Goal: Information Seeking & Learning: Compare options

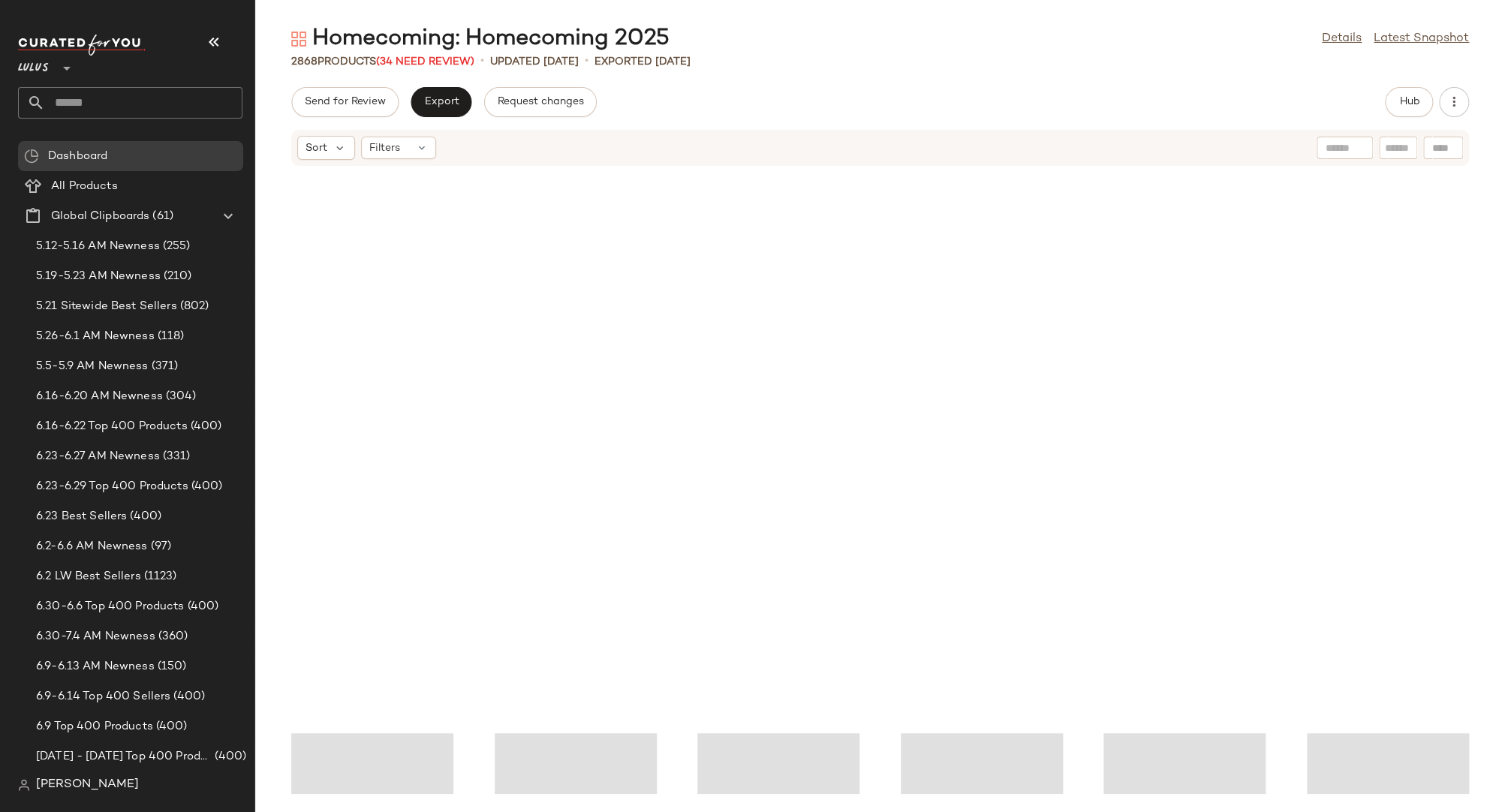
scroll to position [548, 0]
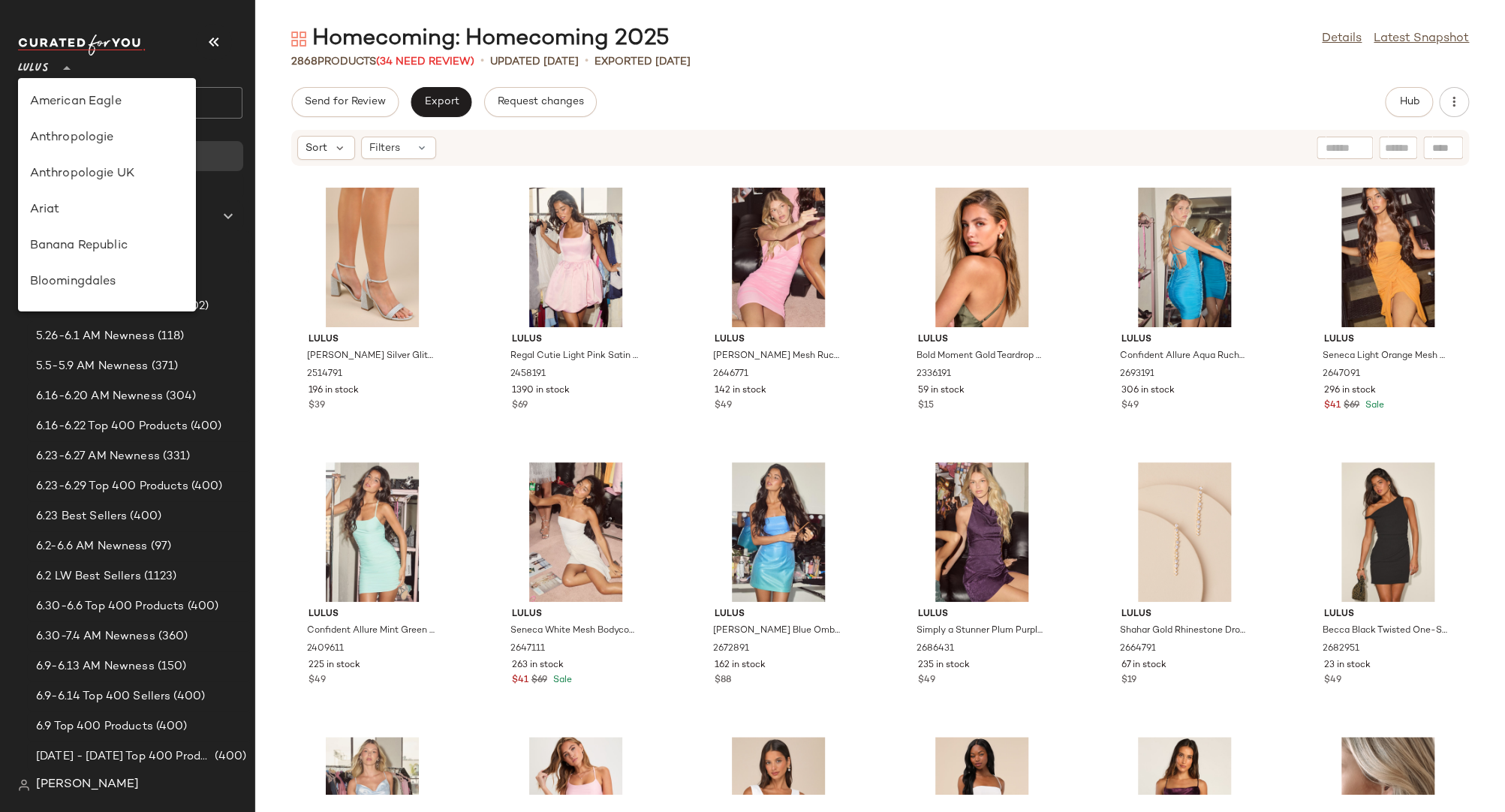
click at [33, 69] on span "Lulus" at bounding box center [33, 64] width 30 height 27
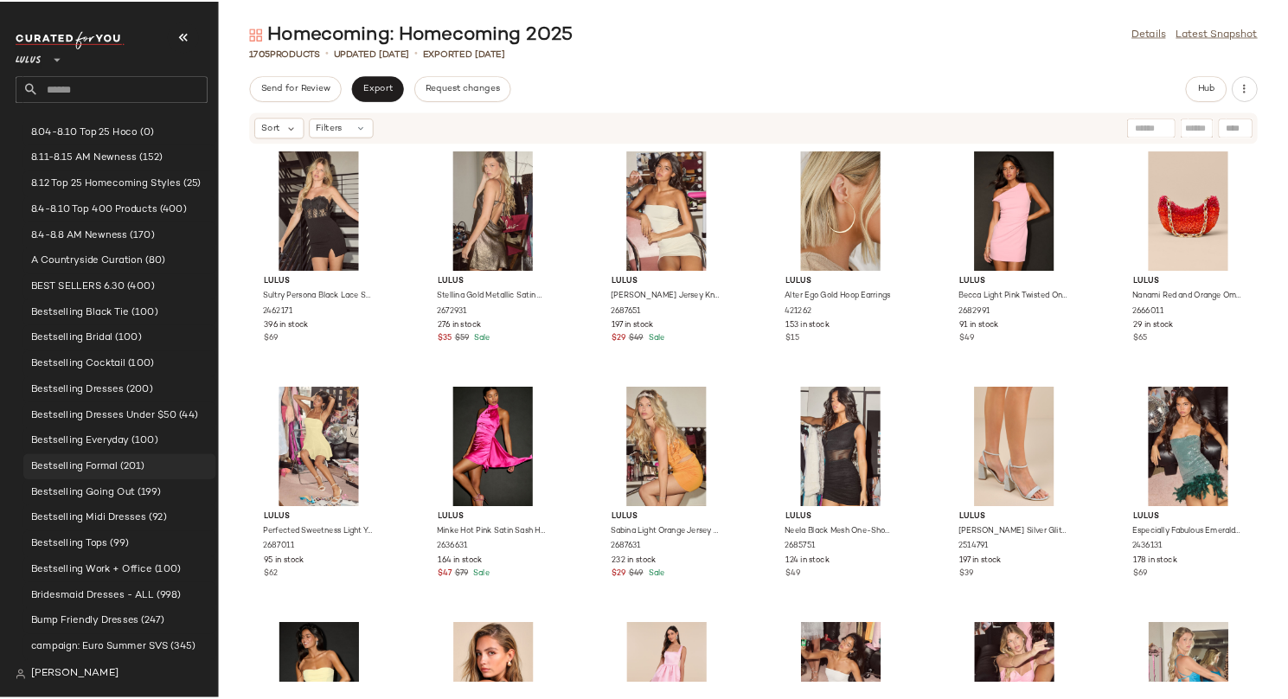
scroll to position [958, 0]
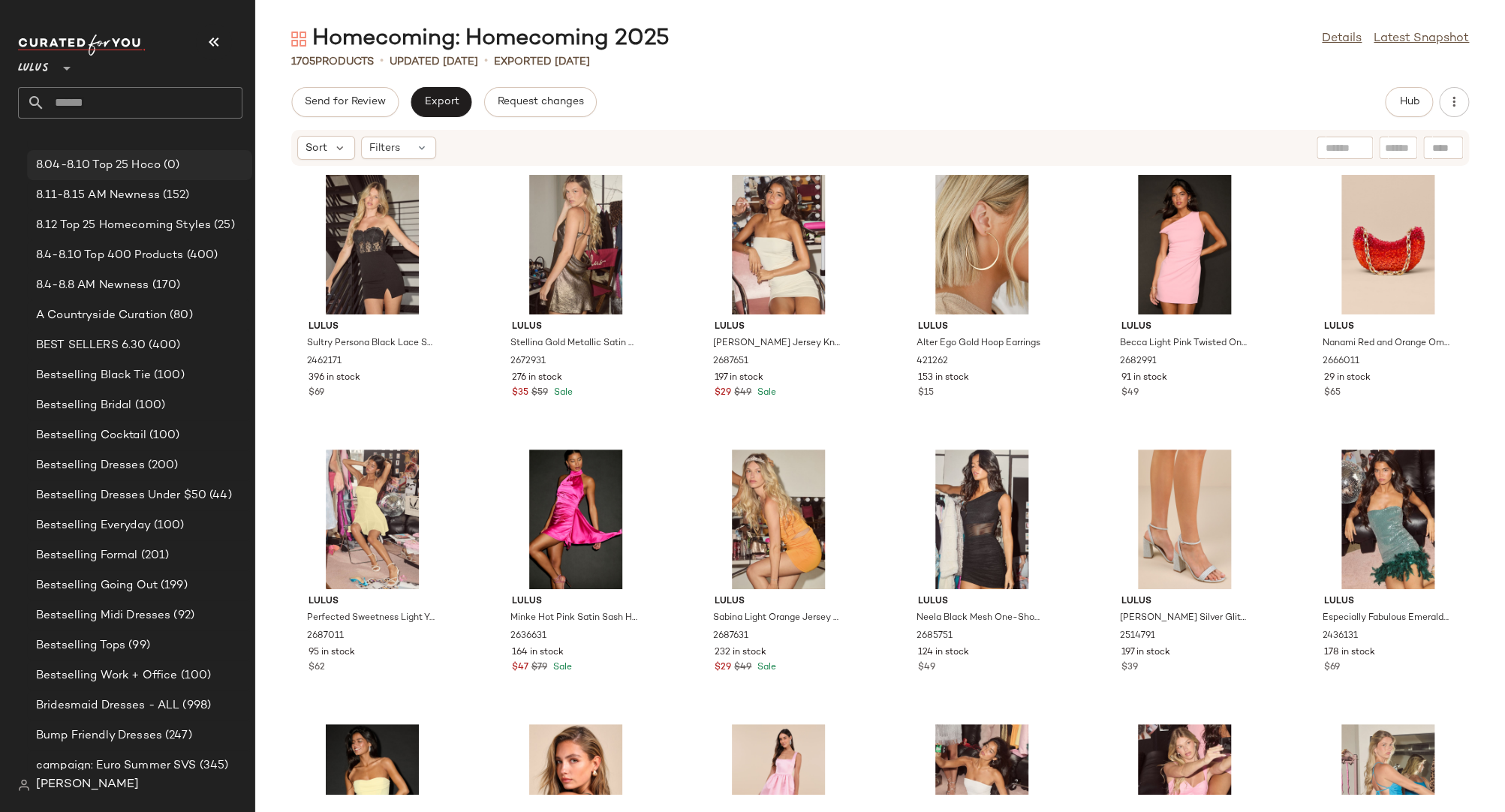
click at [122, 167] on span "8.04-8.10 Top 25 Hoco" at bounding box center [99, 166] width 125 height 17
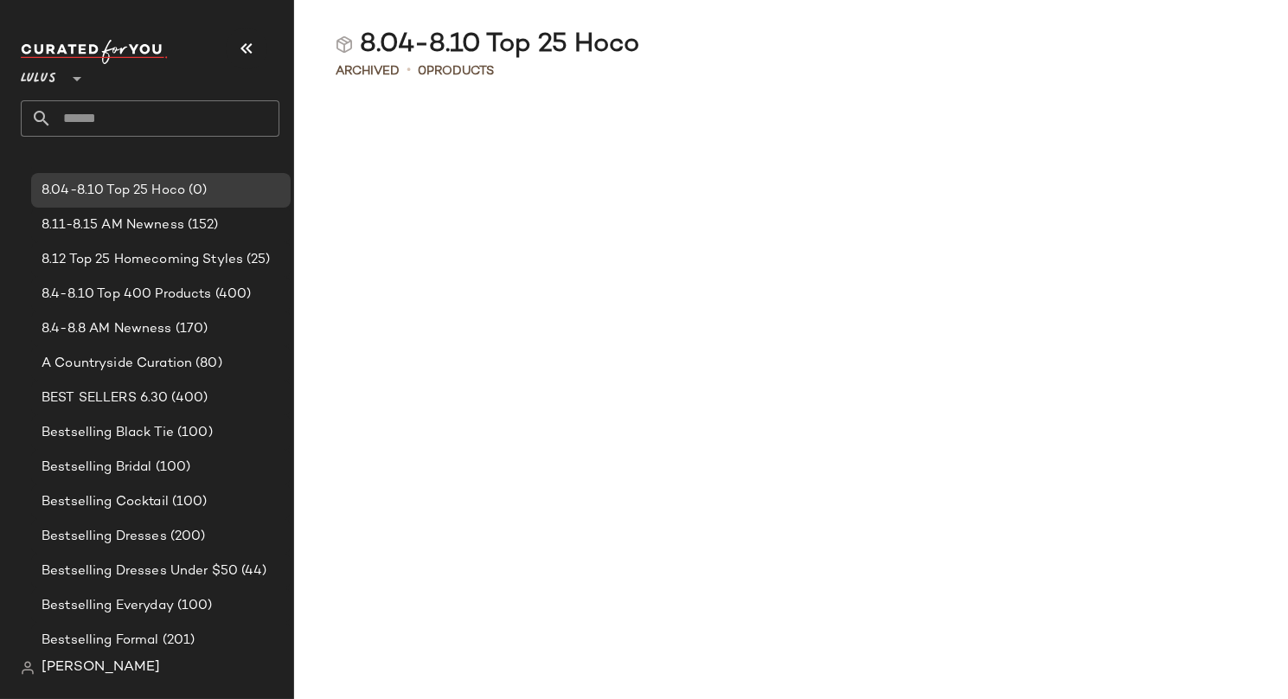
click at [511, 160] on div at bounding box center [791, 374] width 994 height 521
click at [407, 179] on div at bounding box center [791, 374] width 994 height 521
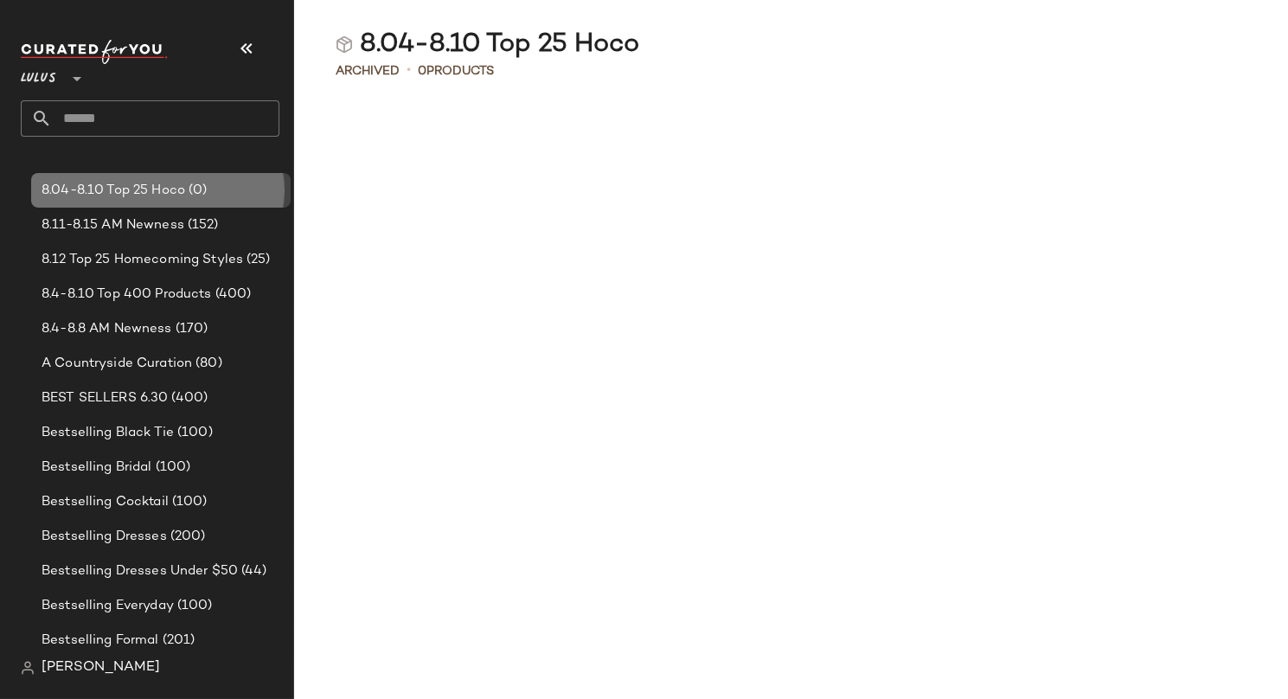
click at [99, 182] on span "8.04-8.10 Top 25 Hoco" at bounding box center [114, 191] width 144 height 20
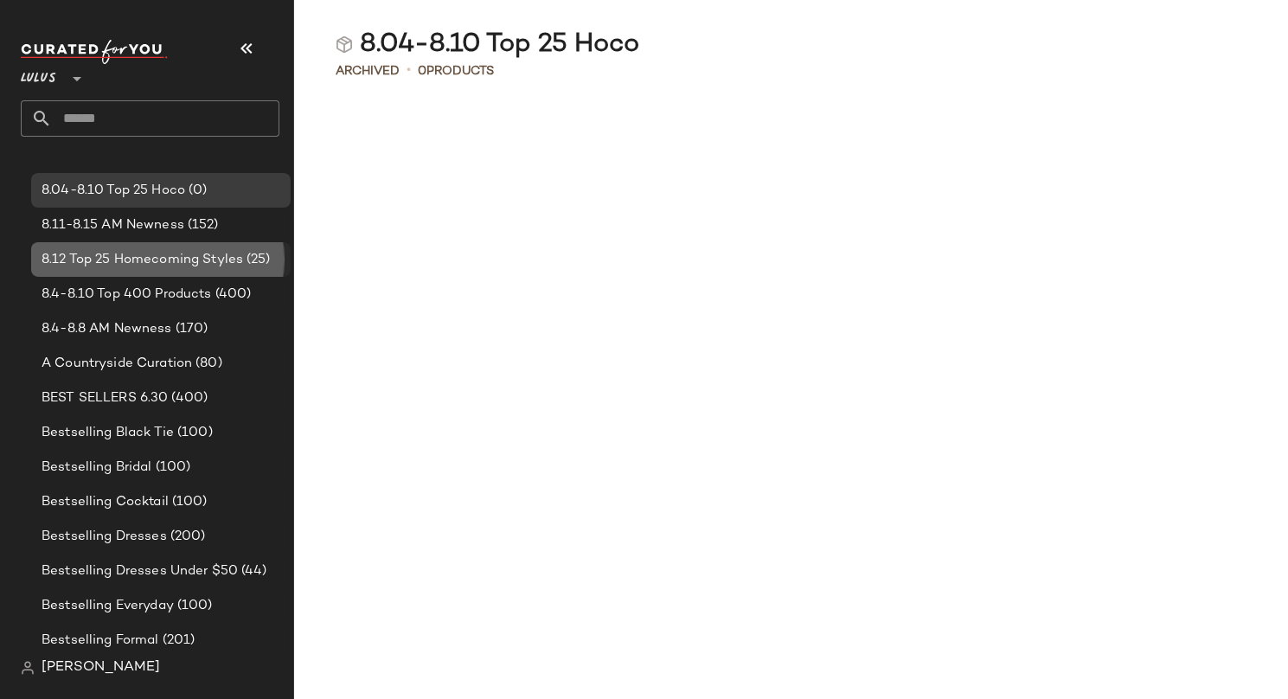
click at [112, 264] on span "8.12 Top 25 Homecoming Styles" at bounding box center [142, 260] width 201 height 20
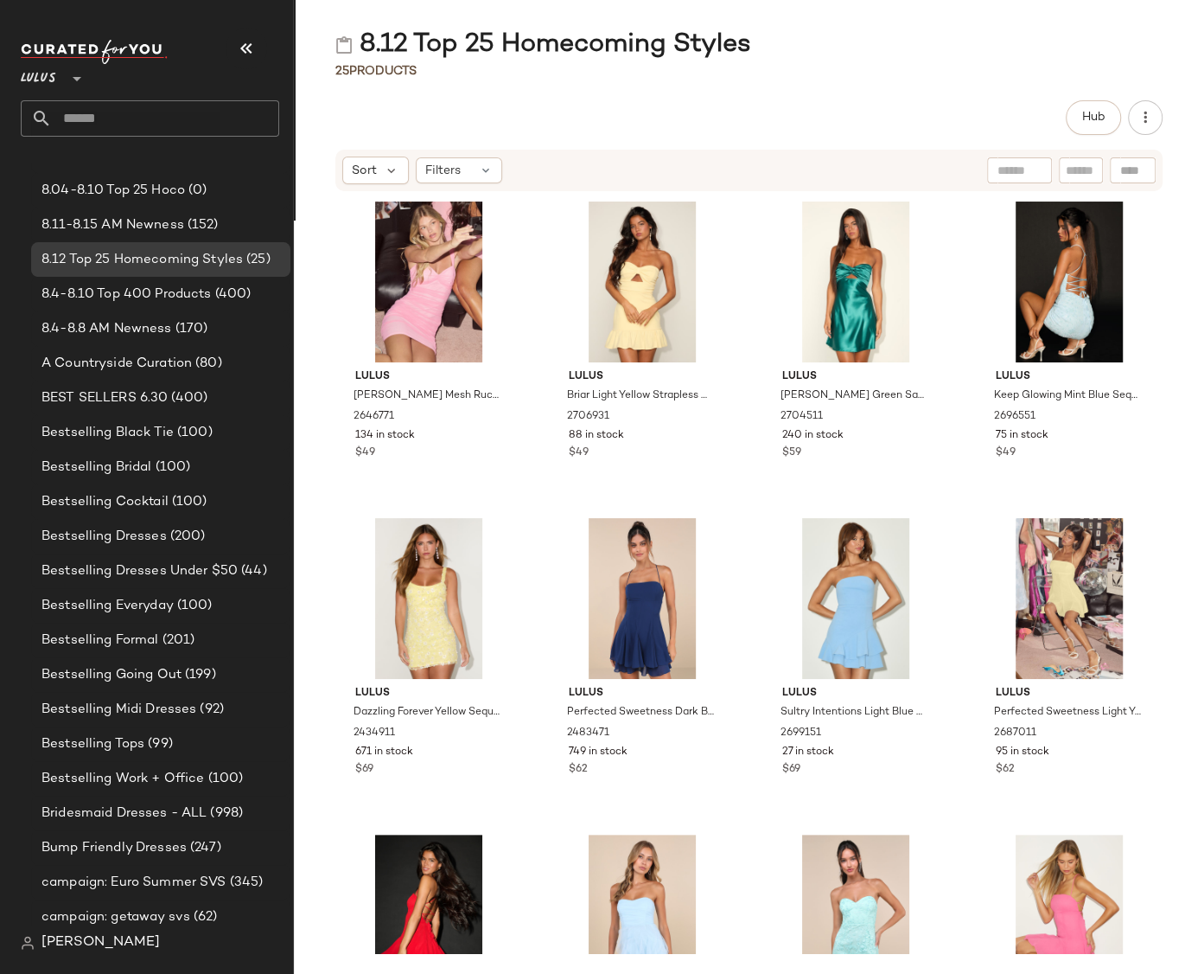
click at [78, 115] on input "text" at bounding box center [165, 118] width 227 height 36
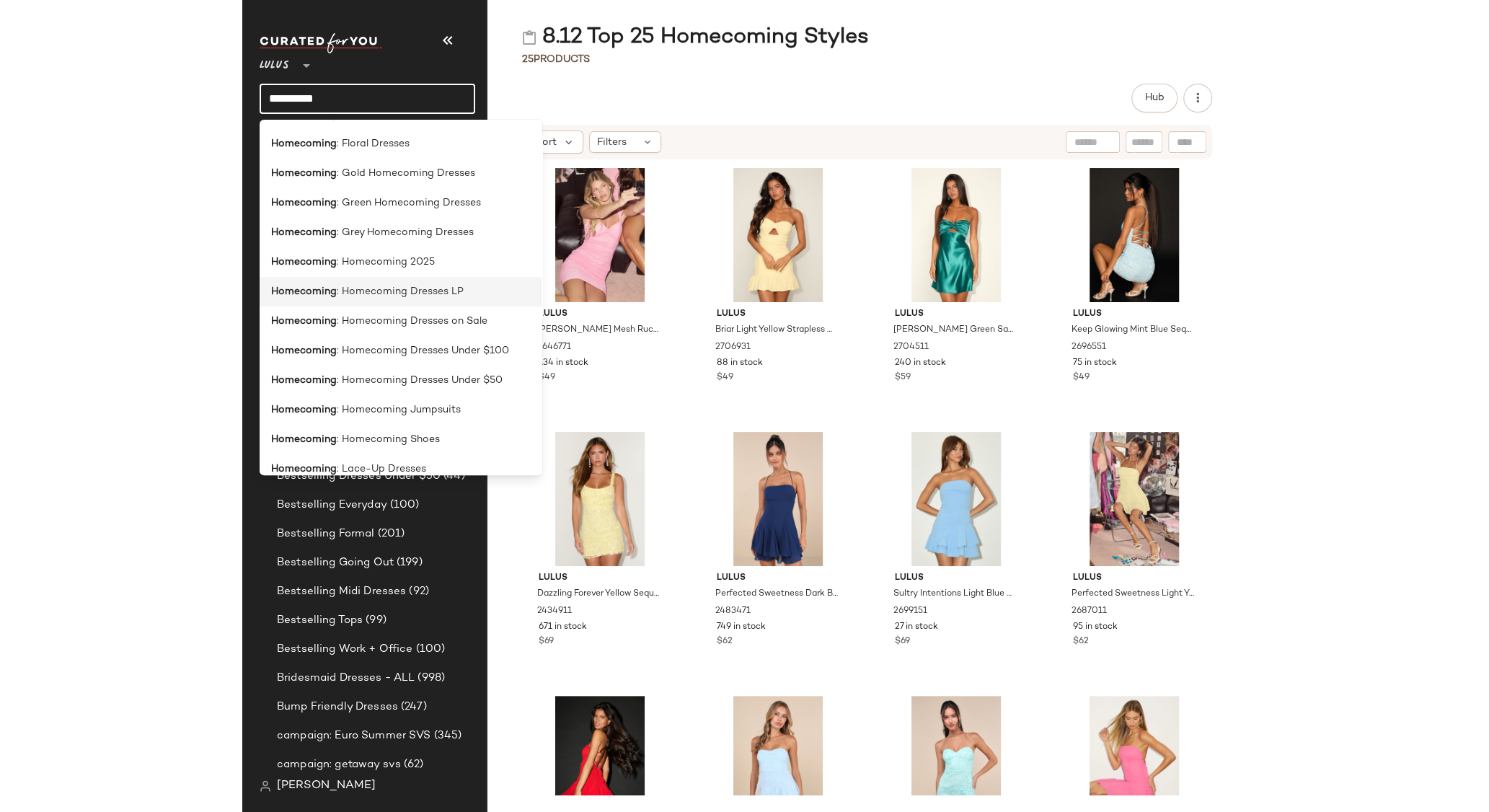
scroll to position [353, 0]
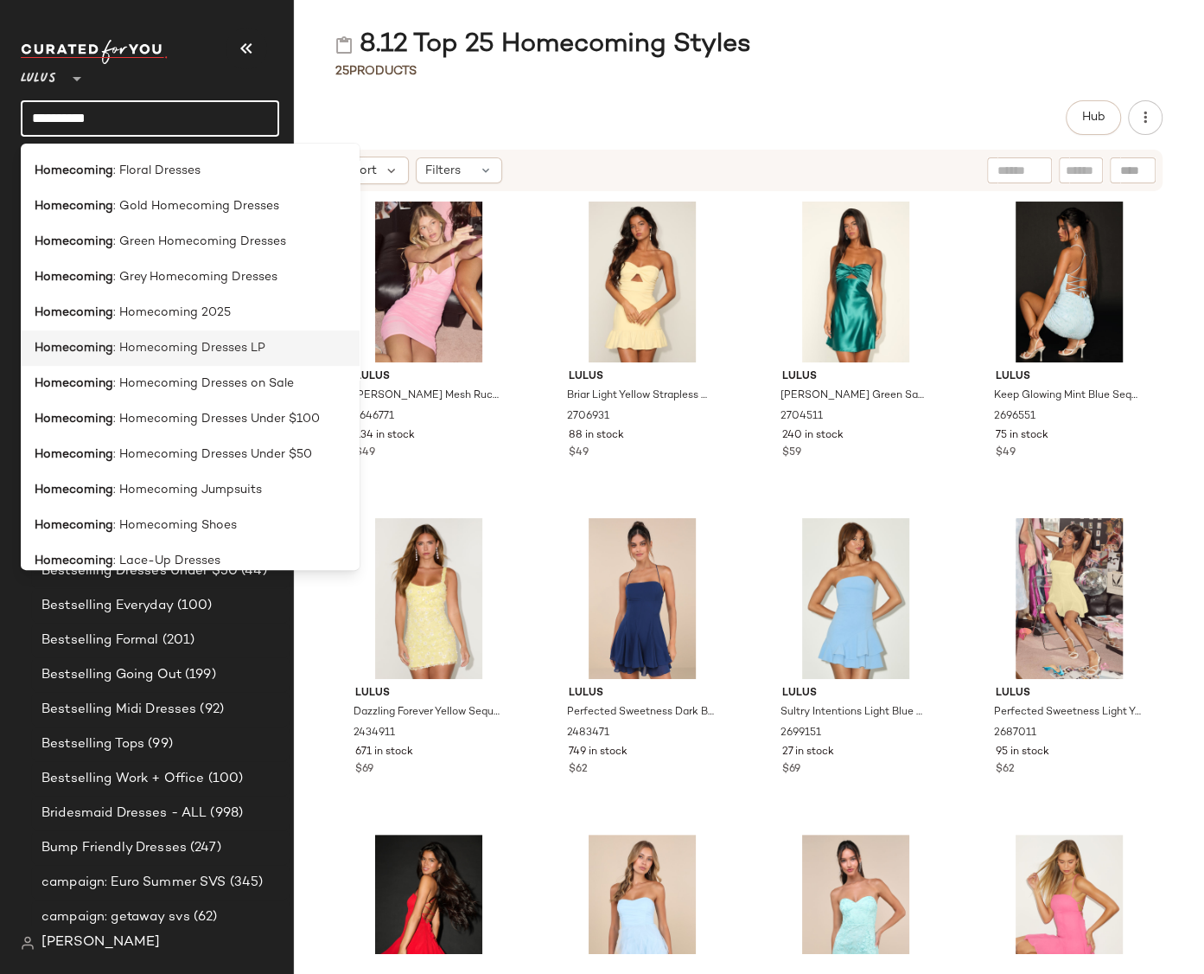
type input "**********"
click at [221, 347] on span ": Homecoming Dresses LP" at bounding box center [189, 348] width 152 height 18
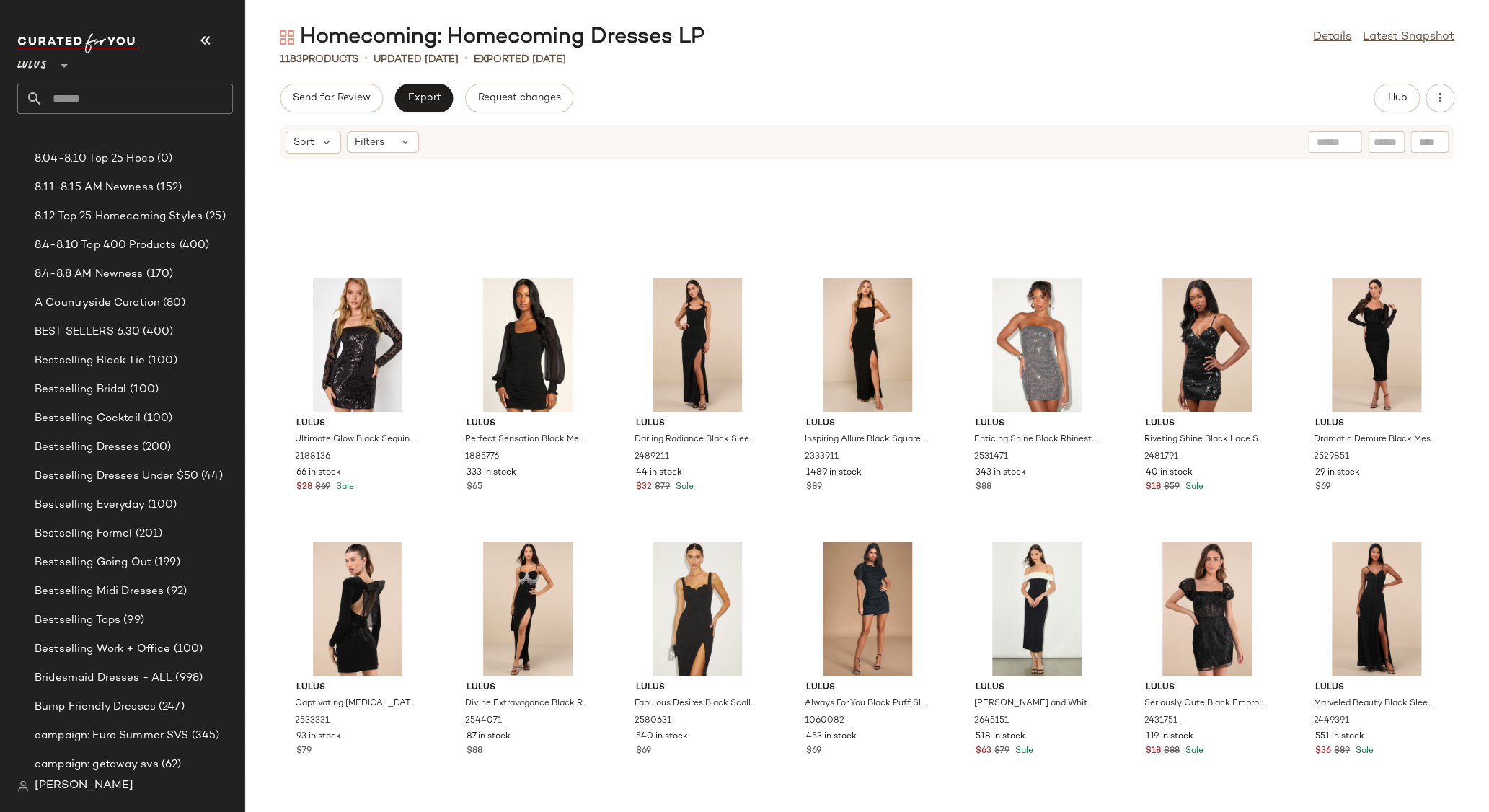
scroll to position [15204, 0]
click at [377, 137] on span "Filters" at bounding box center [368, 143] width 29 height 15
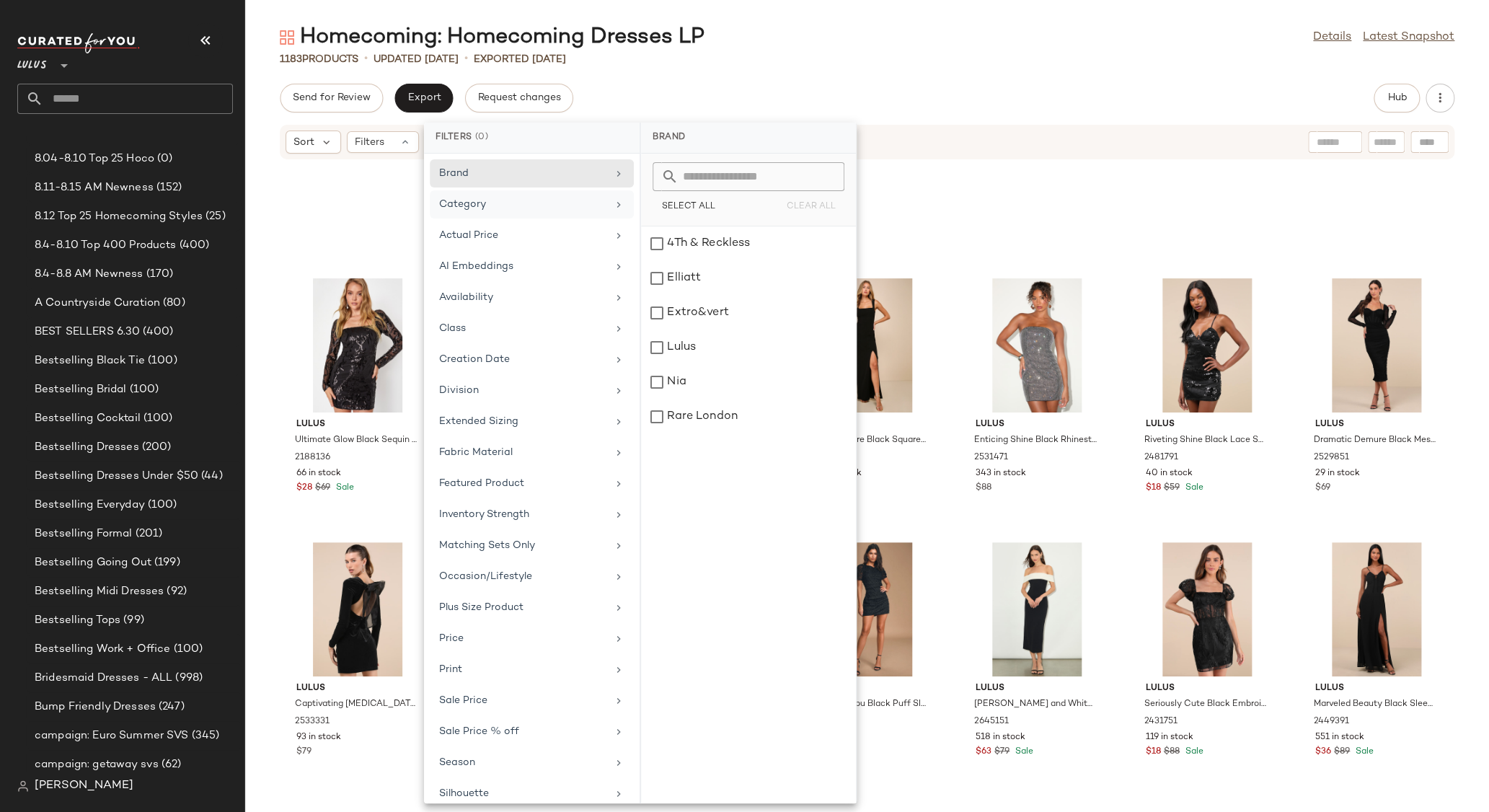
click at [504, 208] on div "Category" at bounding box center [523, 204] width 168 height 15
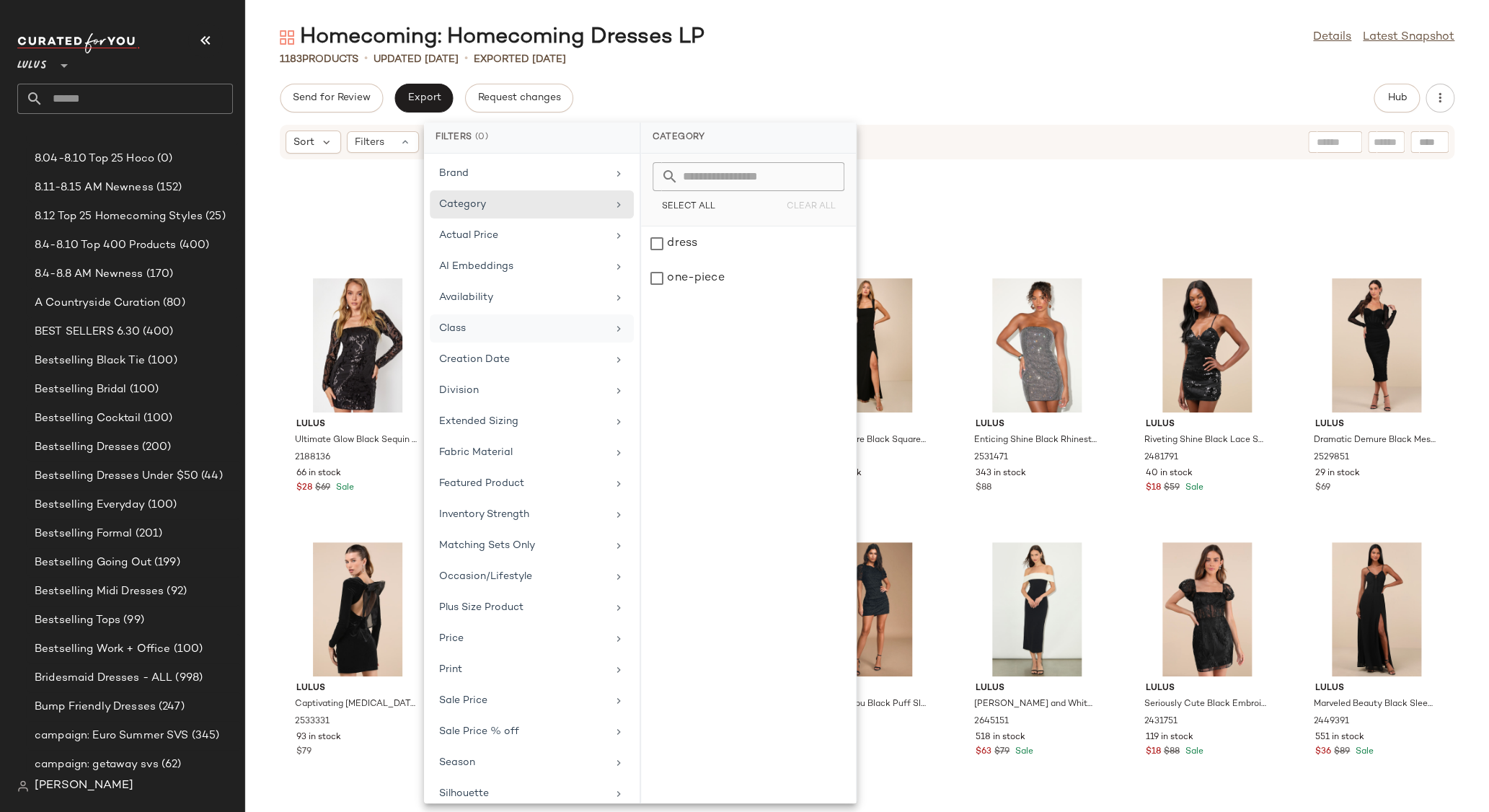
click at [474, 322] on div "Class" at bounding box center [523, 328] width 168 height 15
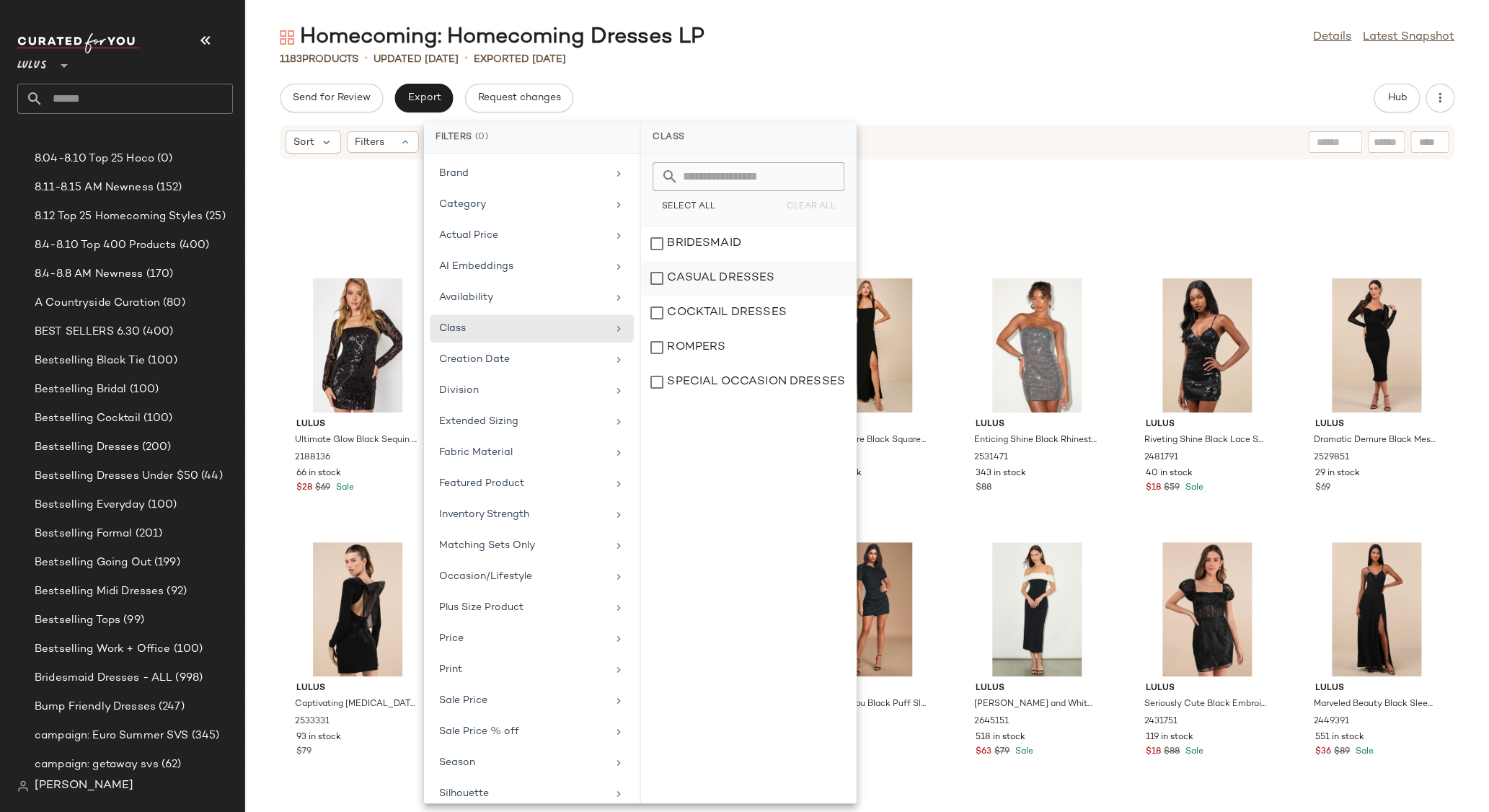
click at [775, 296] on div "CASUAL DRESSES" at bounding box center [749, 313] width 215 height 35
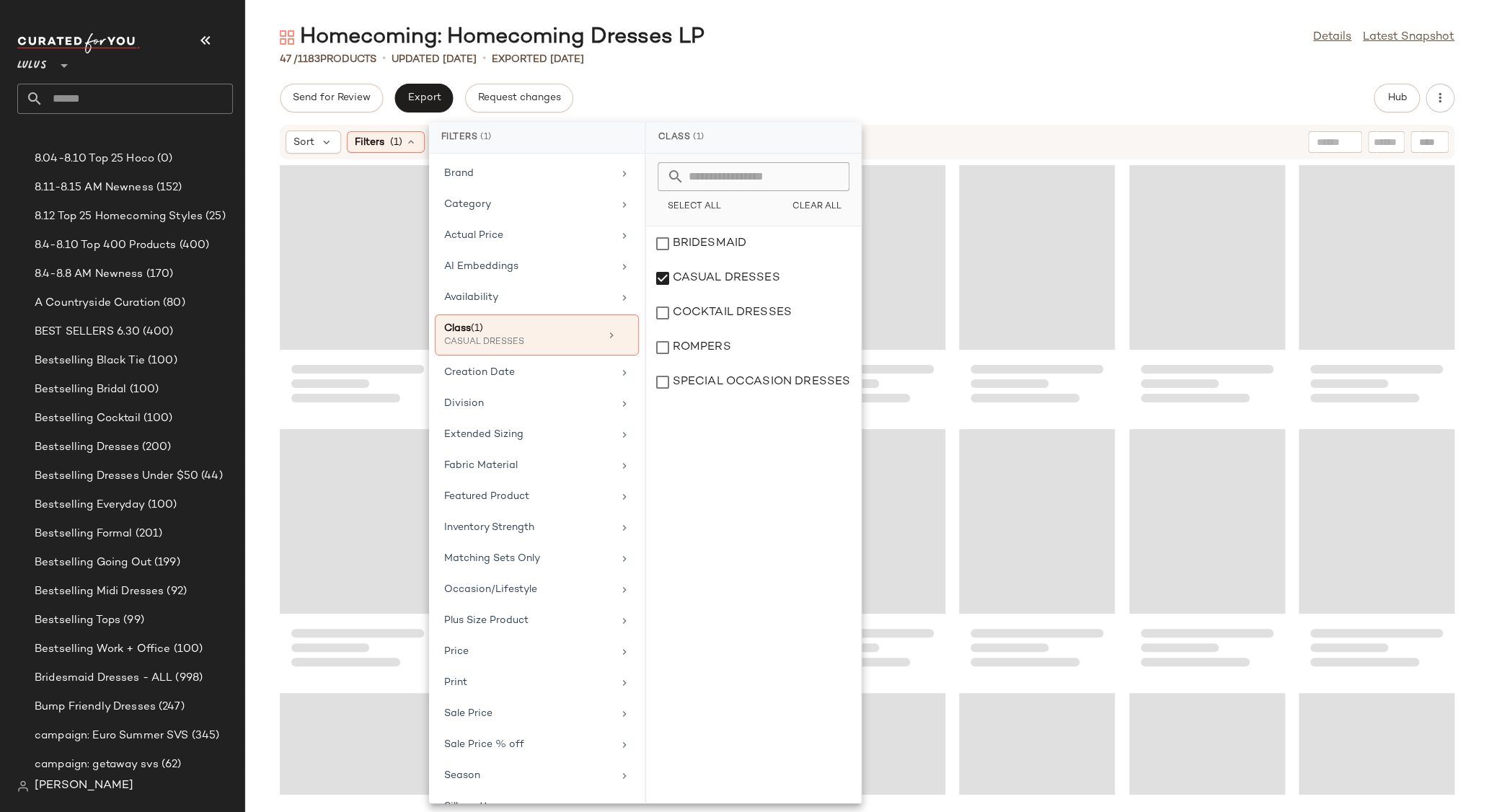
click at [1445, 206] on div at bounding box center [867, 477] width 1244 height 634
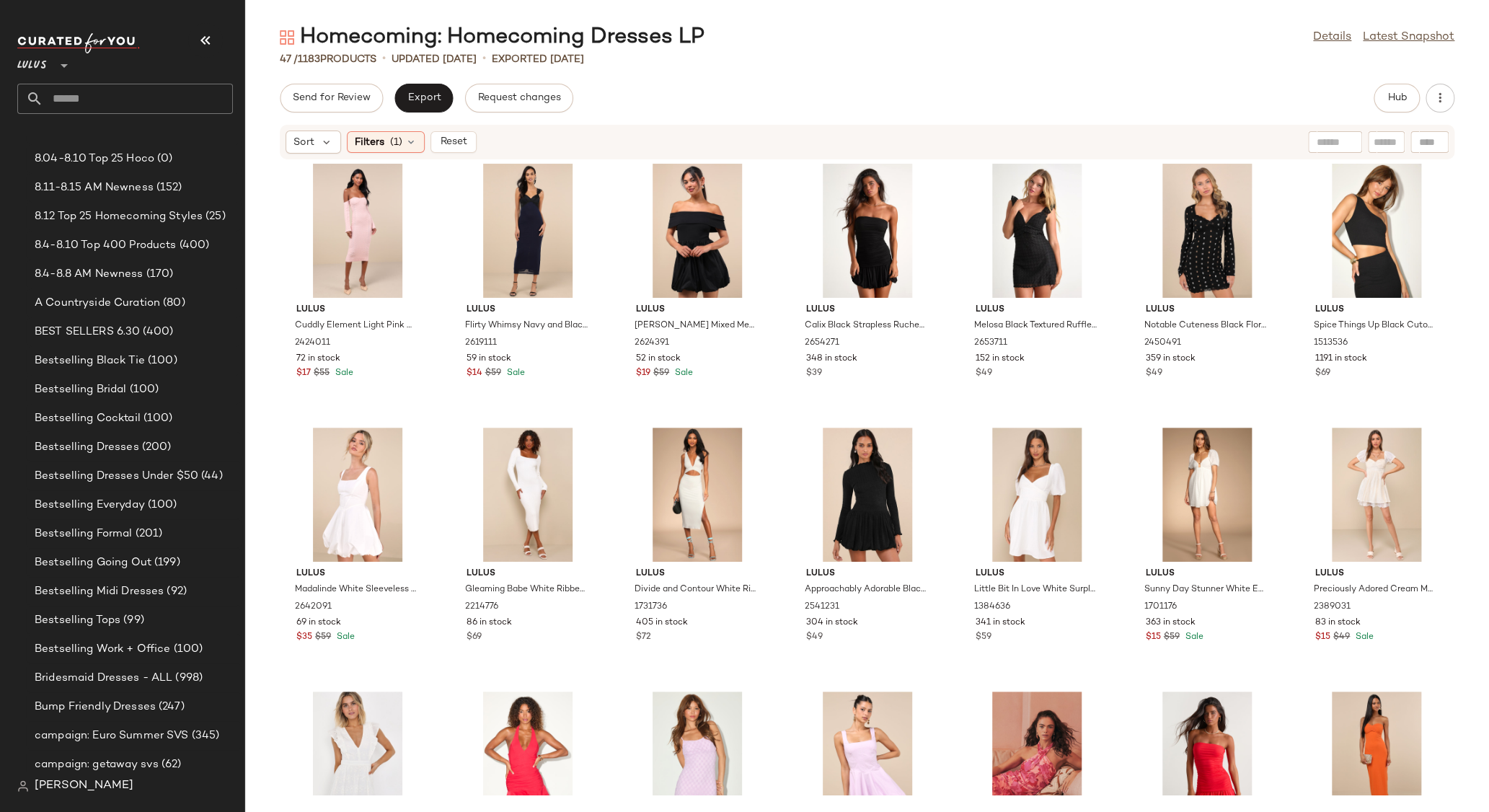
scroll to position [0, 0]
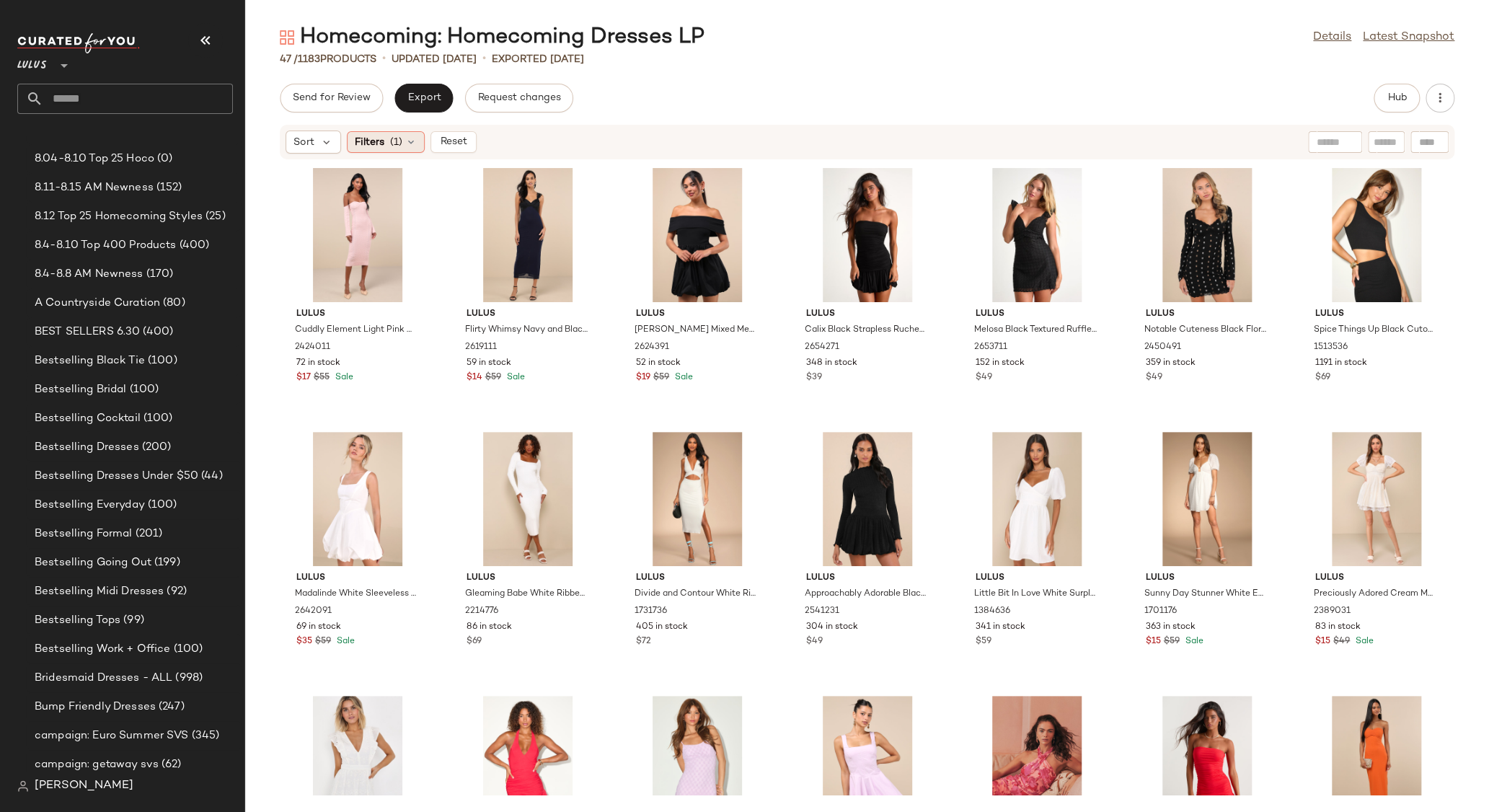
click at [394, 143] on span "(1)" at bounding box center [396, 143] width 13 height 15
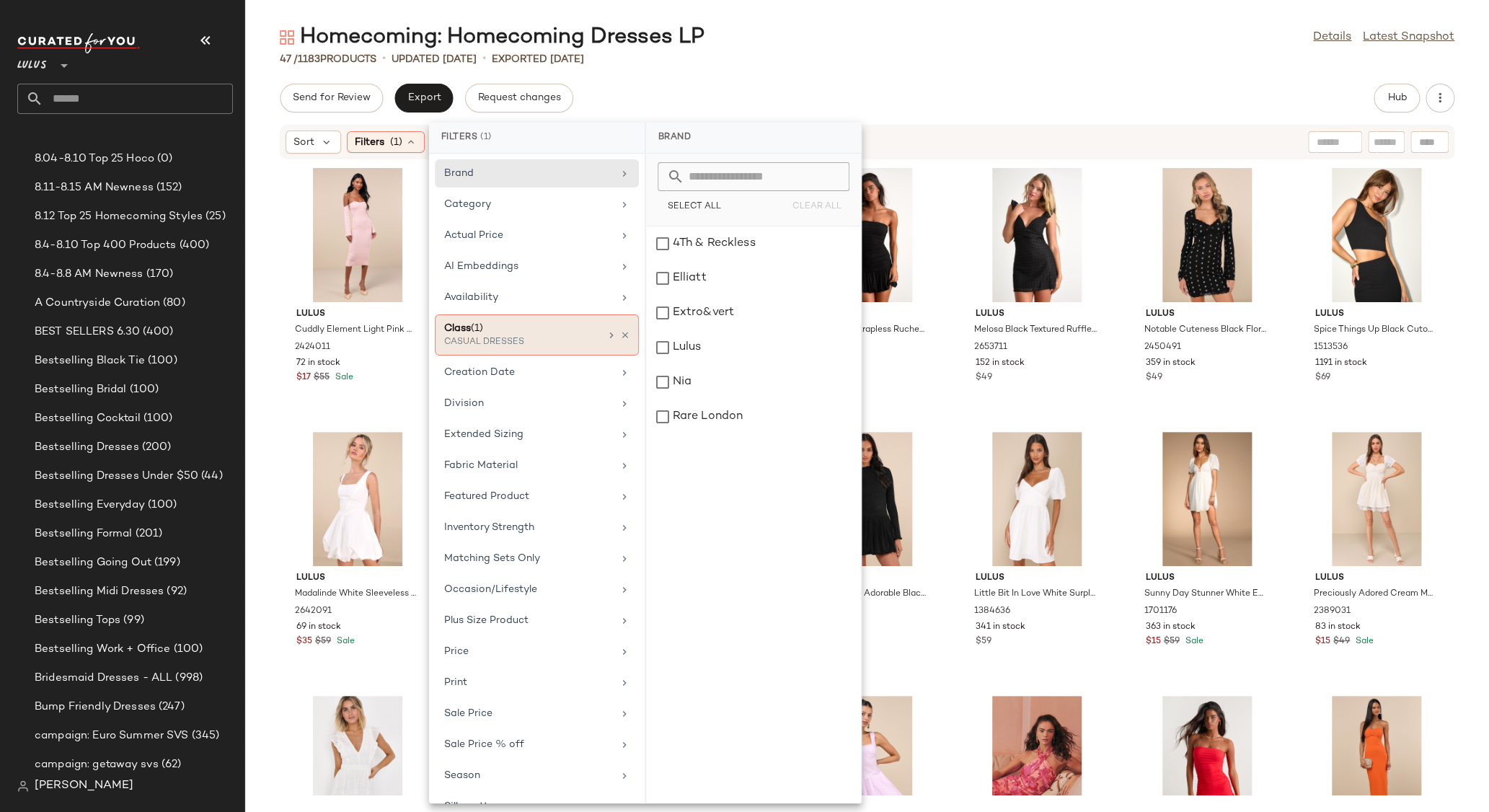
click at [511, 333] on div "Class (1)" at bounding box center [522, 328] width 155 height 15
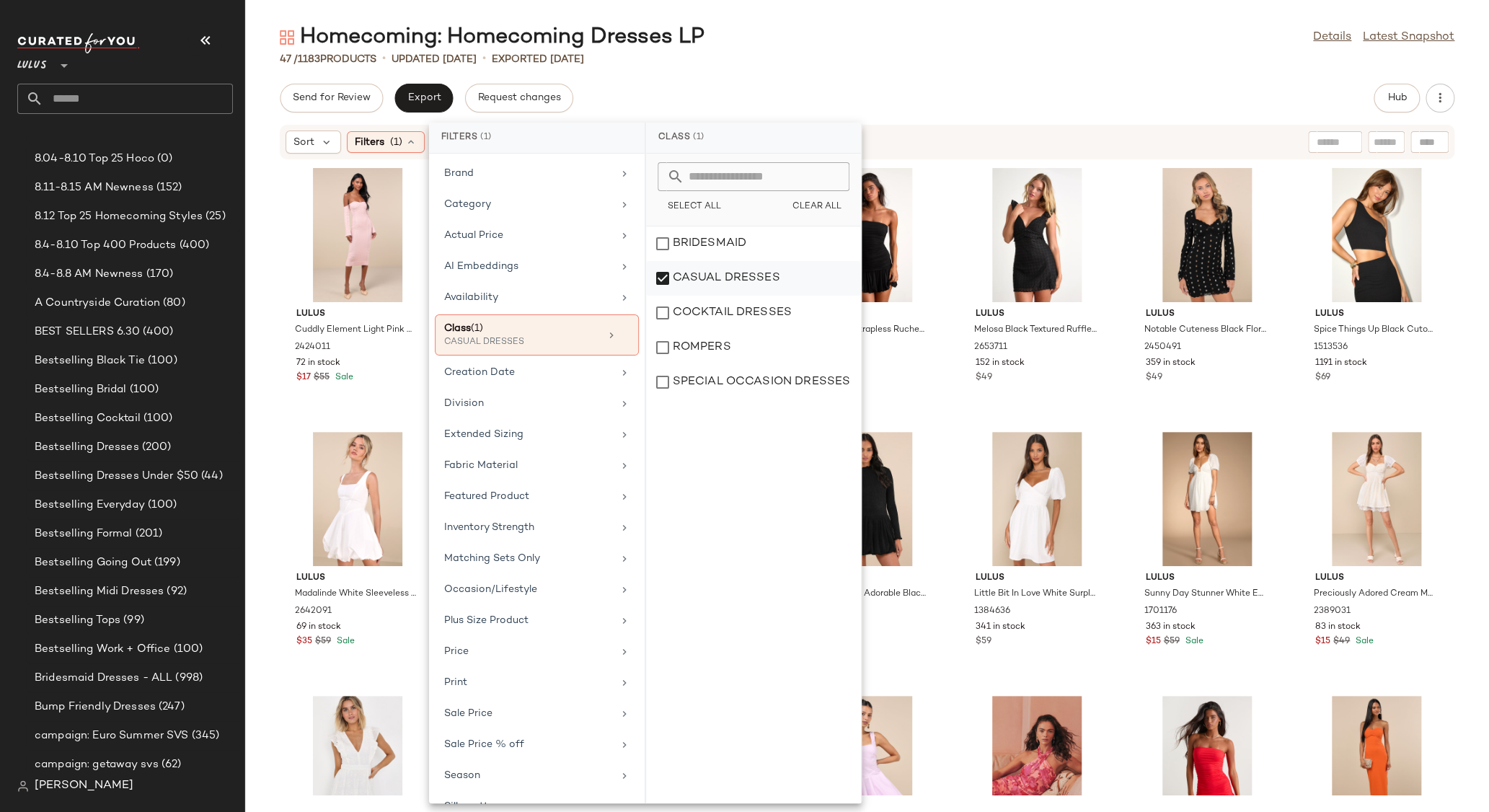
click at [665, 296] on div "CASUAL DRESSES" at bounding box center [754, 313] width 215 height 35
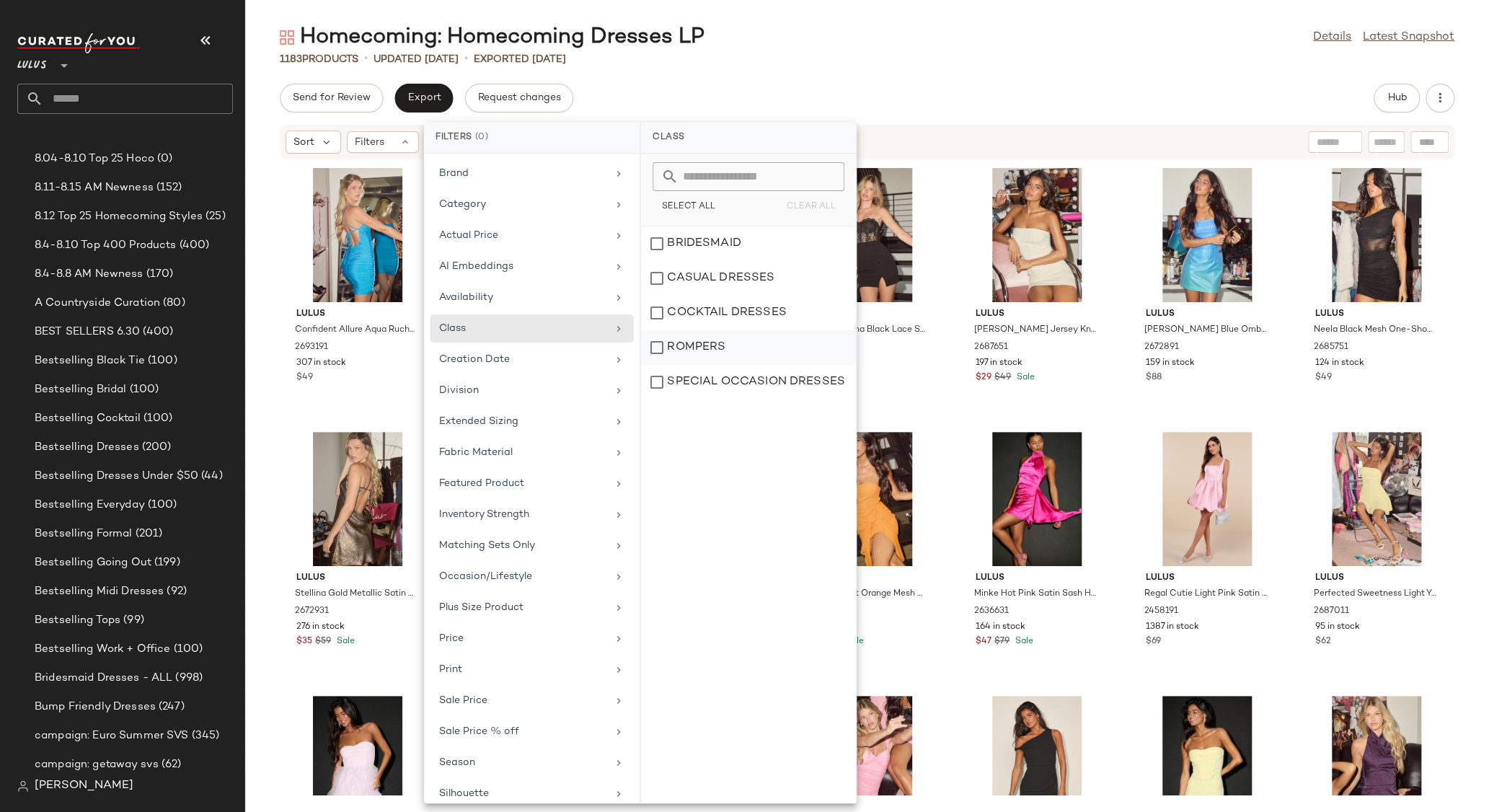
click at [659, 365] on div "ROMPERS" at bounding box center [749, 383] width 215 height 35
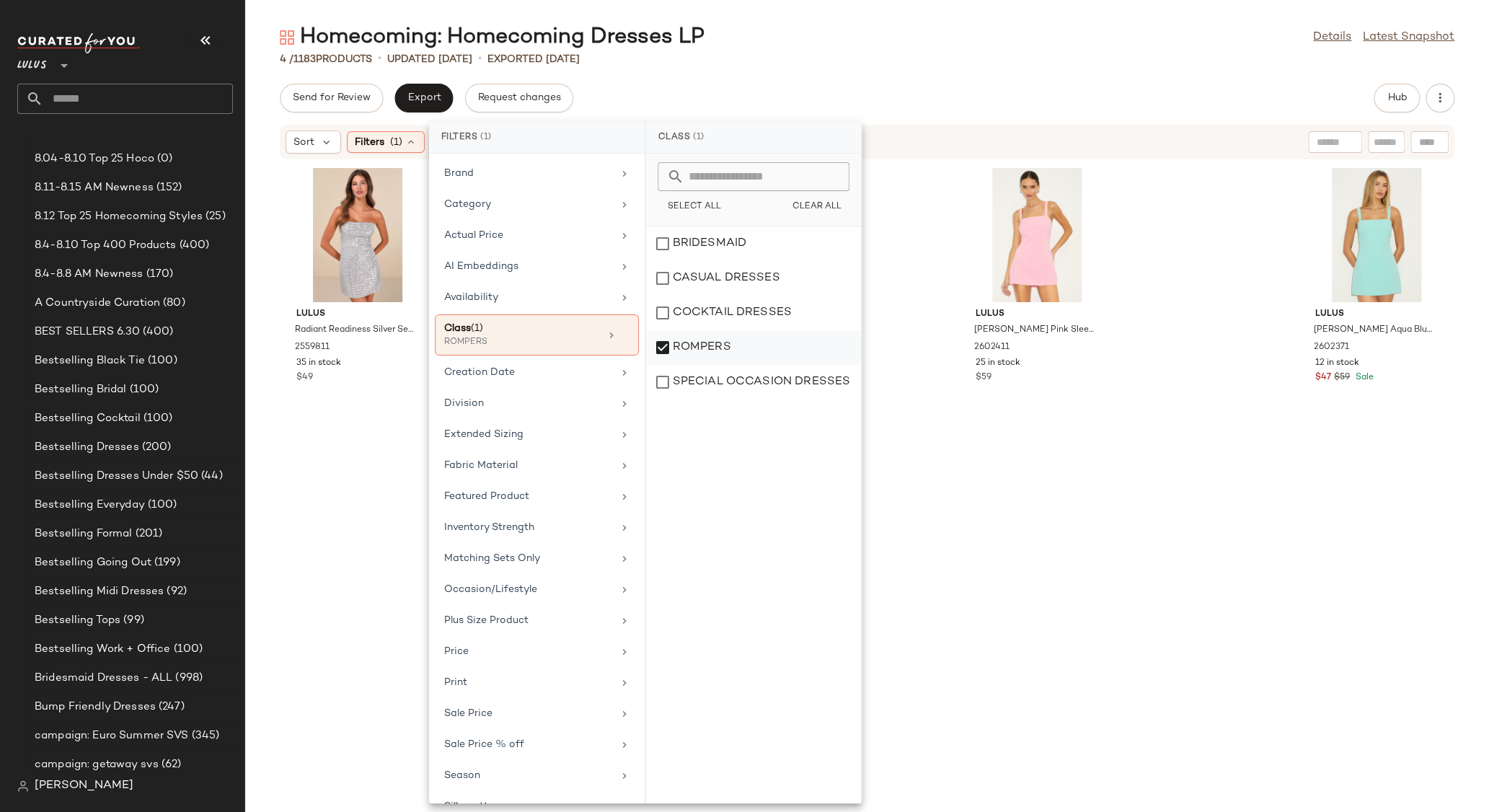
click at [663, 365] on div "ROMPERS" at bounding box center [754, 383] width 215 height 35
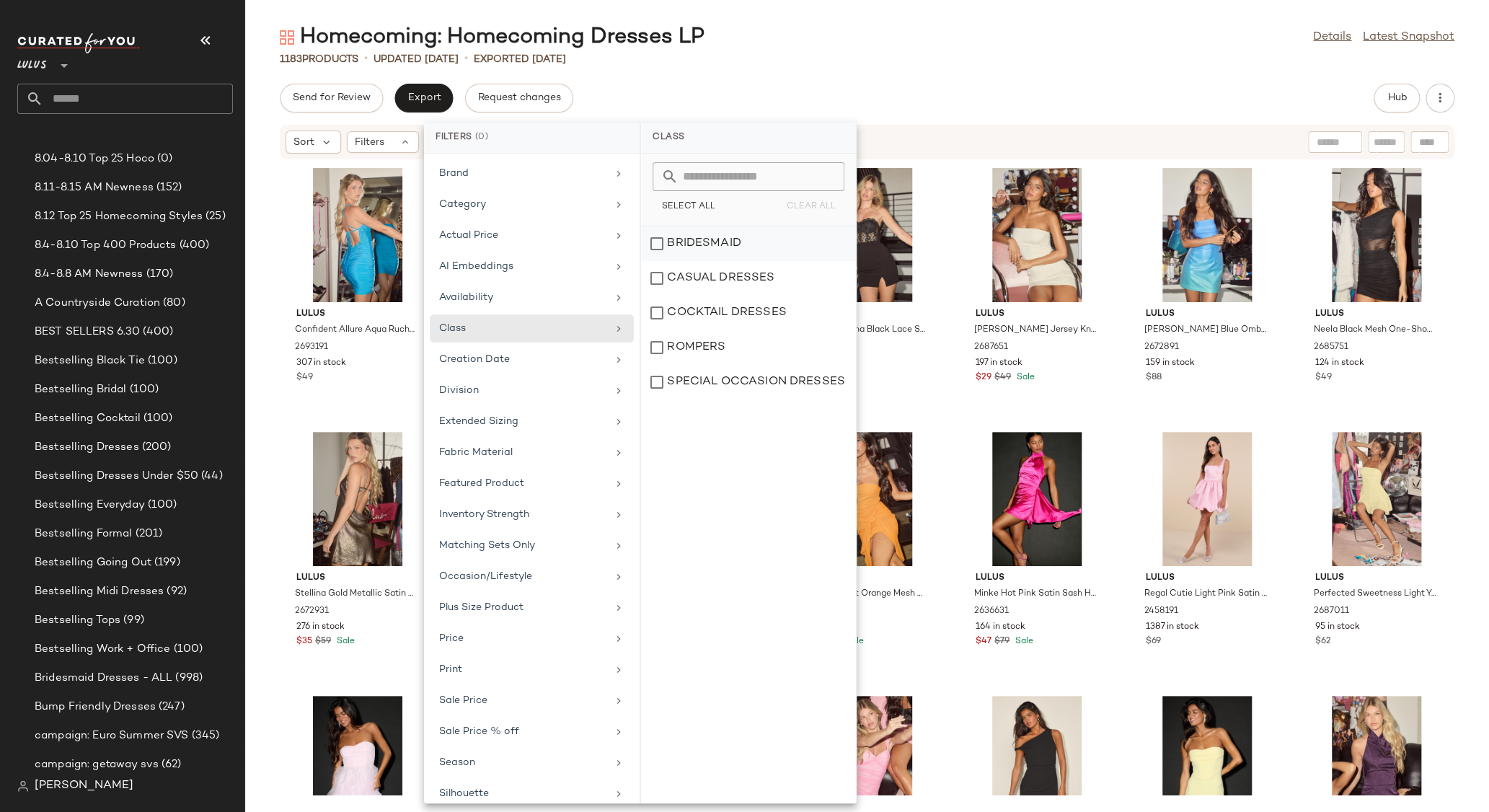
click at [658, 261] on div "BRIDESMAID" at bounding box center [749, 278] width 215 height 35
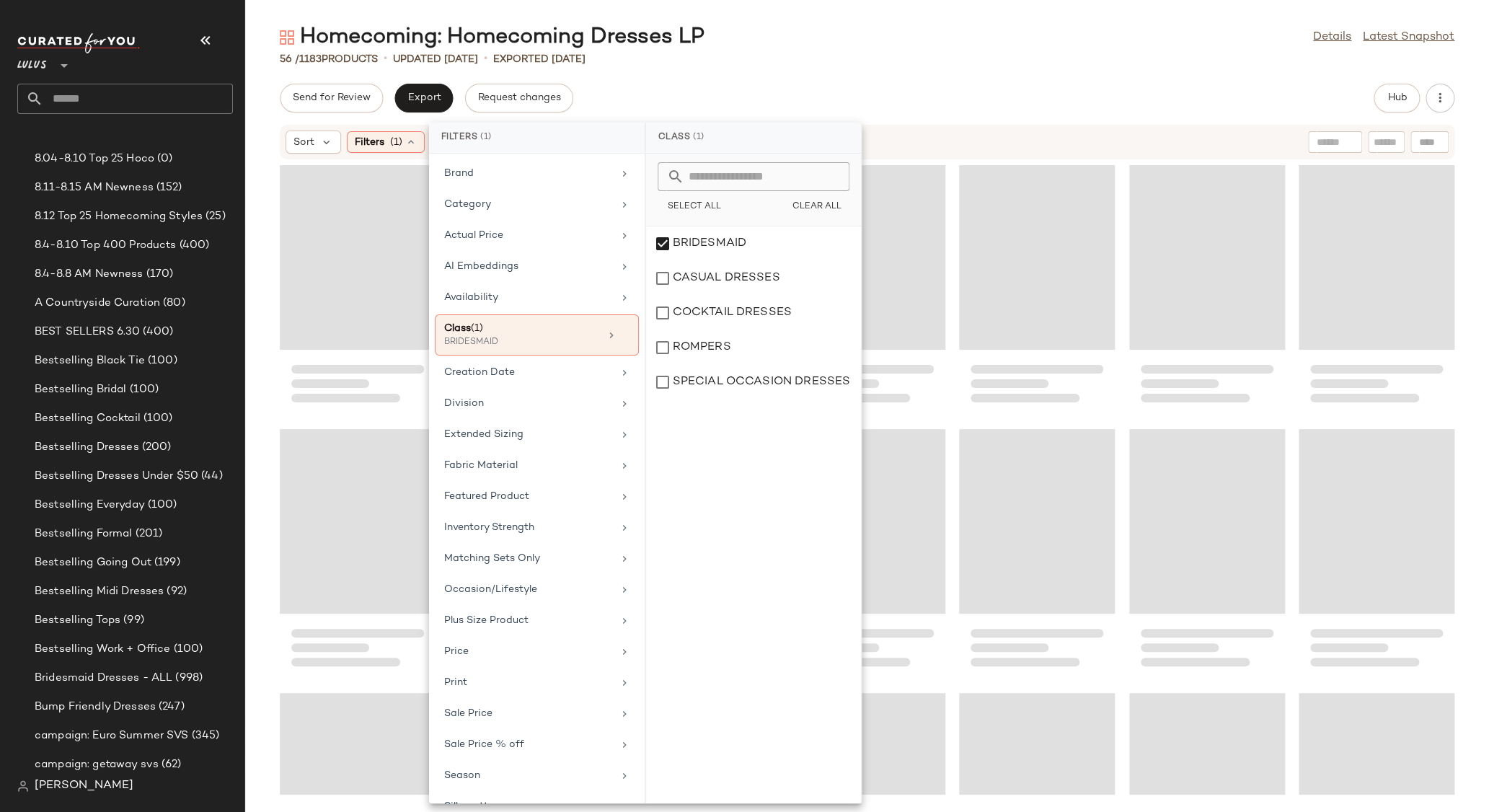
click at [1149, 95] on div "Send for Review Export Request changes Hub" at bounding box center [866, 98] width 1175 height 29
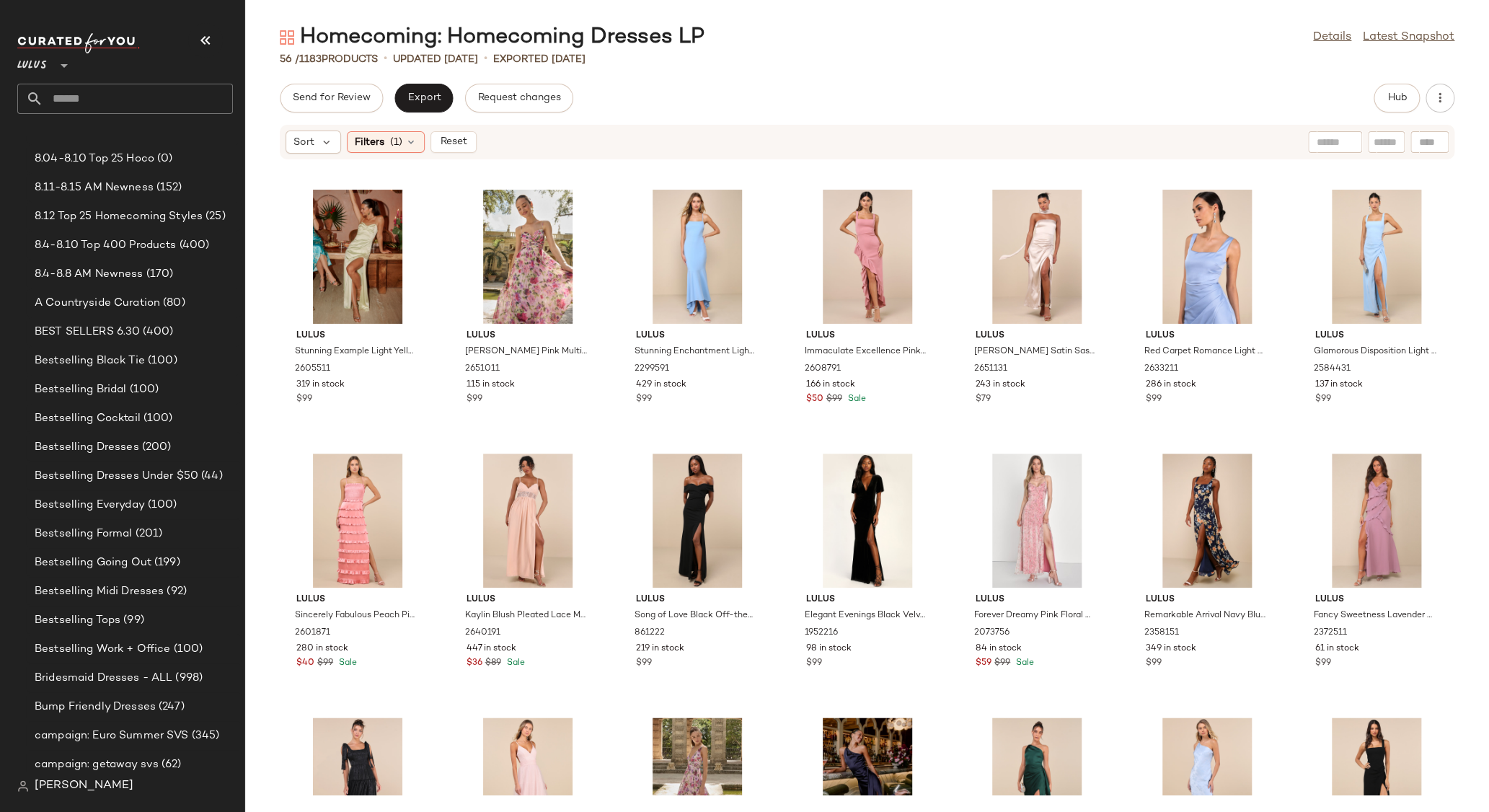
scroll to position [503, 0]
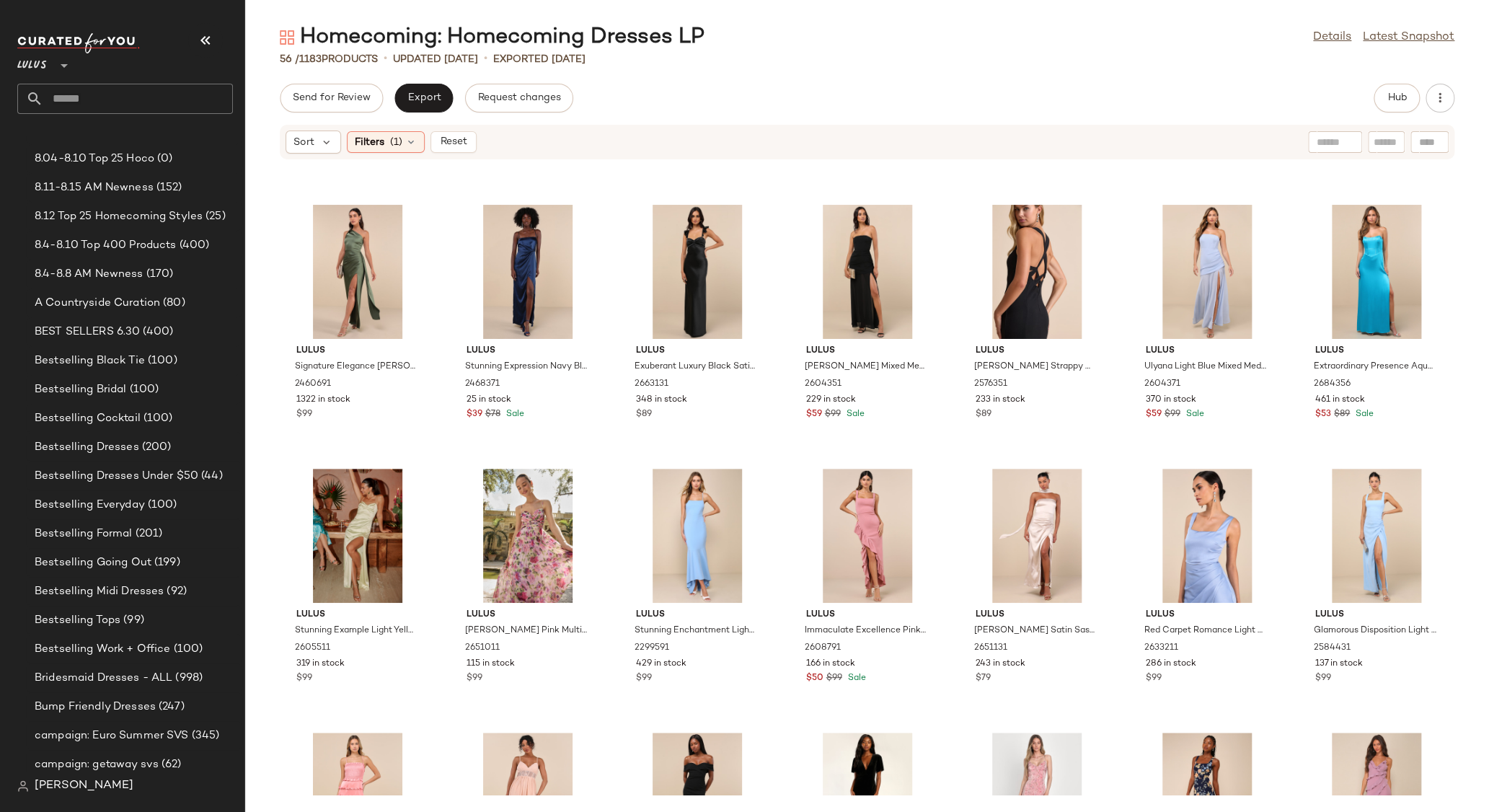
click at [906, 93] on div "Send for Review Export Request changes Hub" at bounding box center [866, 98] width 1175 height 29
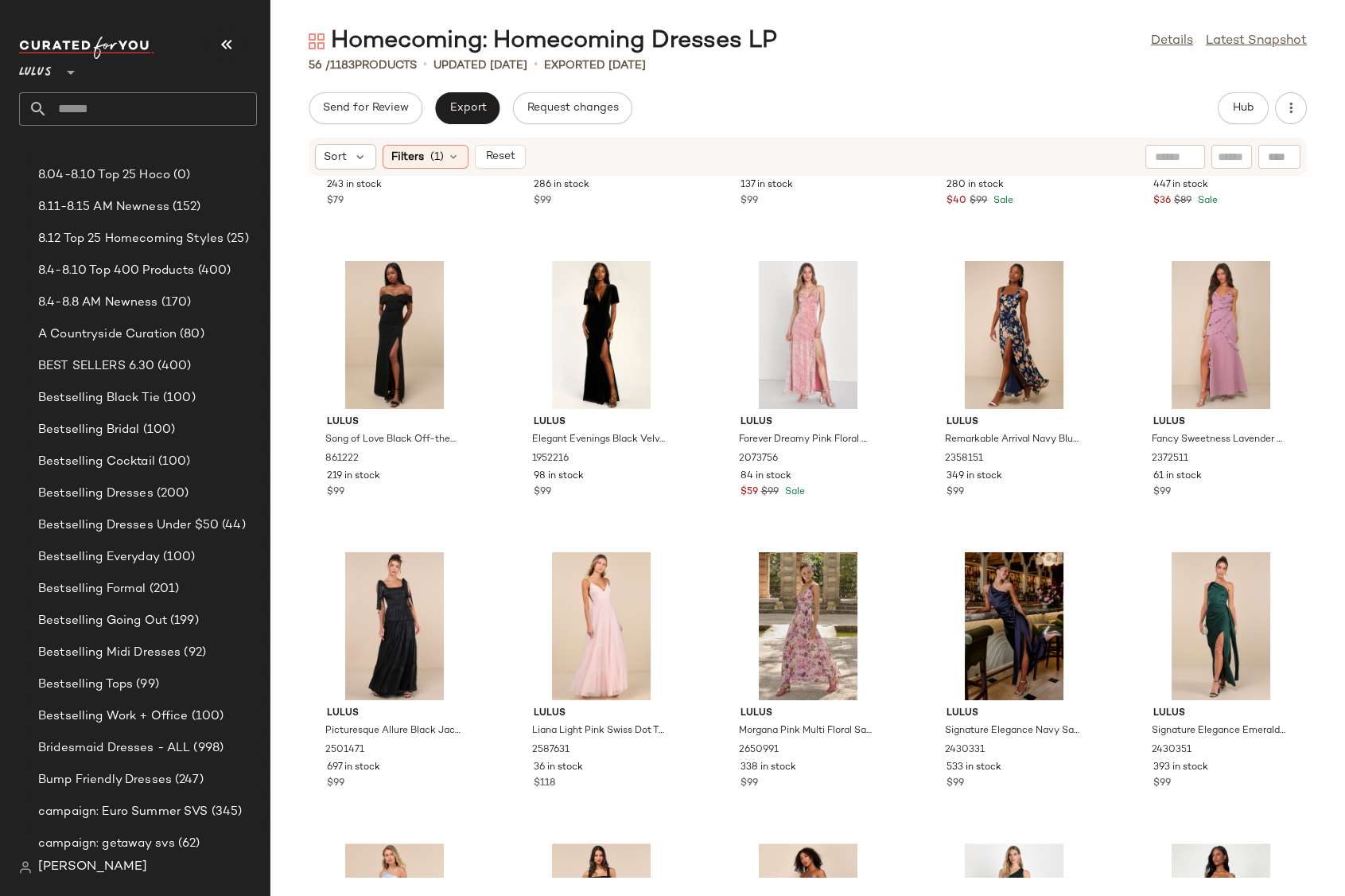
scroll to position [1885, 0]
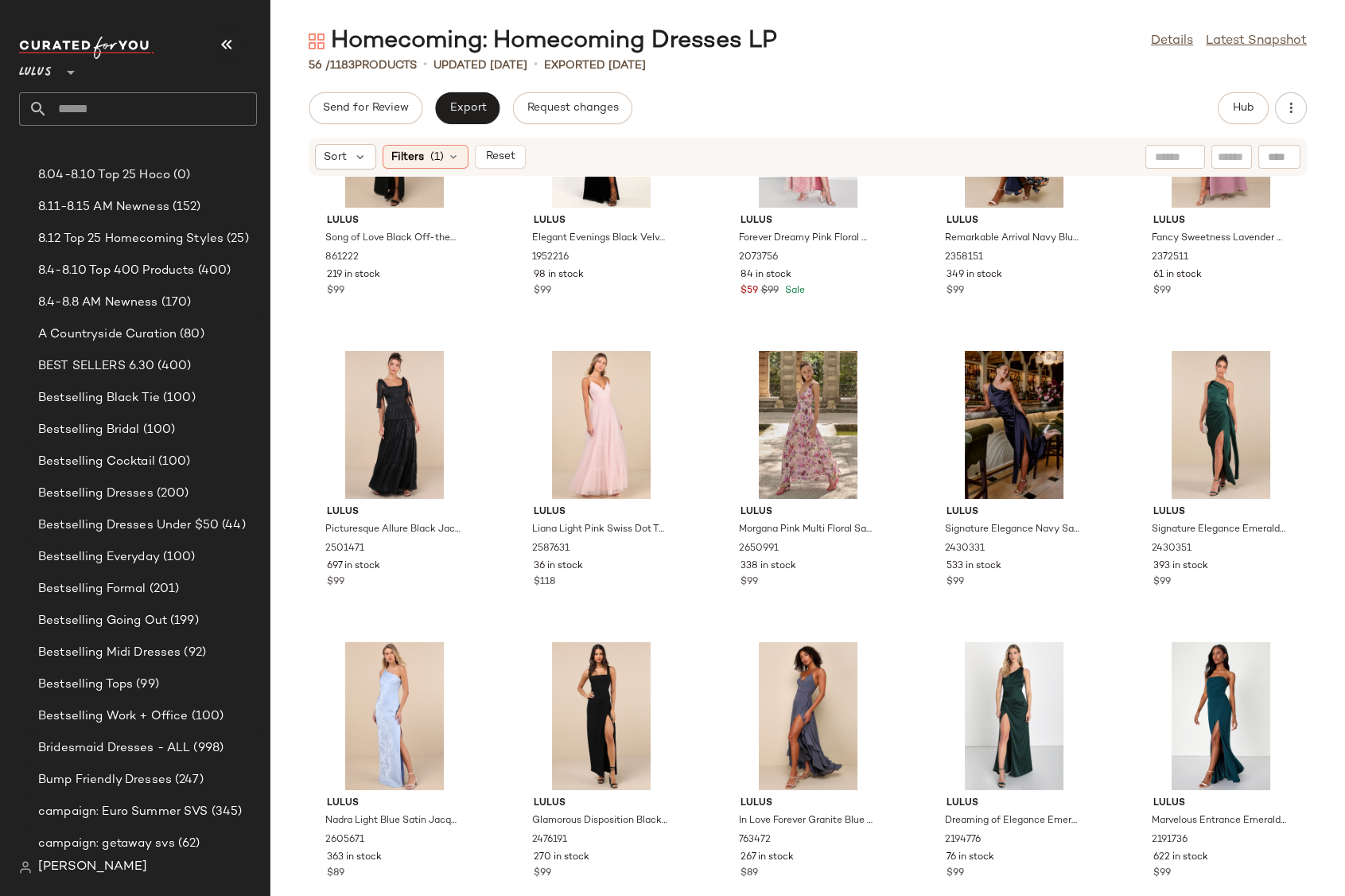
click at [1302, 338] on div "Lulus Song of Love Black Off-the-Shoulder Maxi Dress 861222 219 in stock $99 Lu…" at bounding box center [808, 526] width 1075 height 700
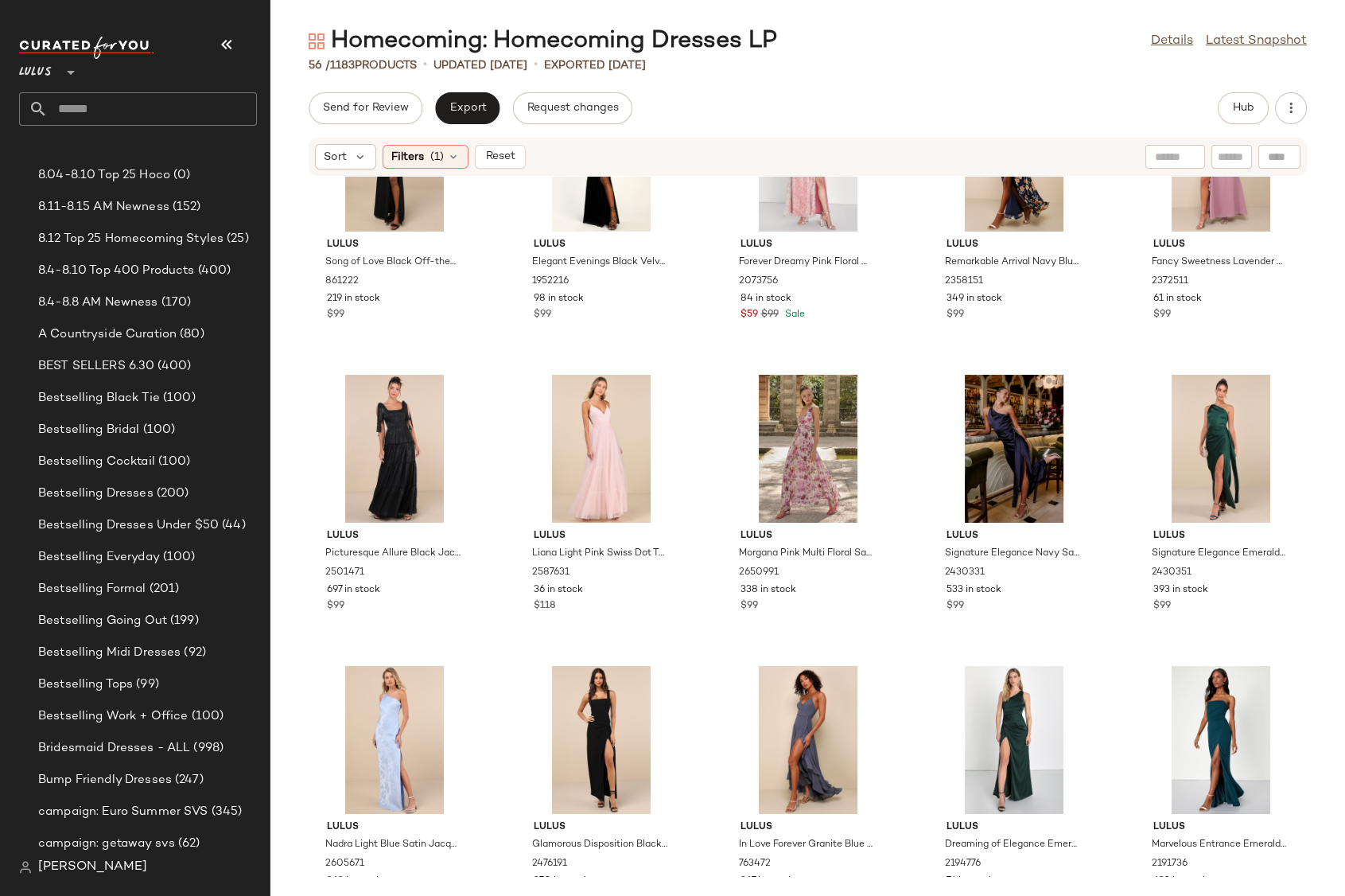
scroll to position [1860, 0]
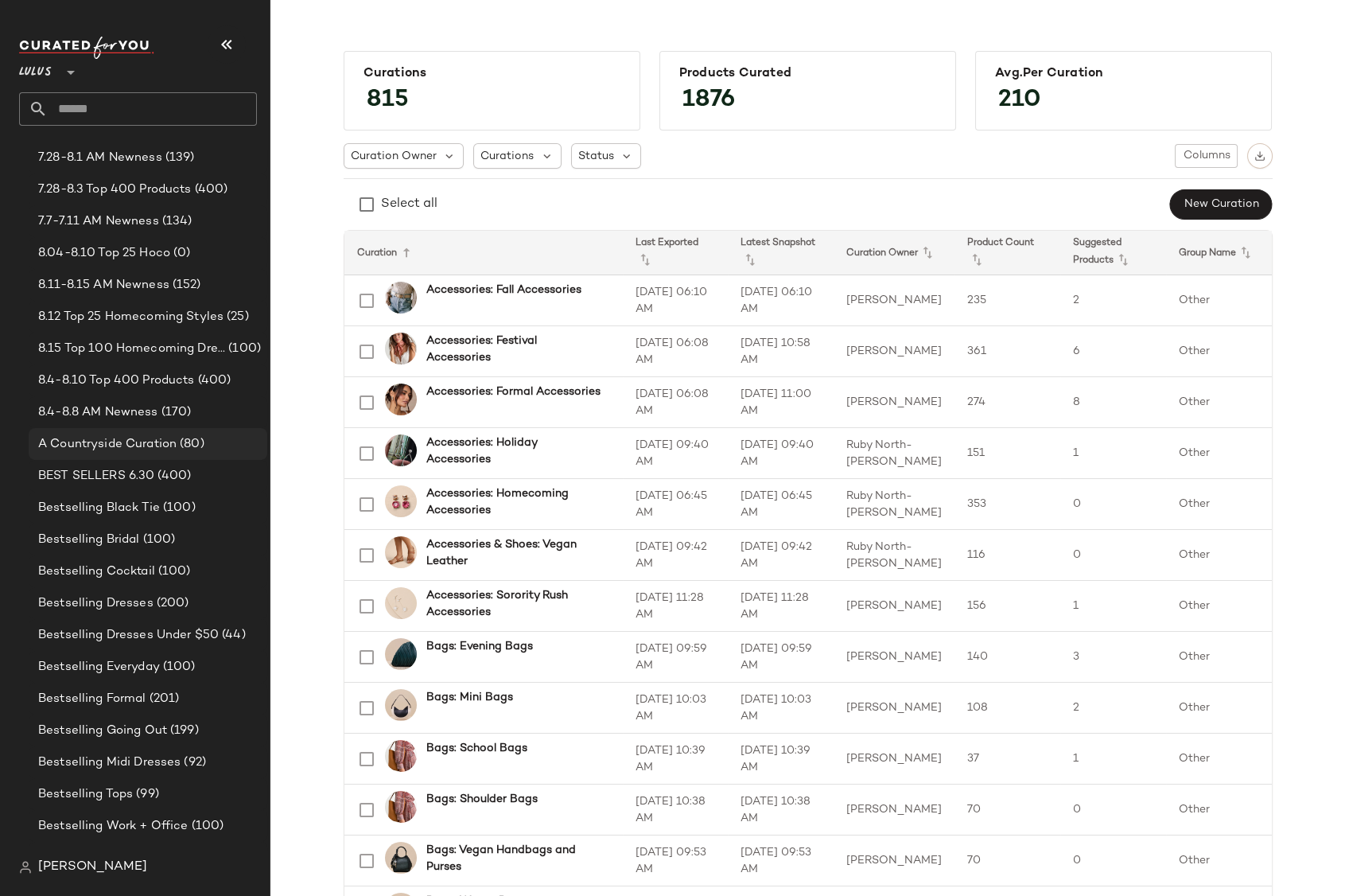
scroll to position [797, 0]
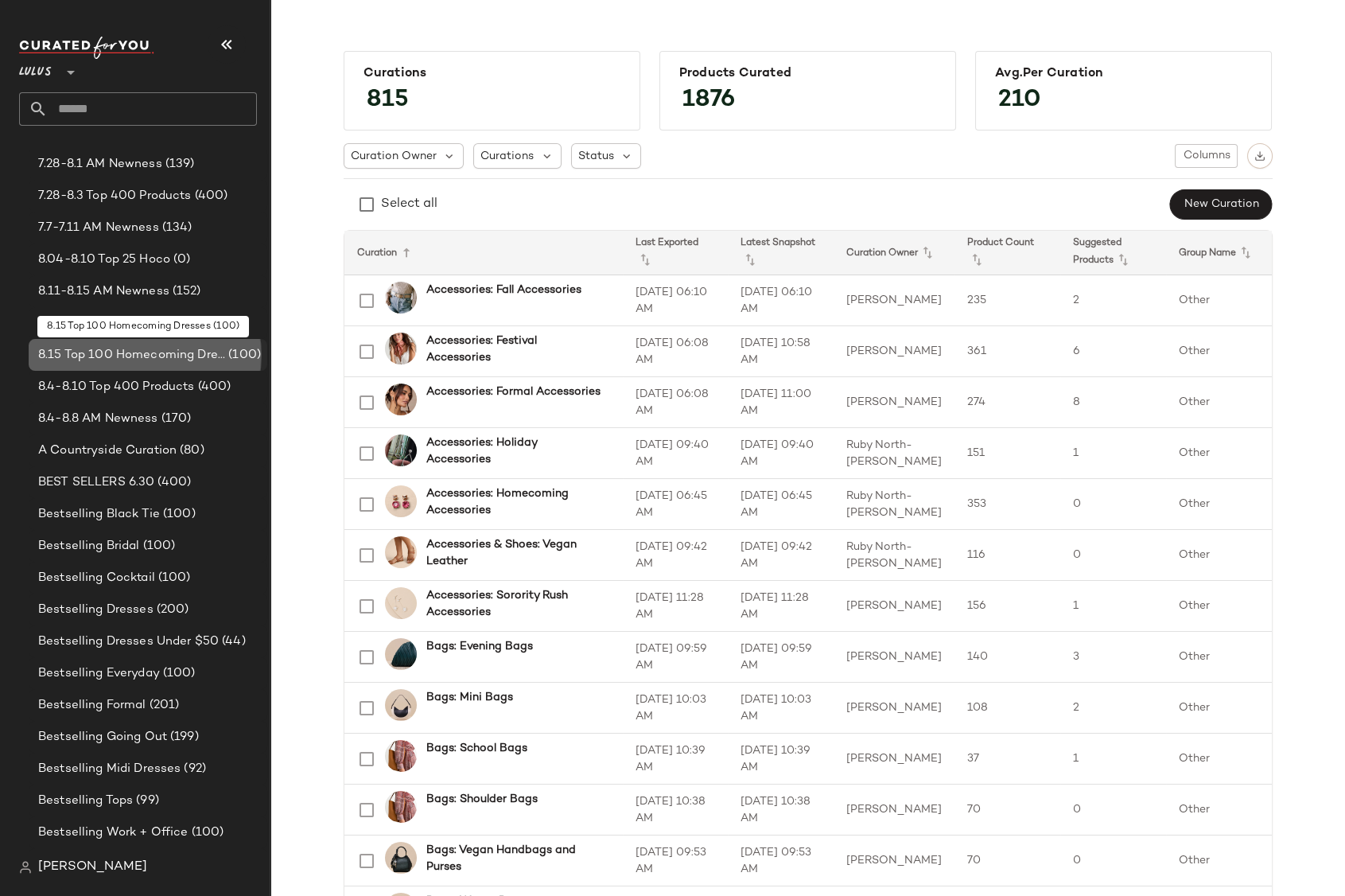
click at [136, 349] on span "8.15 Top 100 Homecoming Dresses" at bounding box center [132, 355] width 187 height 18
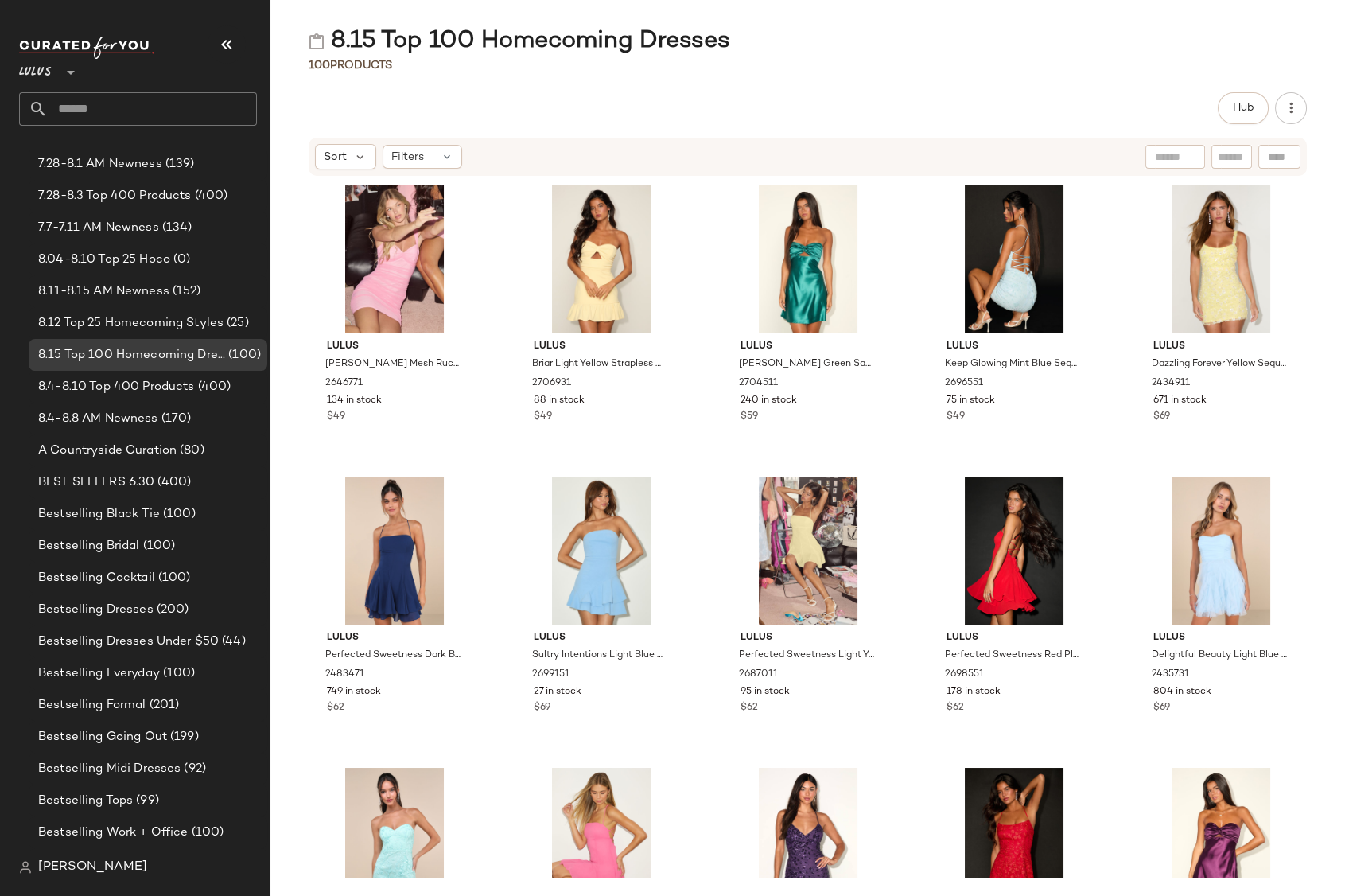
click at [426, 67] on div "100 Products" at bounding box center [808, 64] width 1075 height 16
click at [450, 84] on div "8.15 Top 100 Homecoming Dresses 100 Products Hub Sort Filters Lulus Giannina Pi…" at bounding box center [808, 461] width 1075 height 870
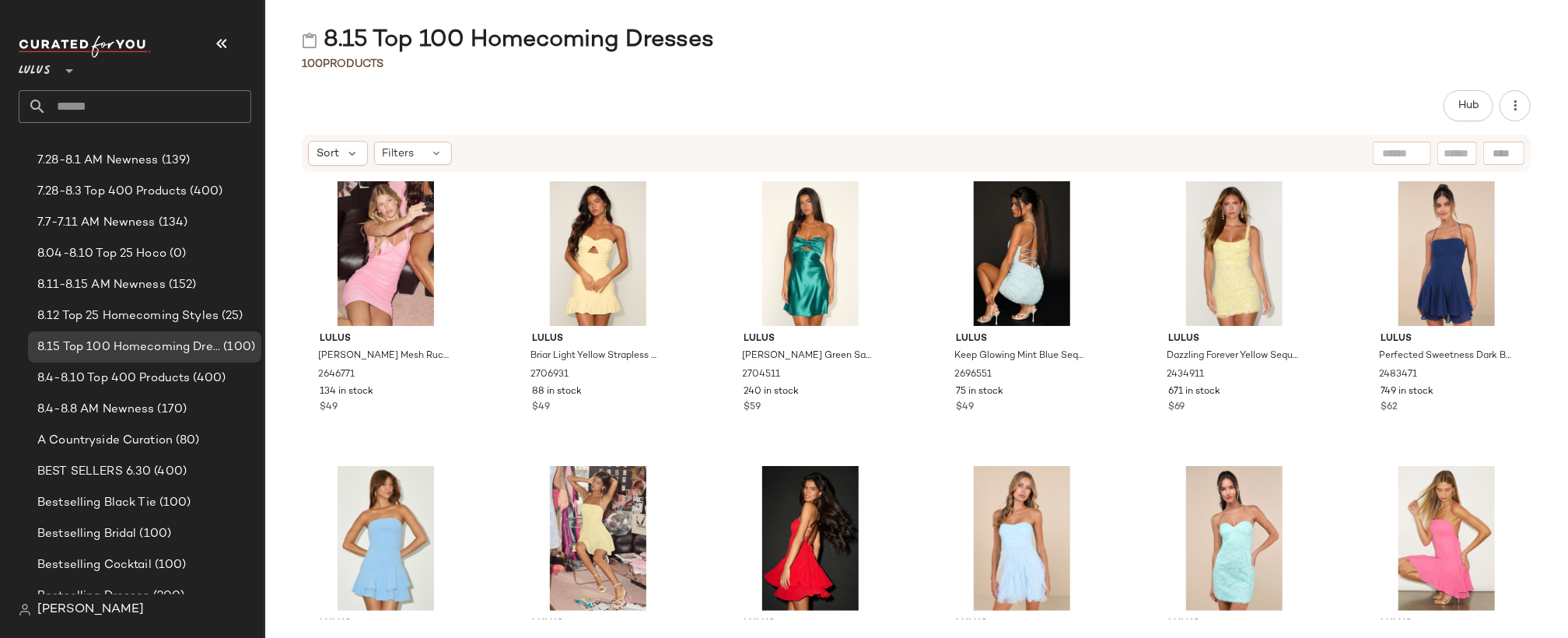
click at [1314, 62] on div "100 Products" at bounding box center [916, 63] width 1304 height 15
click at [886, 49] on div "8.15 Top 100 Homecoming Dresses" at bounding box center [916, 40] width 1304 height 31
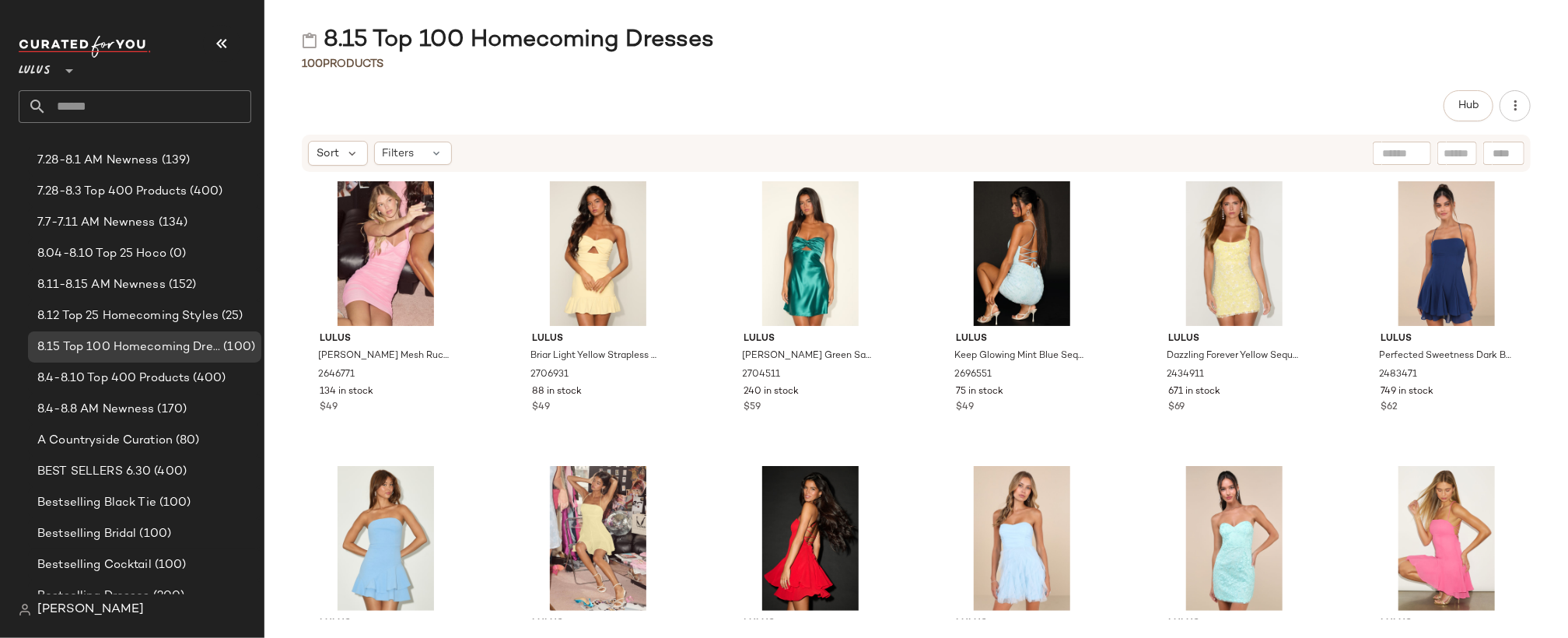
click at [886, 49] on div "8.15 Top 100 Homecoming Dresses" at bounding box center [916, 40] width 1304 height 31
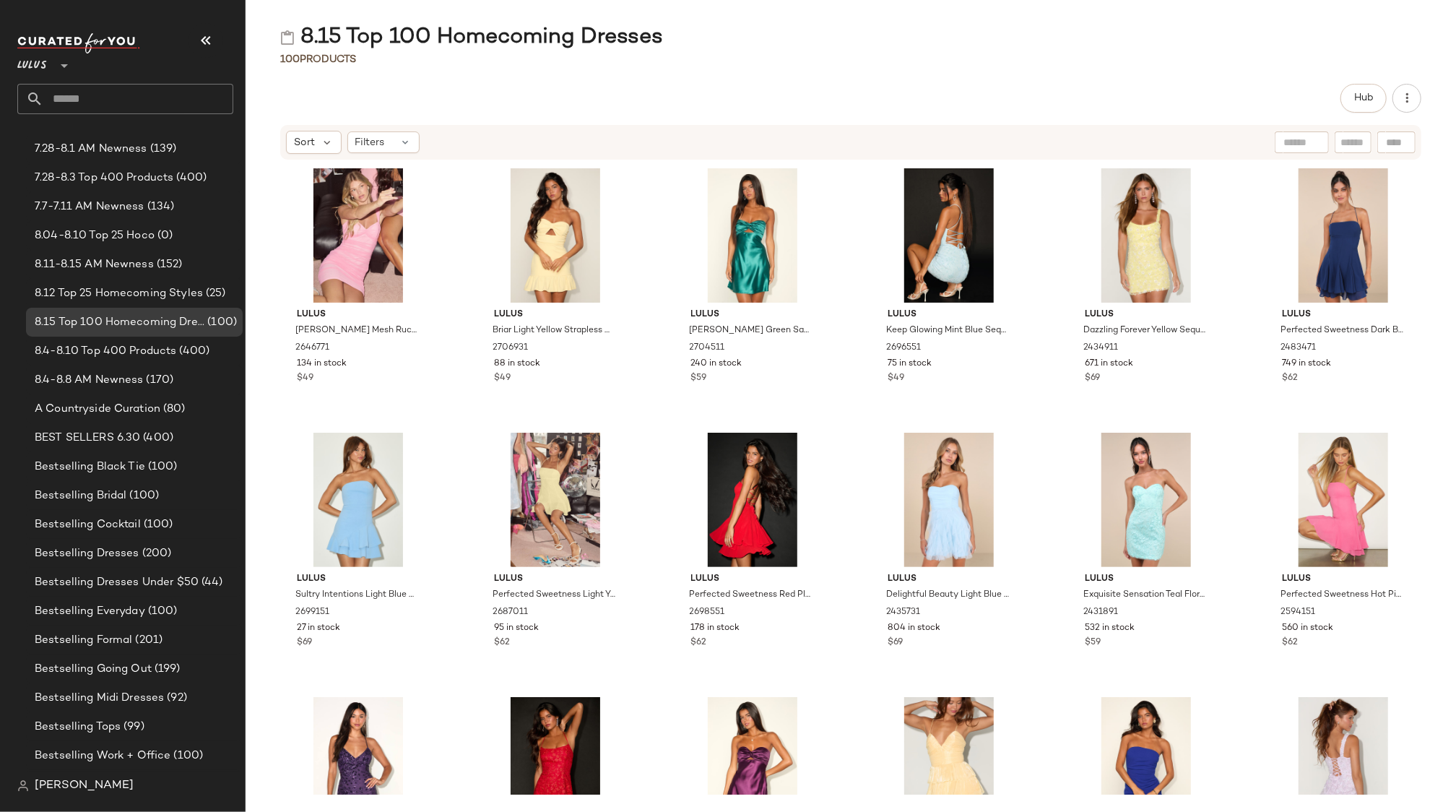
click at [269, 96] on div "Hub" at bounding box center [850, 98] width 1210 height 29
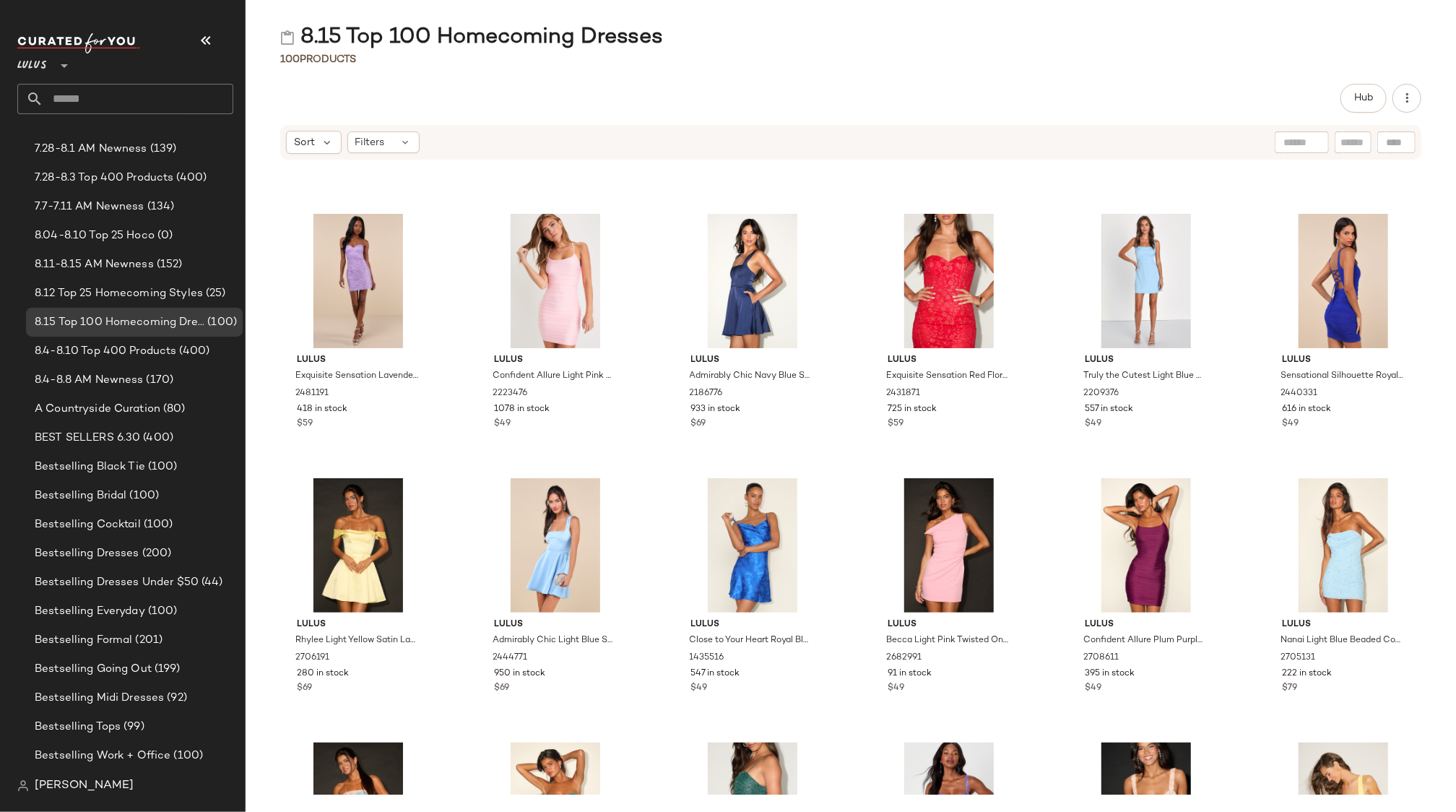
scroll to position [1226, 0]
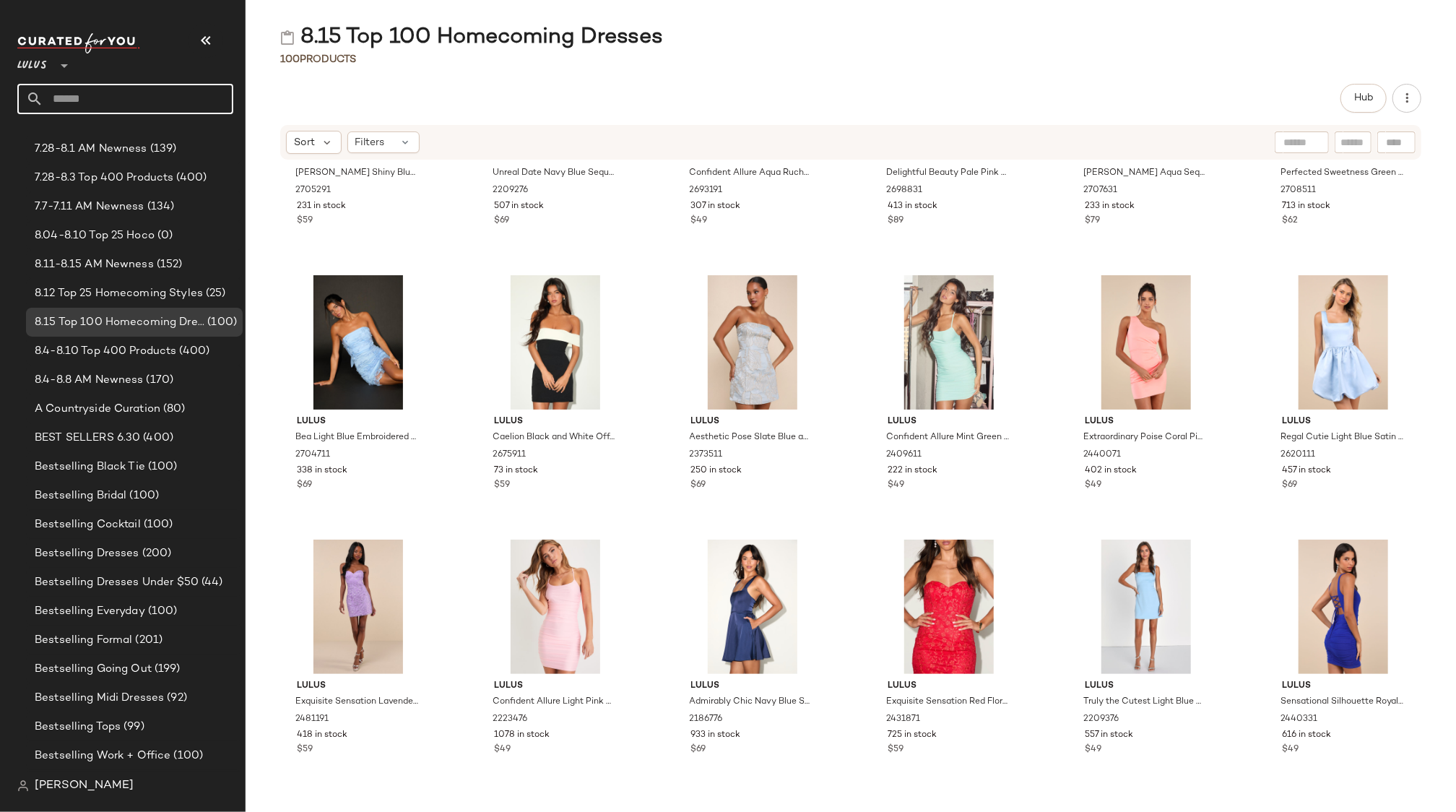
click at [94, 96] on input "text" at bounding box center [138, 99] width 190 height 30
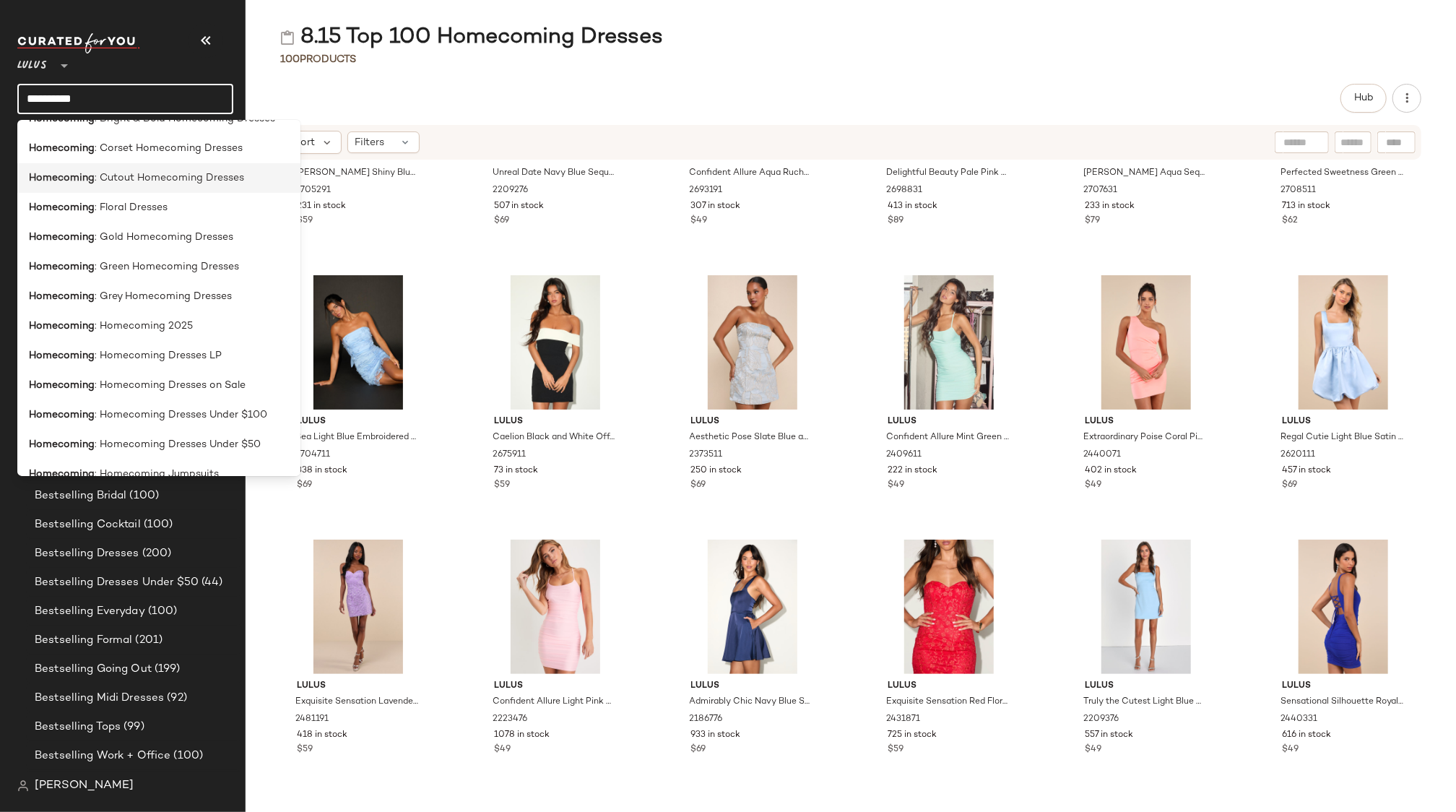
scroll to position [337, 0]
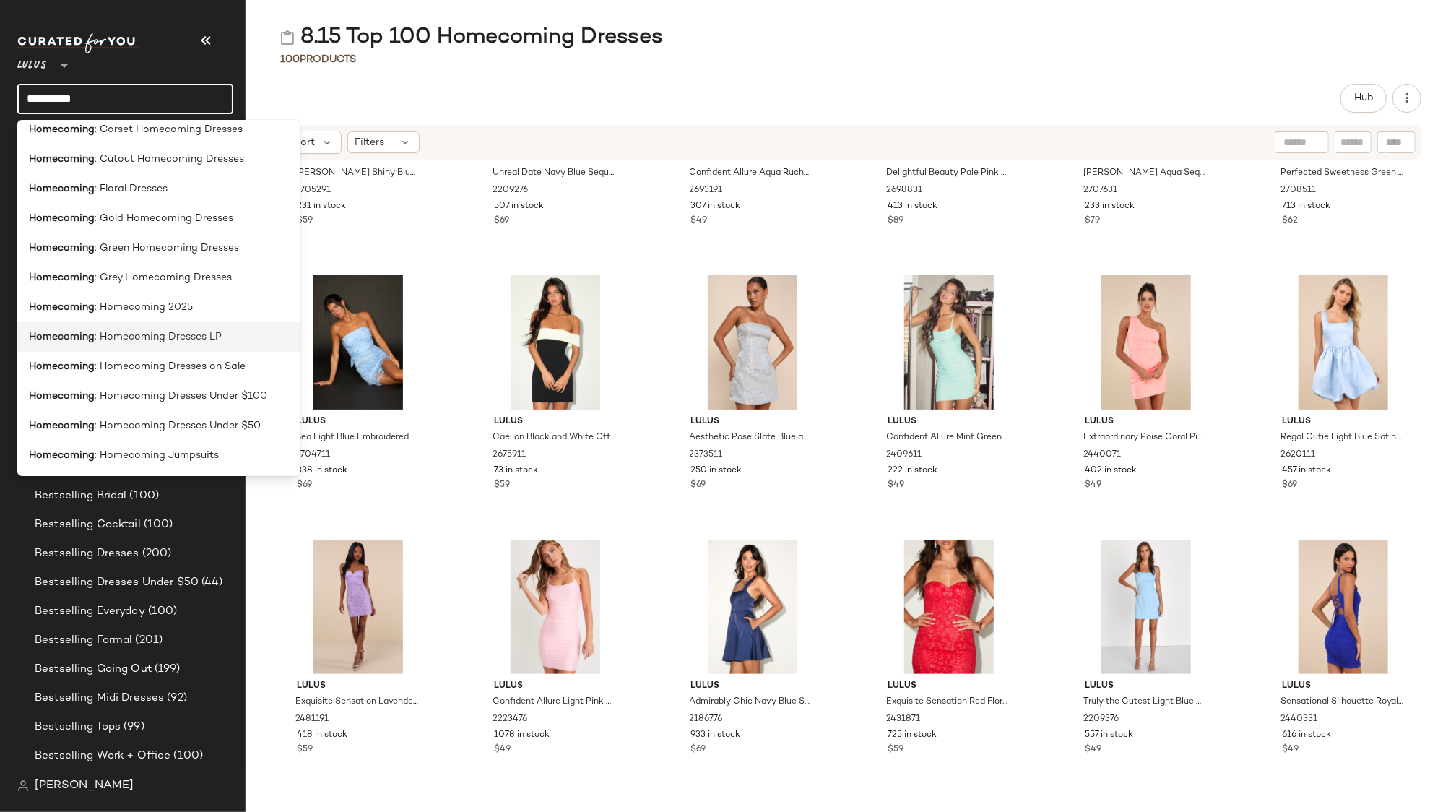
type input "**********"
click at [190, 337] on span ": Homecoming Dresses LP" at bounding box center [158, 337] width 127 height 15
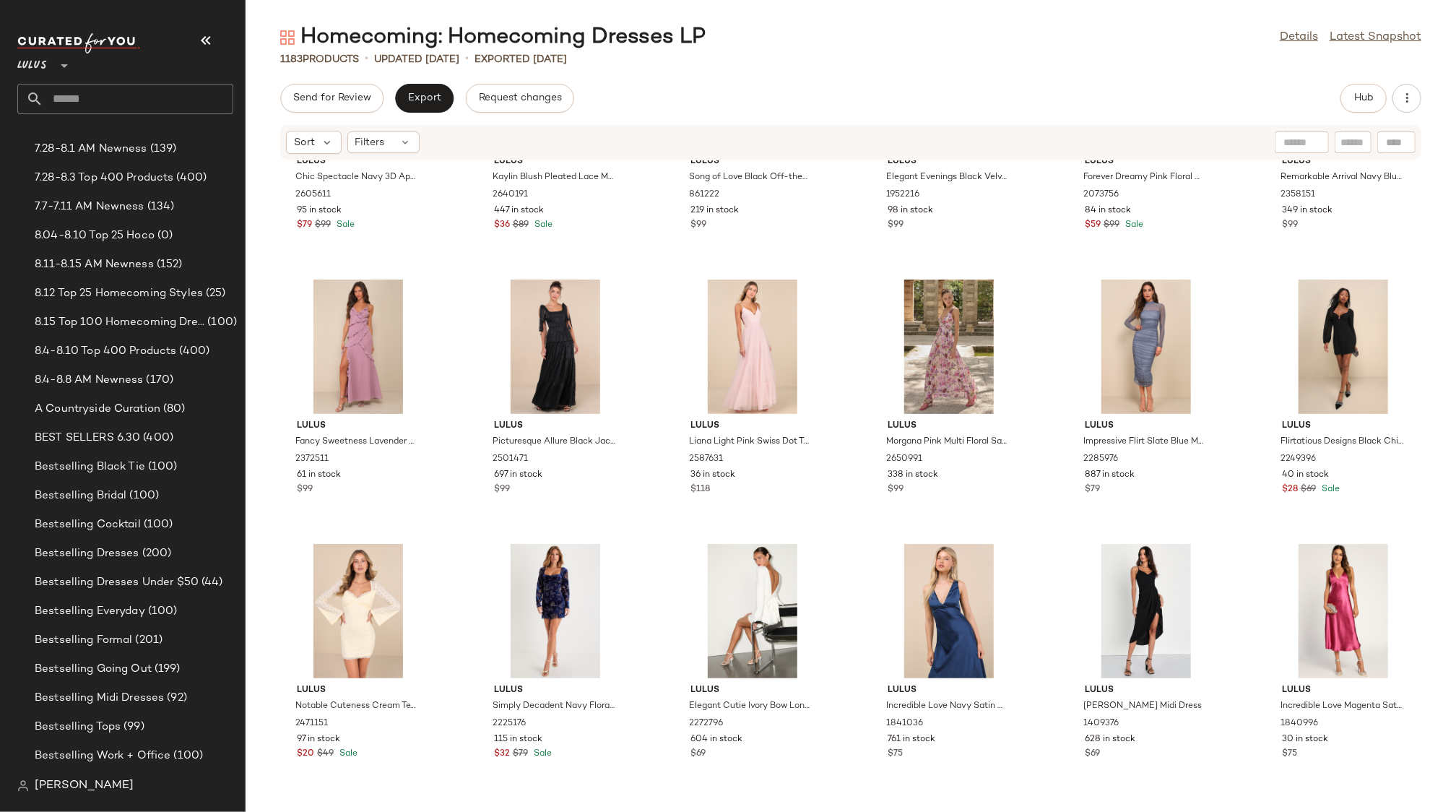
scroll to position [32675, 0]
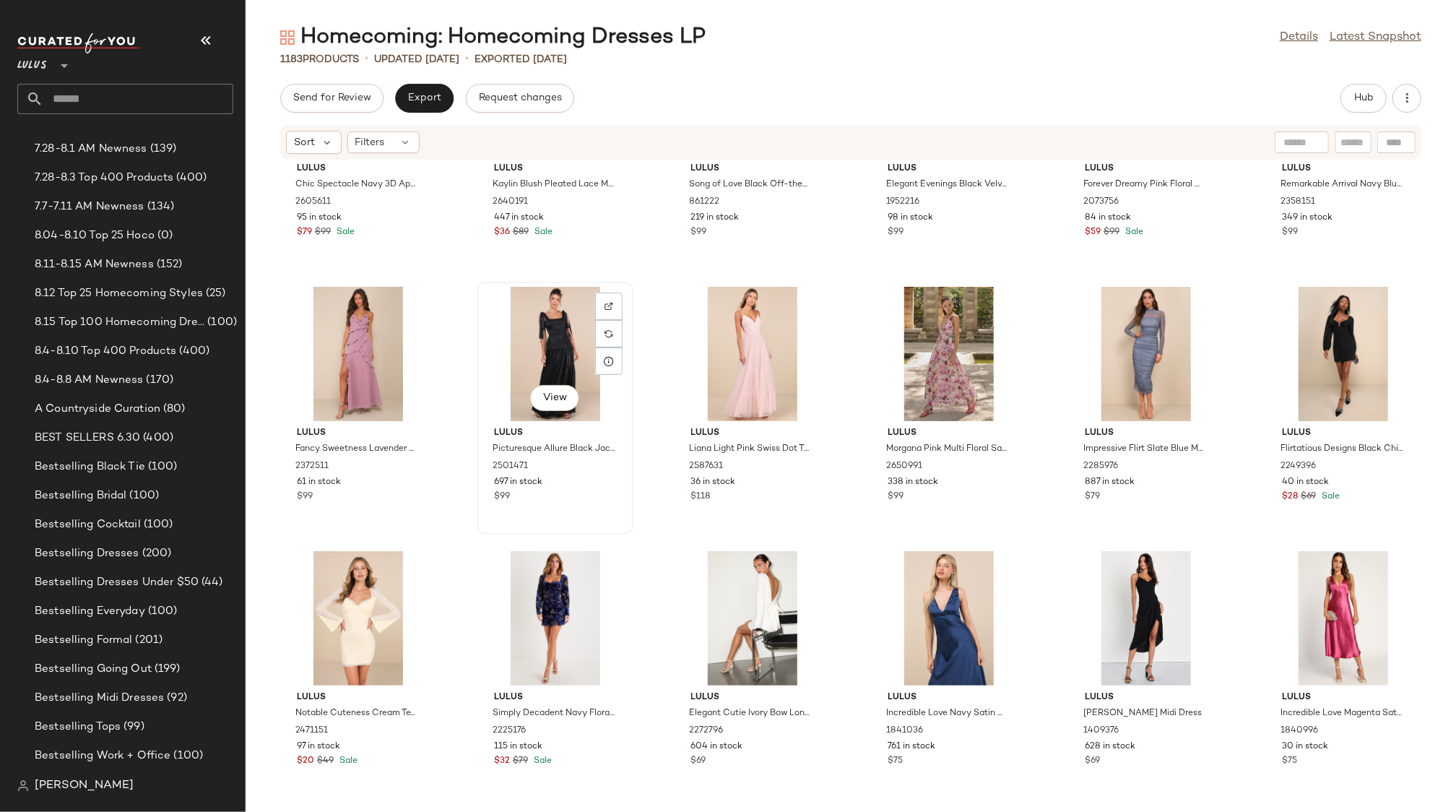
click at [564, 508] on div "View Lulus Picturesque Allure Black Jacquard Tie-Strap Maxi Dress 2501471 697 i…" at bounding box center [555, 408] width 153 height 250
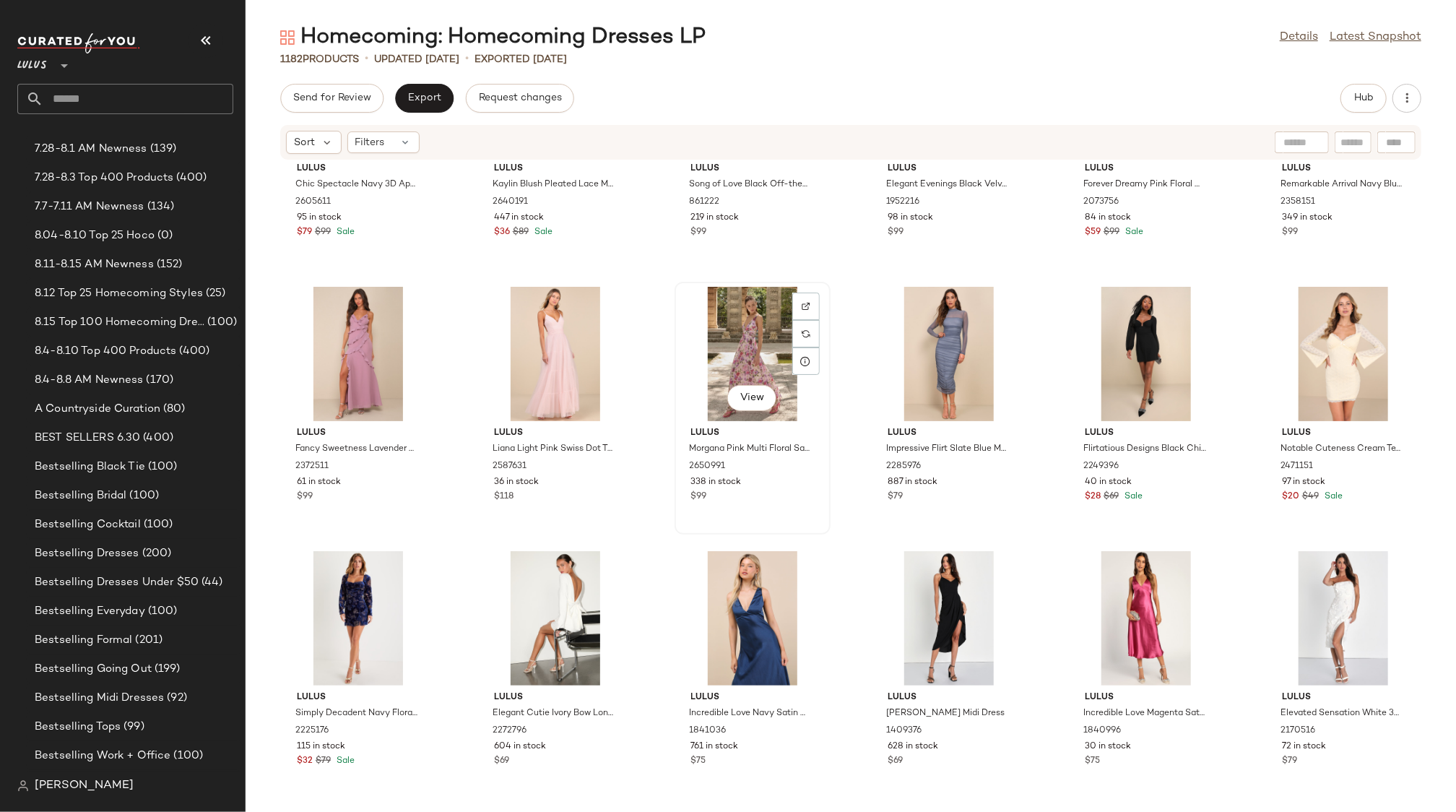
click at [764, 499] on div "$99" at bounding box center [752, 497] width 123 height 13
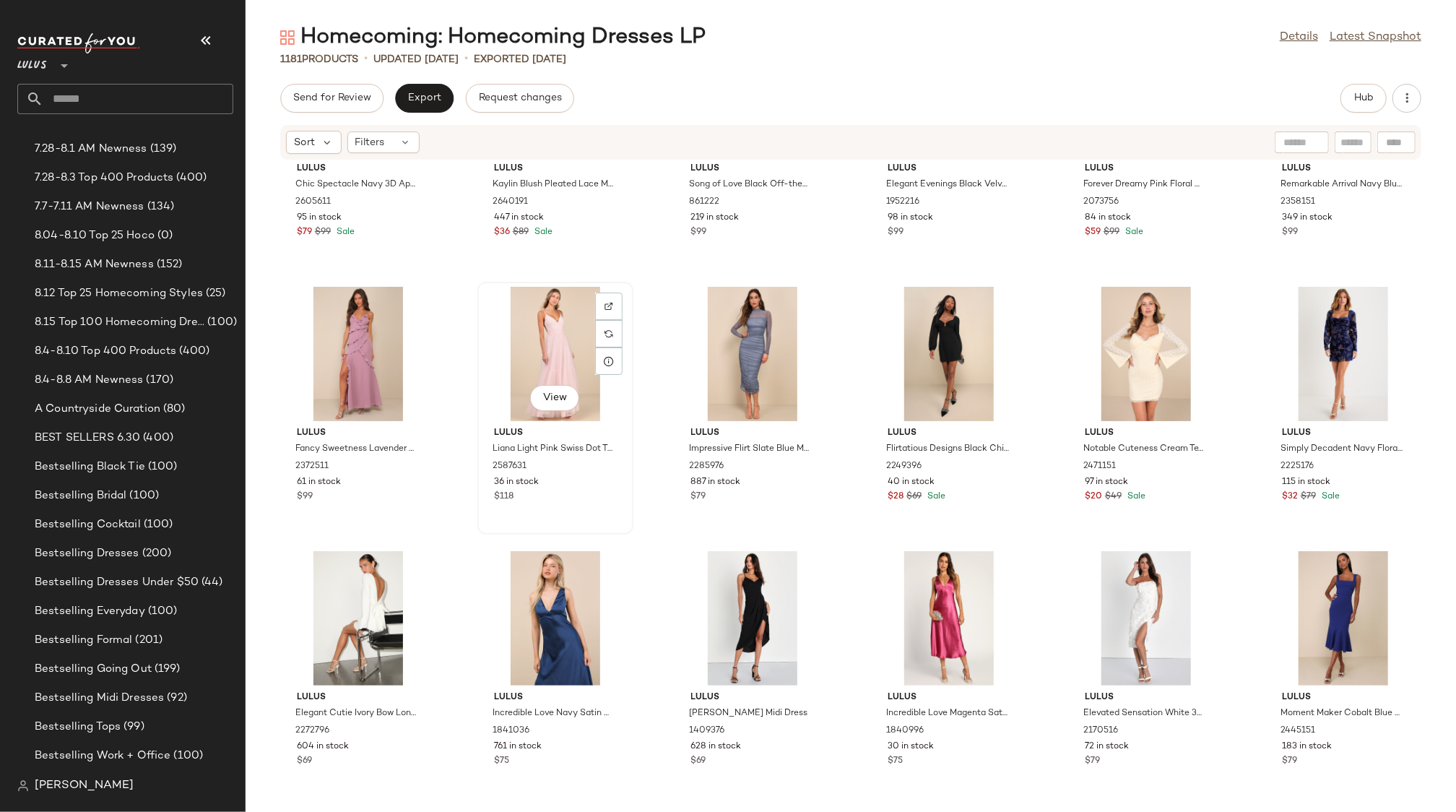
click at [581, 489] on div "Lulus Liana Light Pink Swiss Dot Tulle Maxi Dress 2587631 36 in stock $118" at bounding box center [556, 463] width 146 height 84
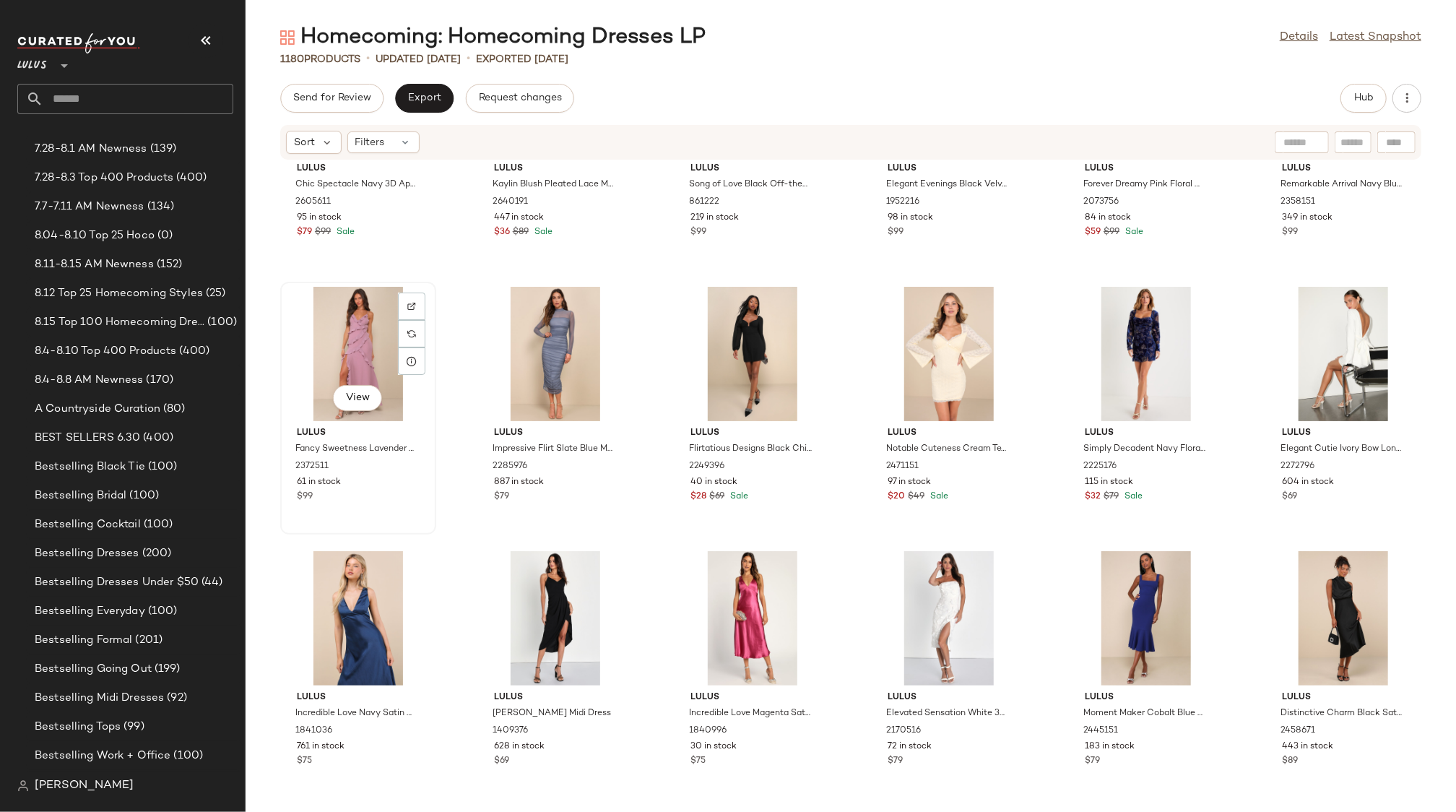
click at [393, 477] on div "61 in stock" at bounding box center [358, 483] width 123 height 13
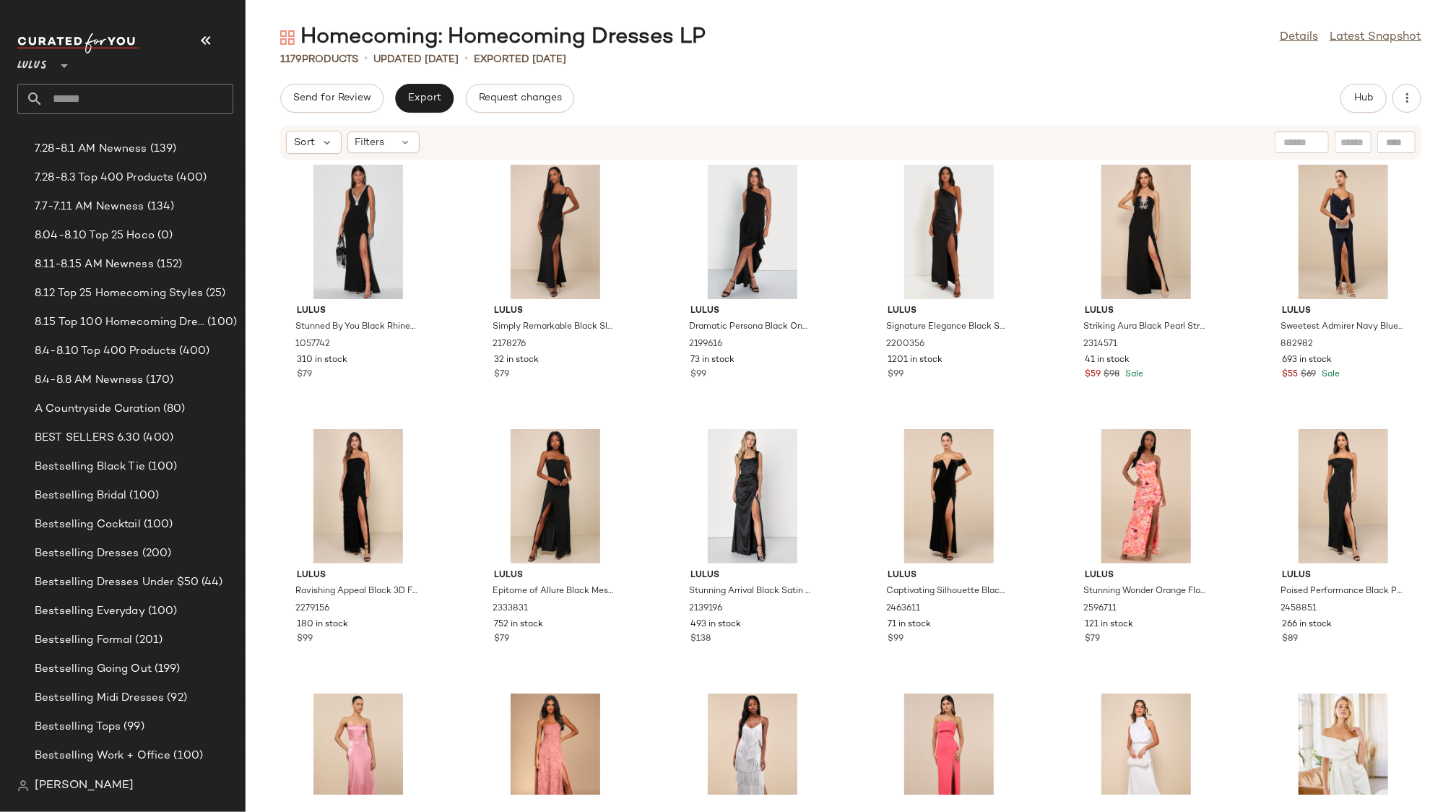
scroll to position [35454, 0]
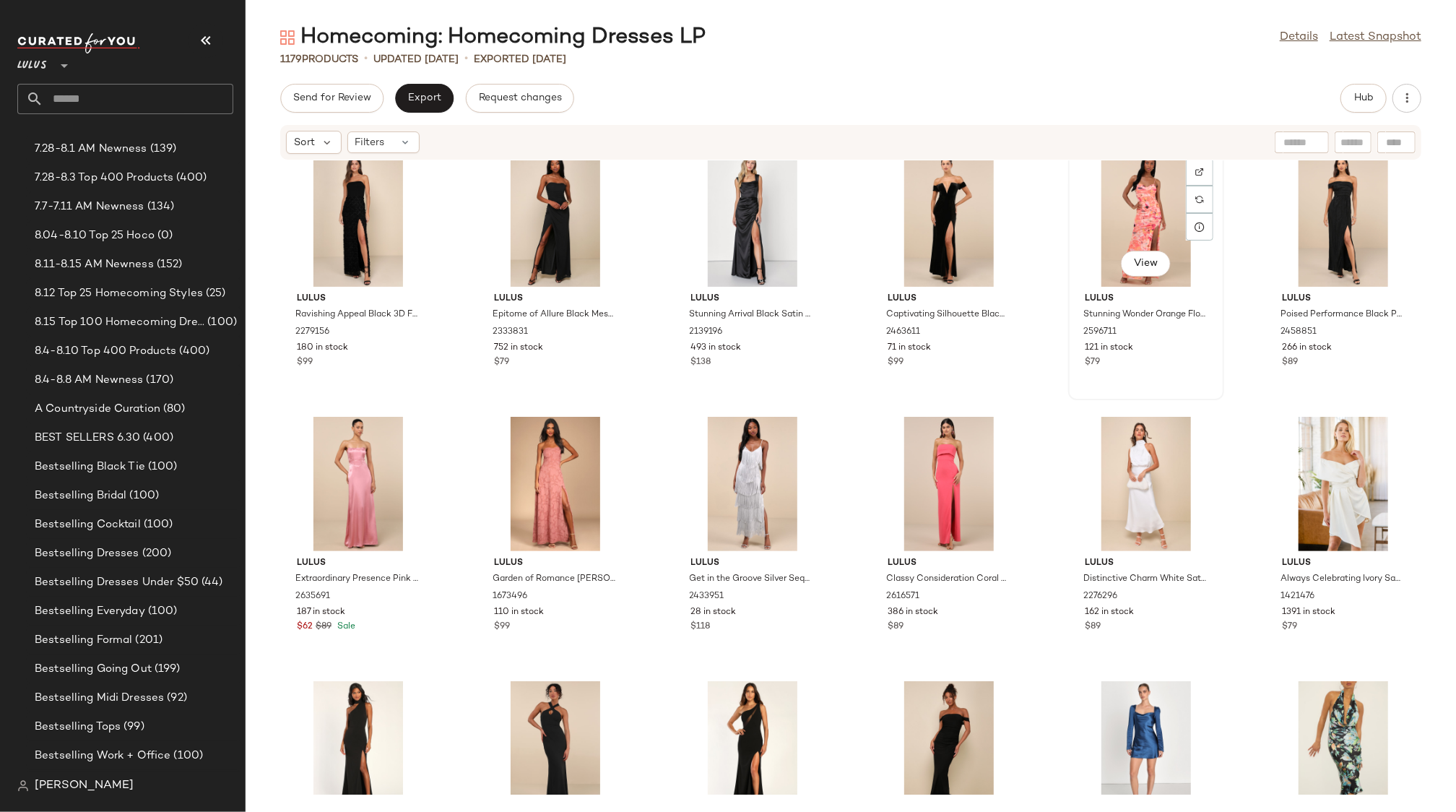
click at [1182, 358] on div "$79" at bounding box center [1146, 363] width 123 height 13
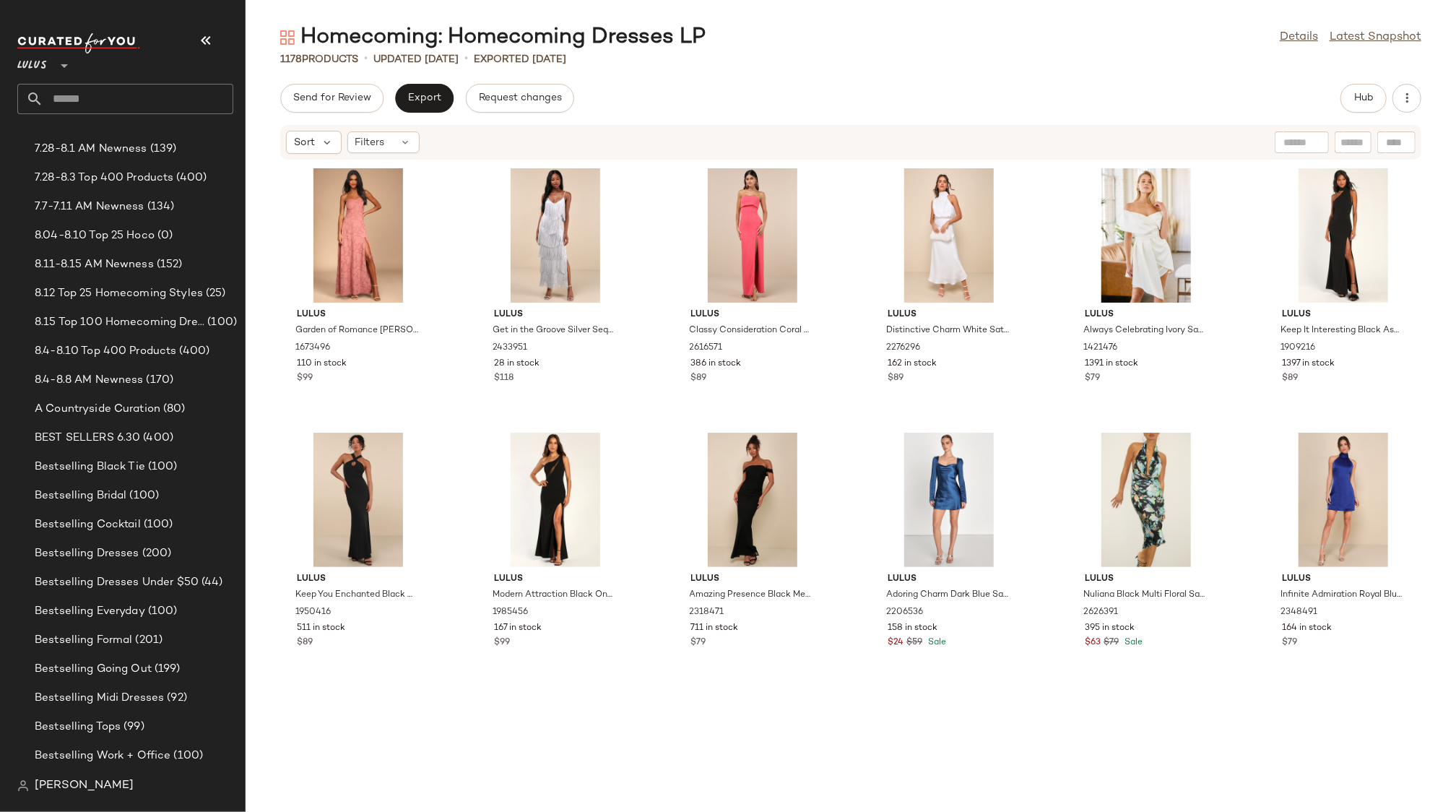
scroll to position [35705, 0]
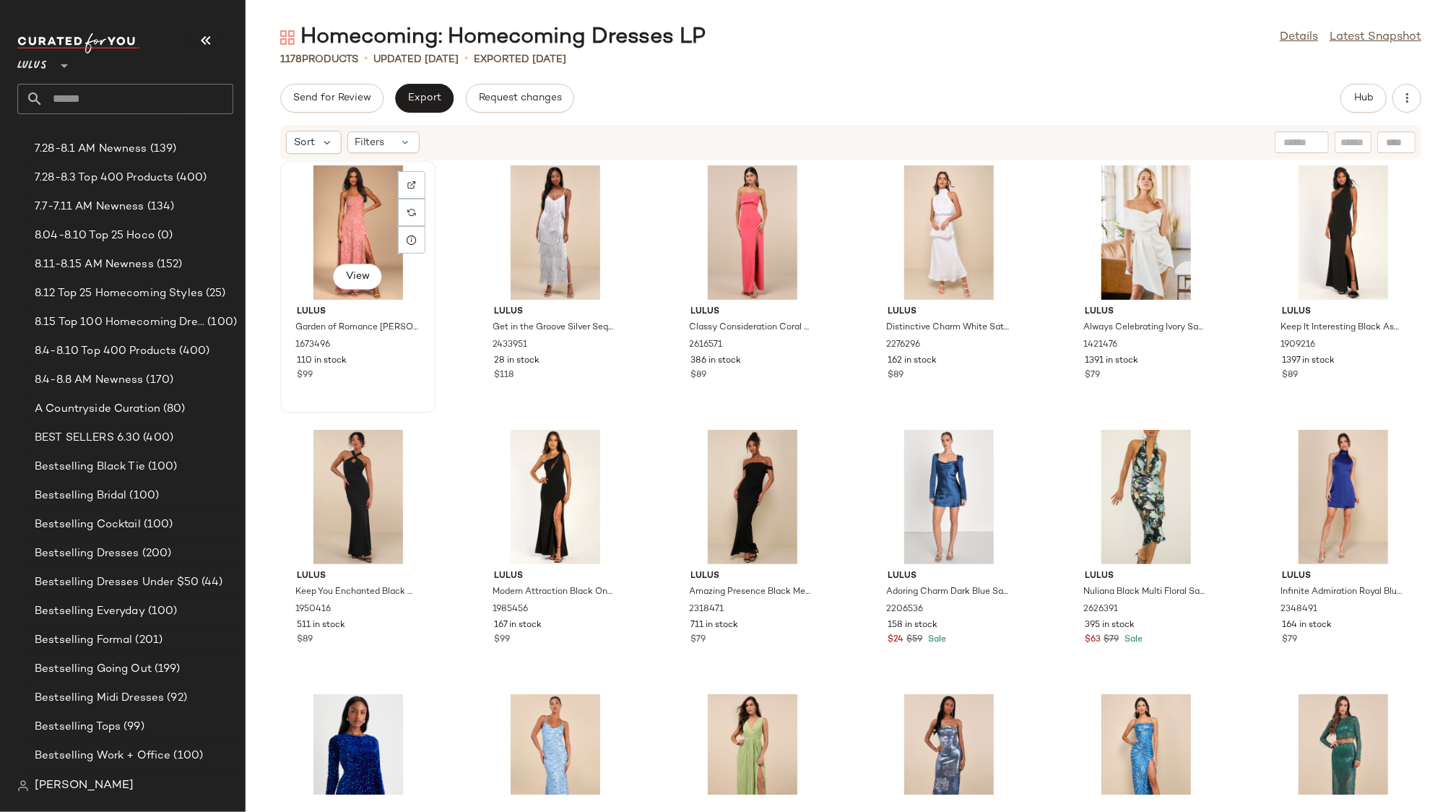
click at [392, 378] on div "$99" at bounding box center [358, 376] width 123 height 13
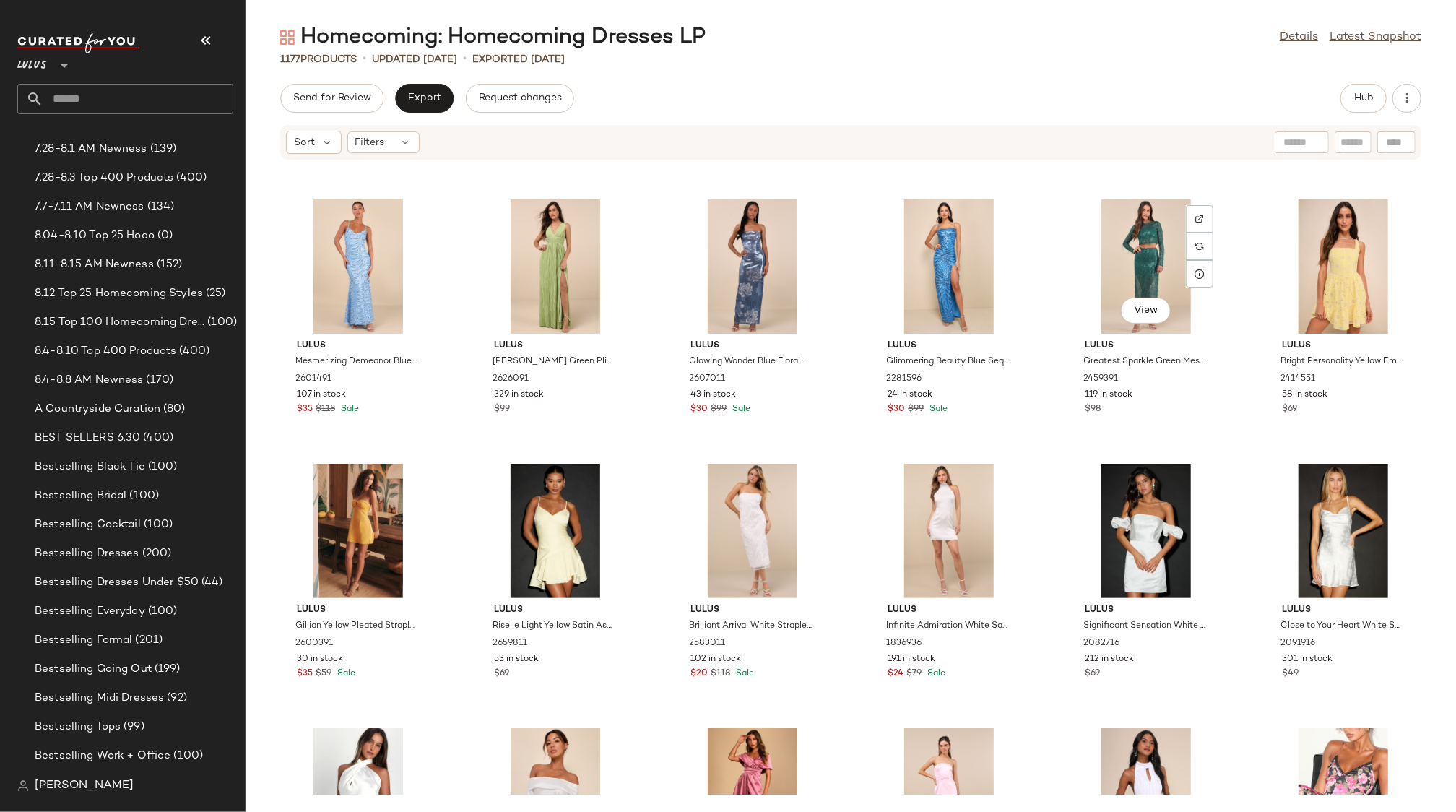
scroll to position [36211, 0]
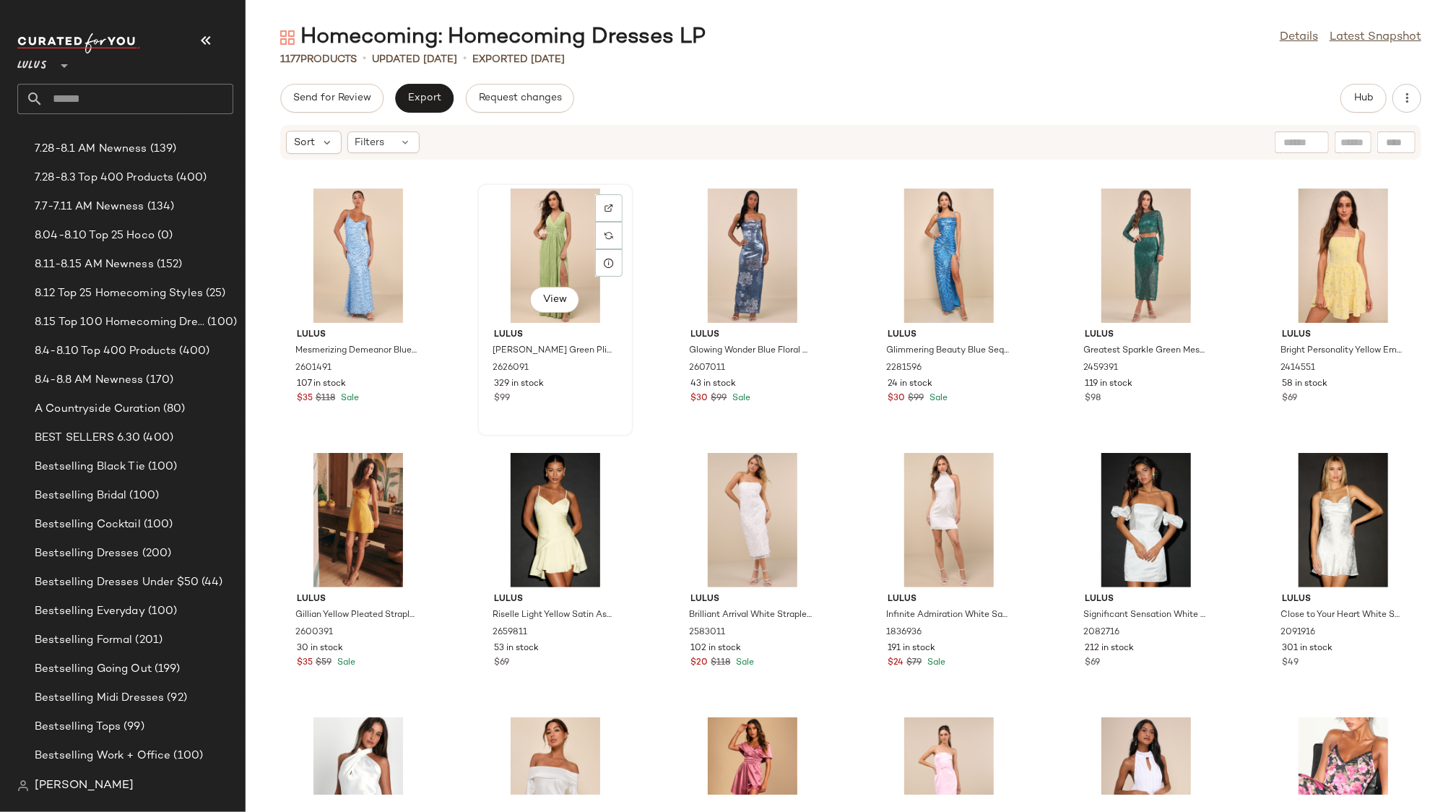
click at [581, 395] on div "$99" at bounding box center [555, 399] width 123 height 13
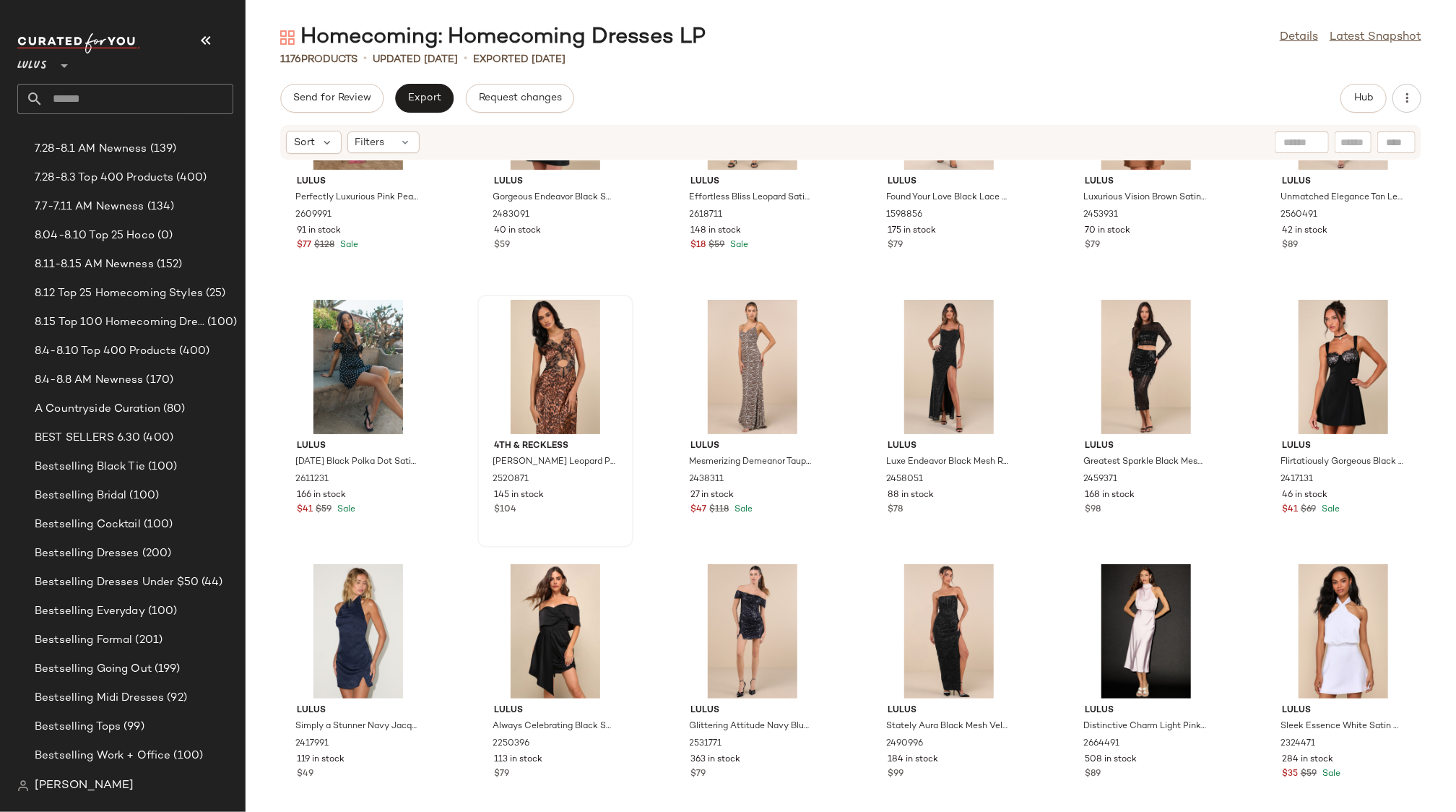
scroll to position [37162, 0]
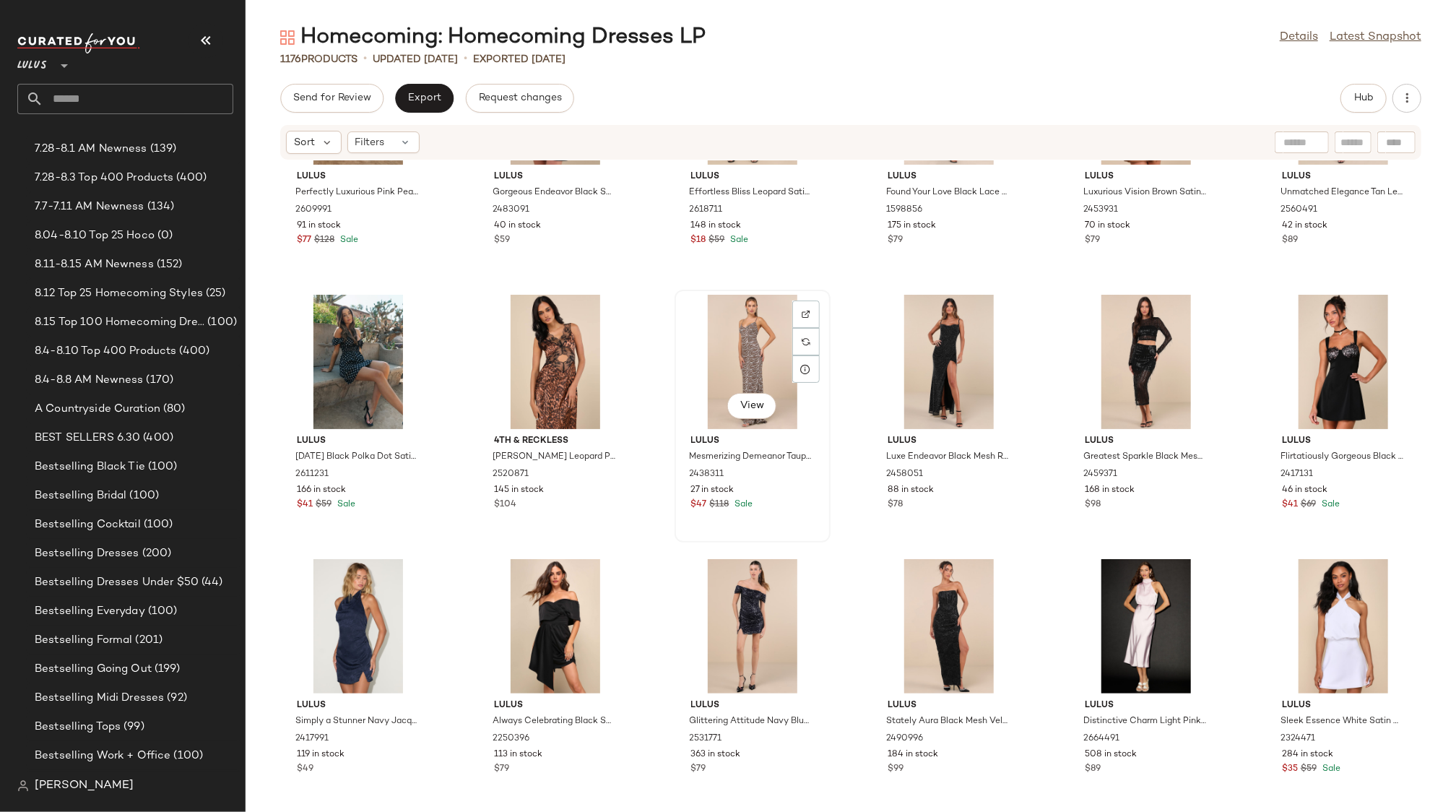
click at [784, 501] on div "$47 $118 Sale" at bounding box center [752, 505] width 123 height 13
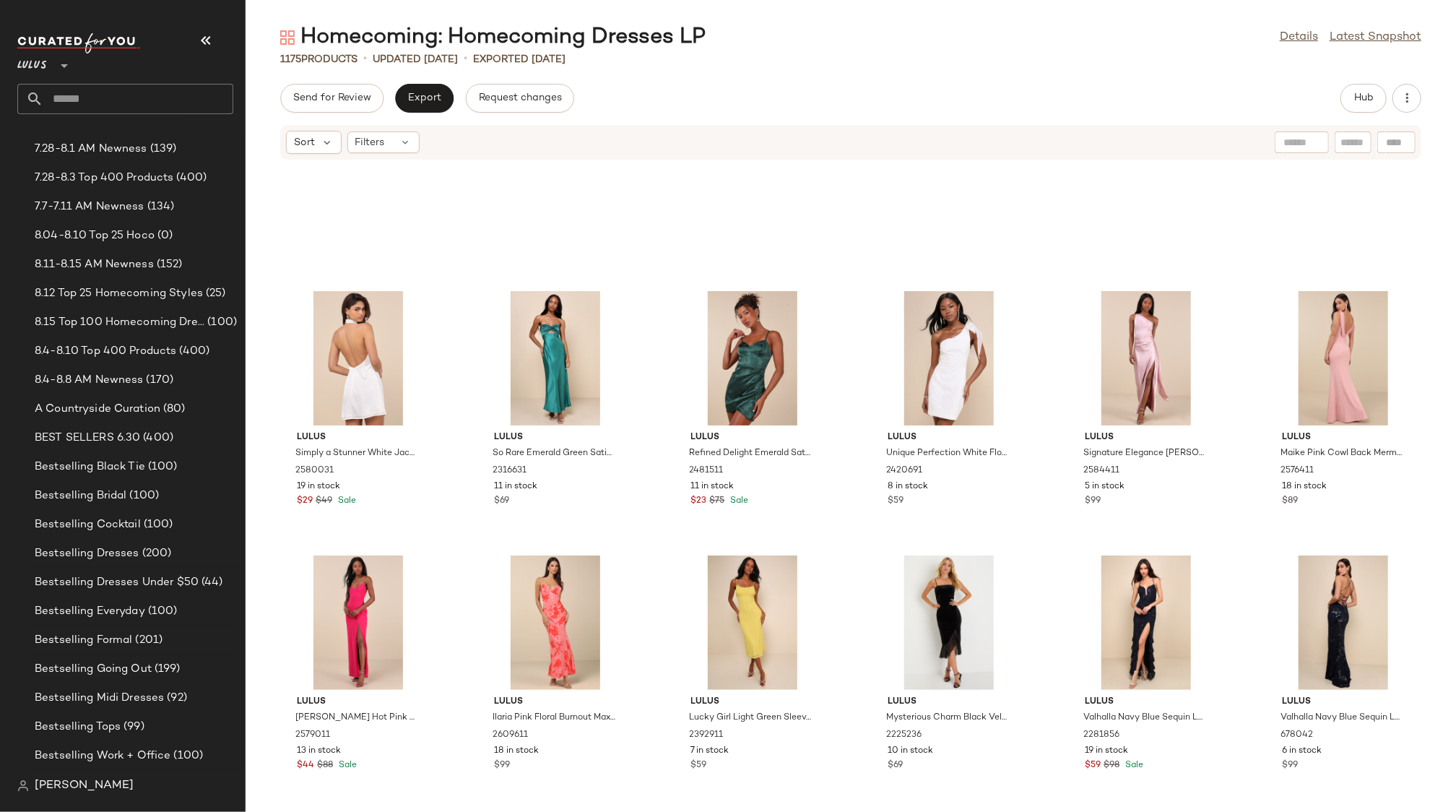
scroll to position [47149, 0]
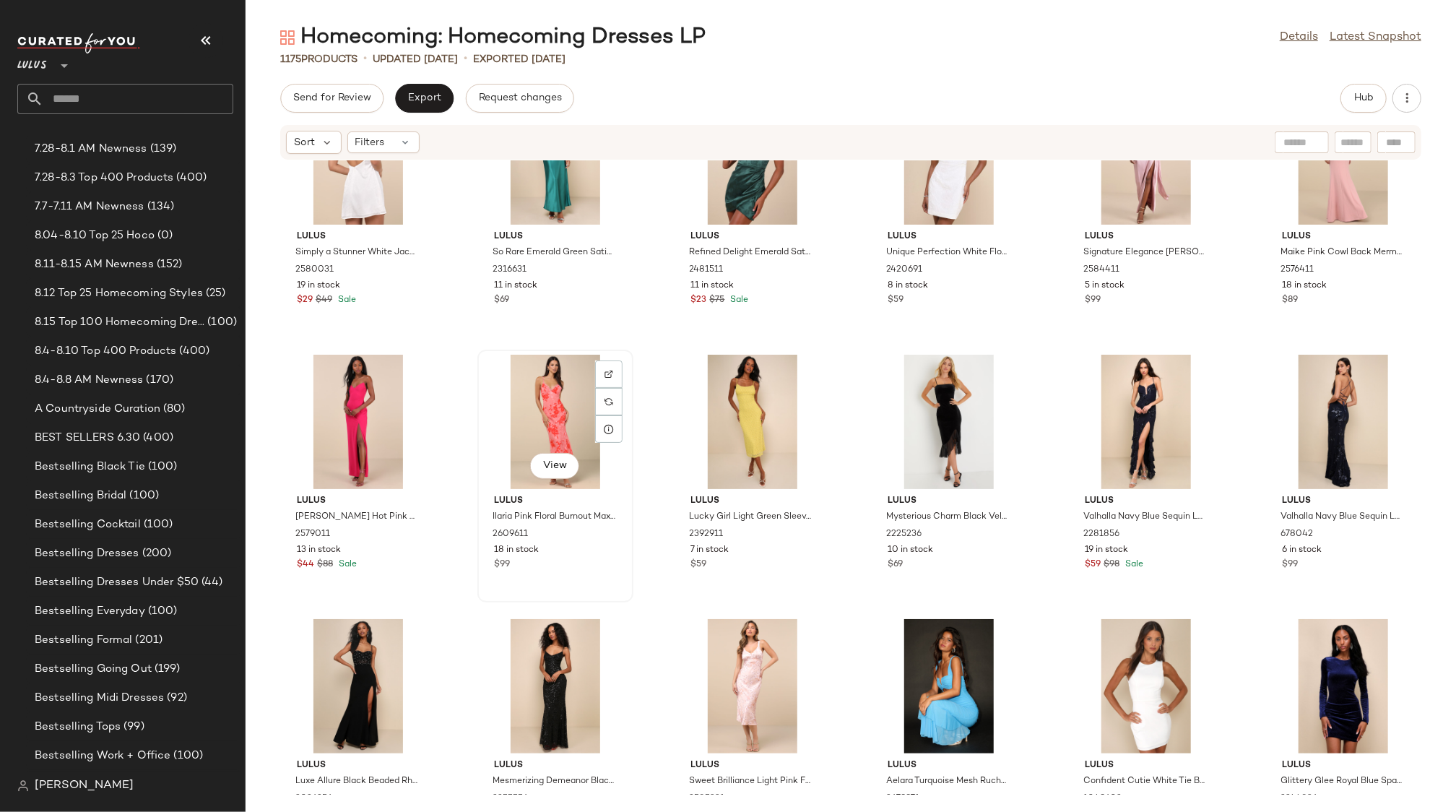
click at [590, 548] on div "18 in stock" at bounding box center [555, 551] width 123 height 13
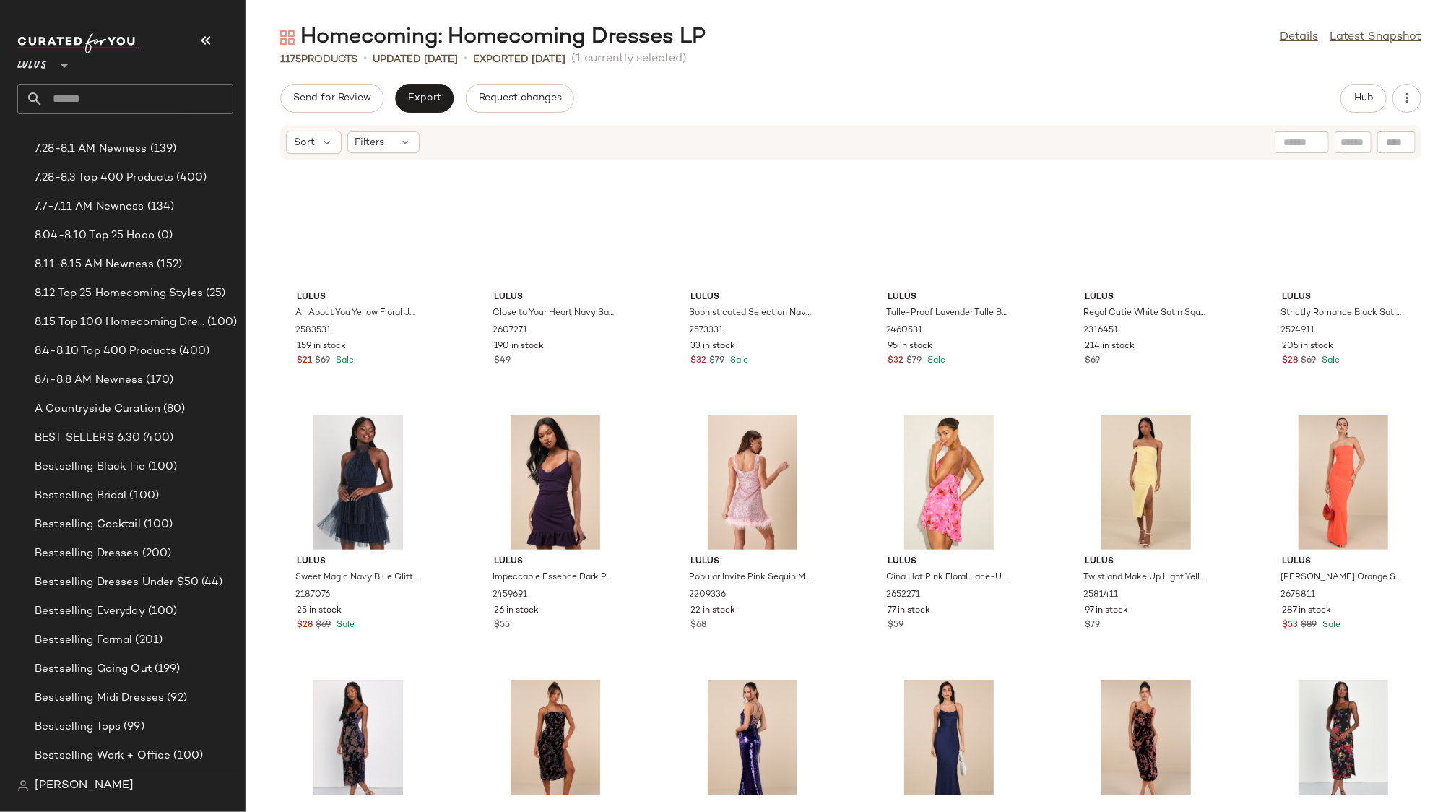
scroll to position [40473, 0]
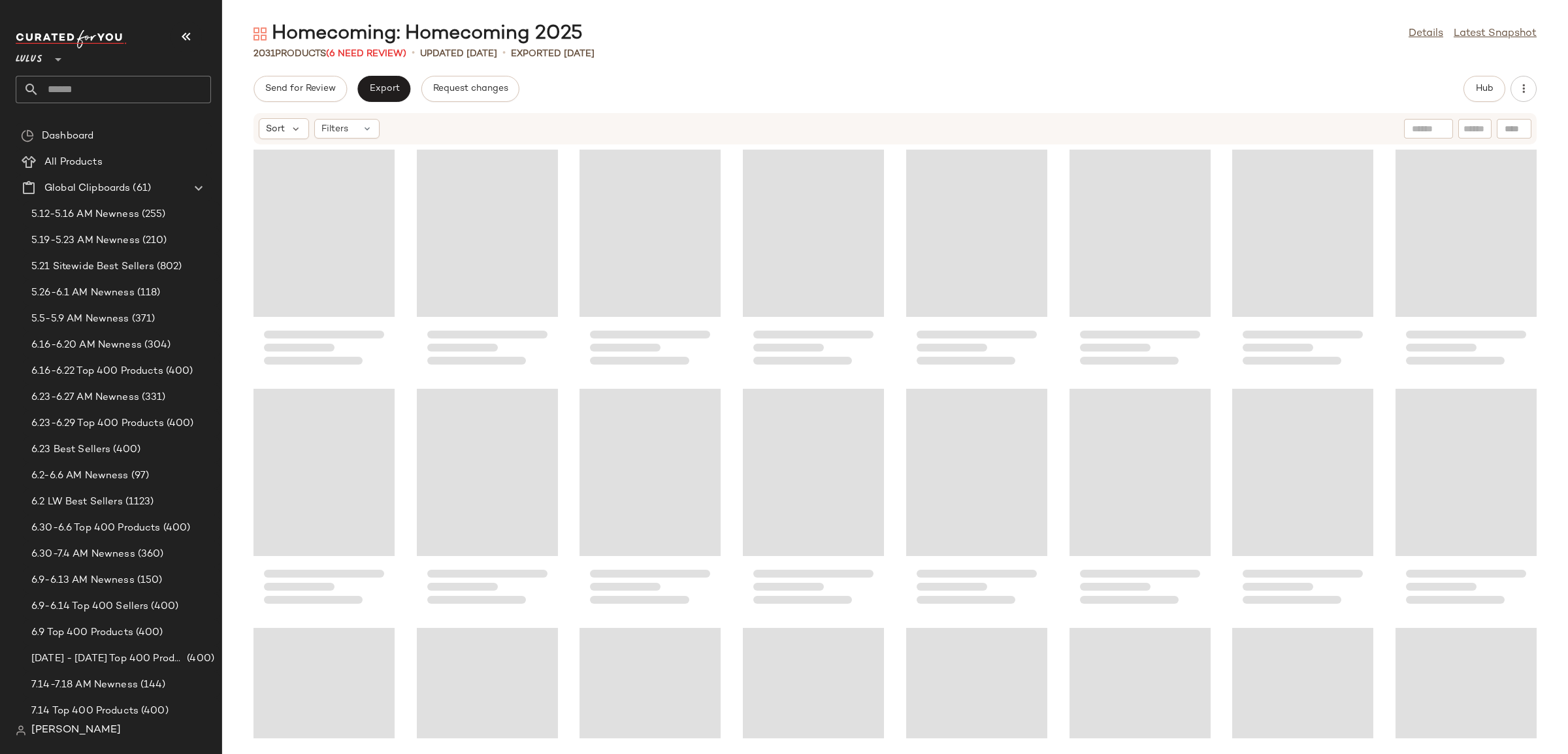
scroll to position [10520, 0]
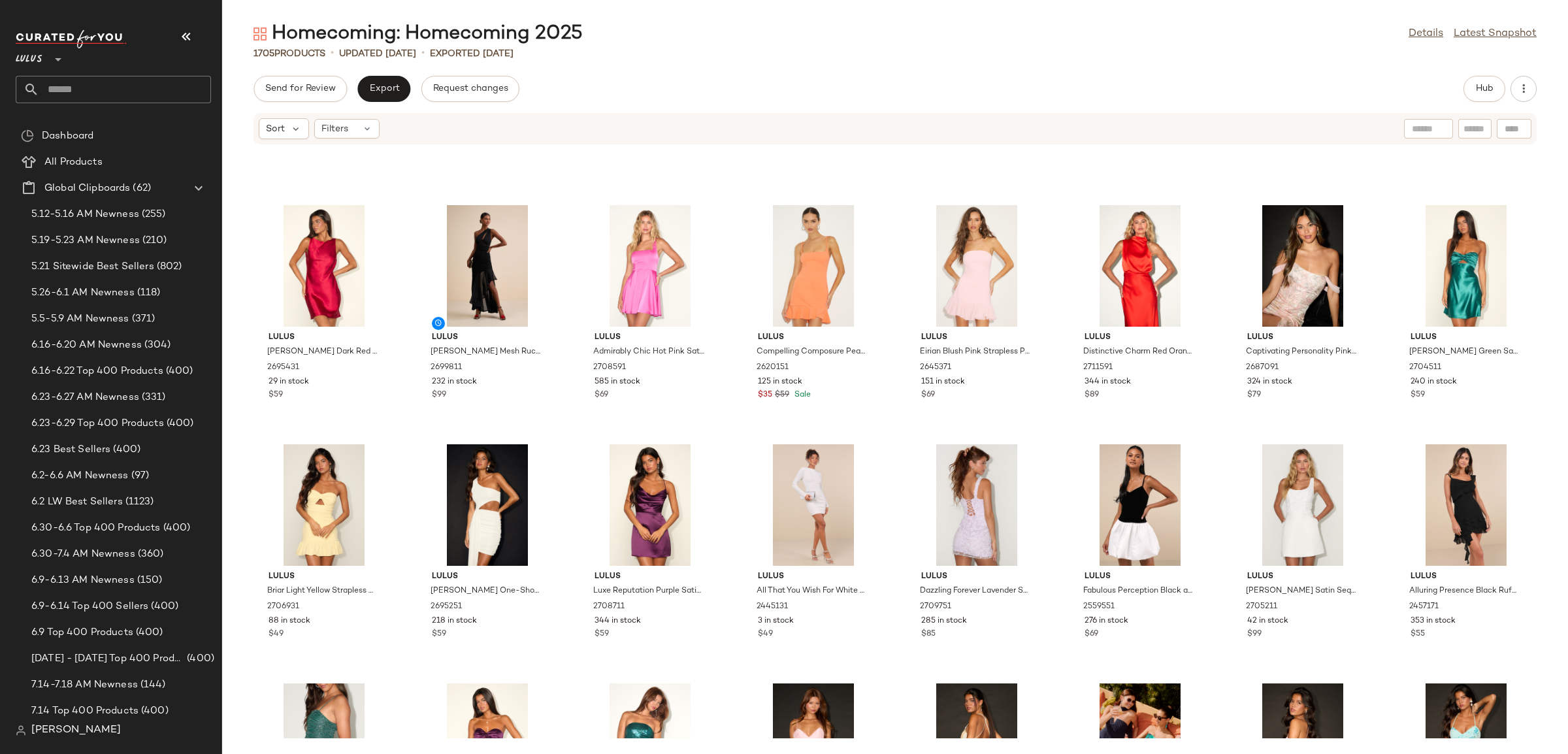
scroll to position [5202, 0]
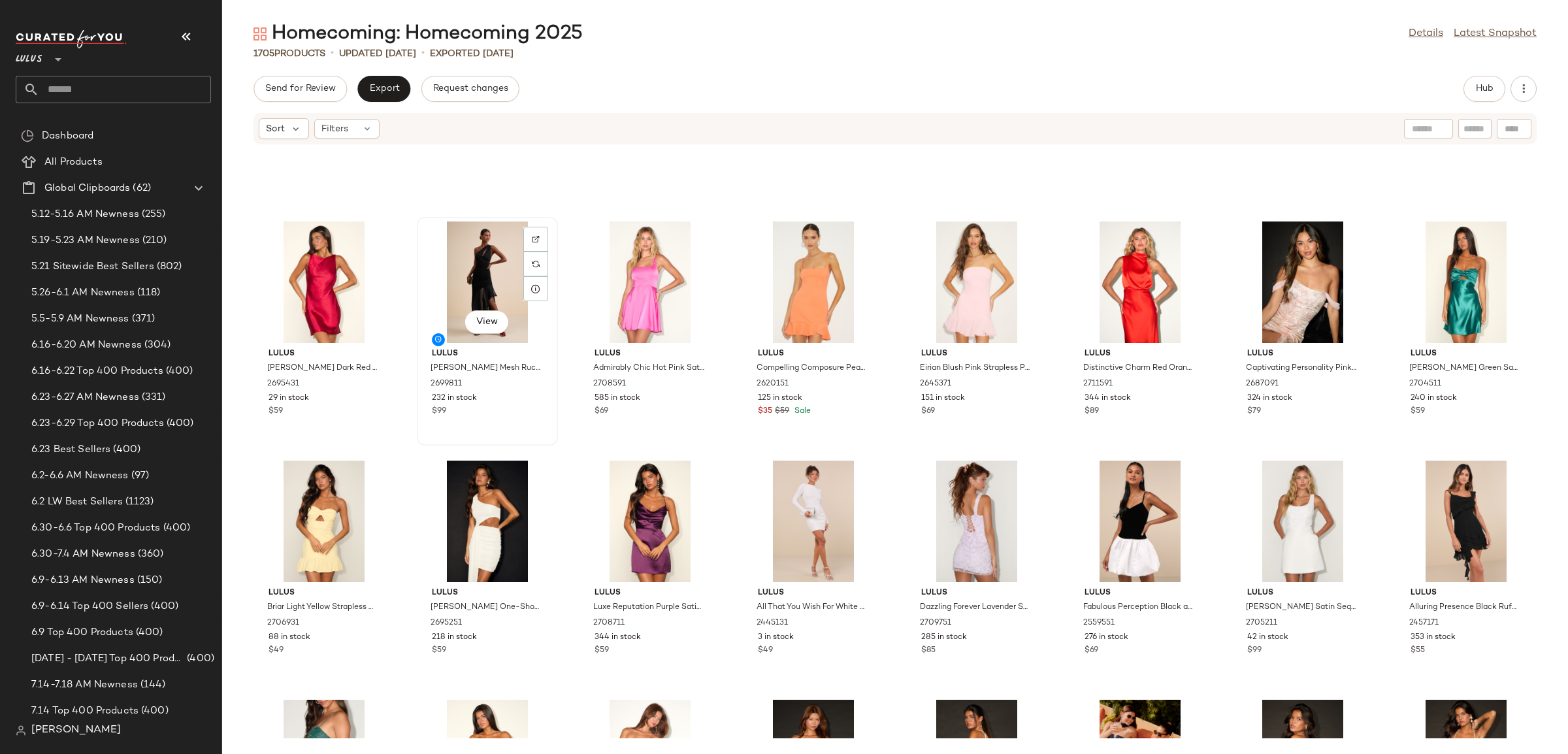
click at [540, 406] on div "$99" at bounding box center [487, 412] width 111 height 12
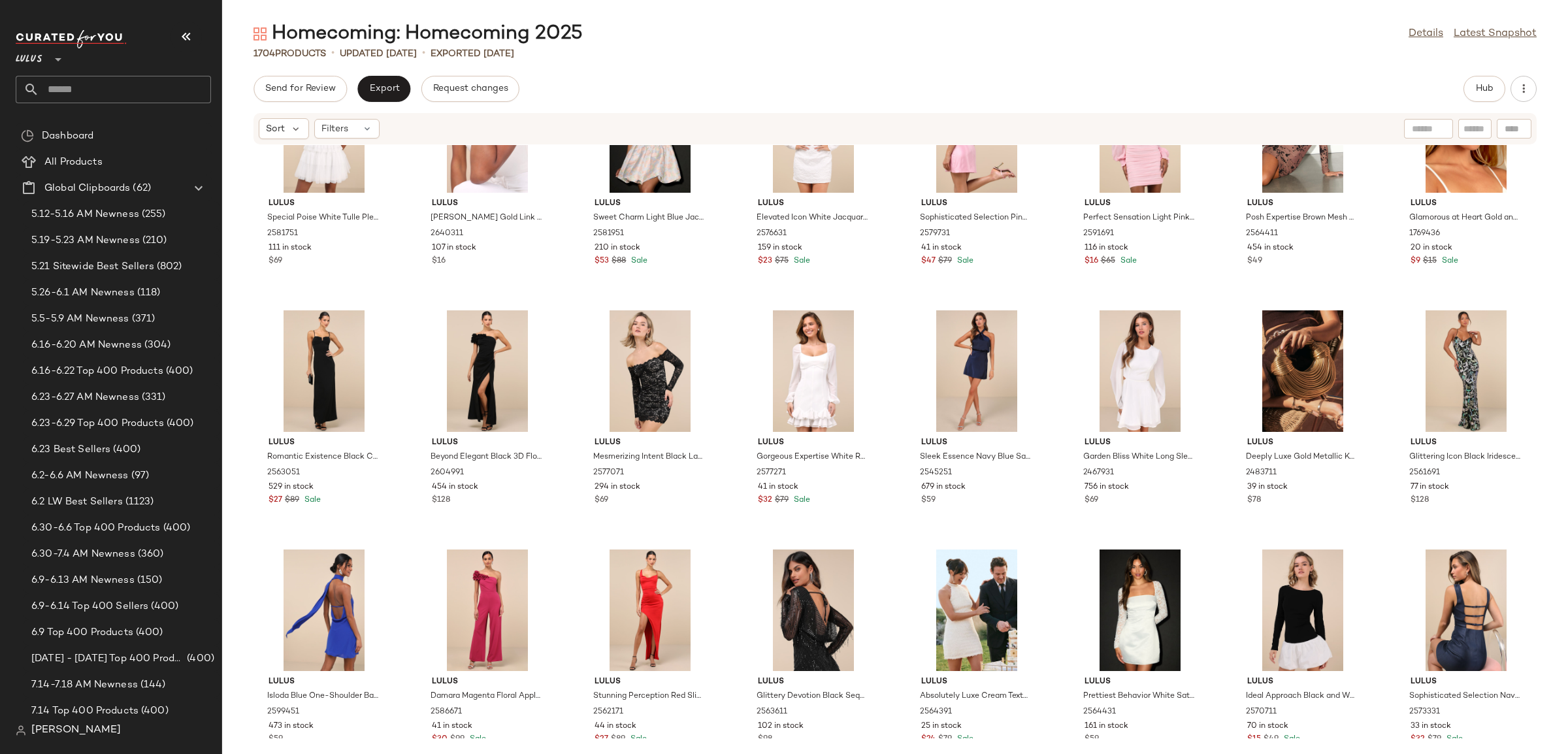
scroll to position [17785, 0]
click at [526, 500] on div "$128" at bounding box center [487, 500] width 111 height 12
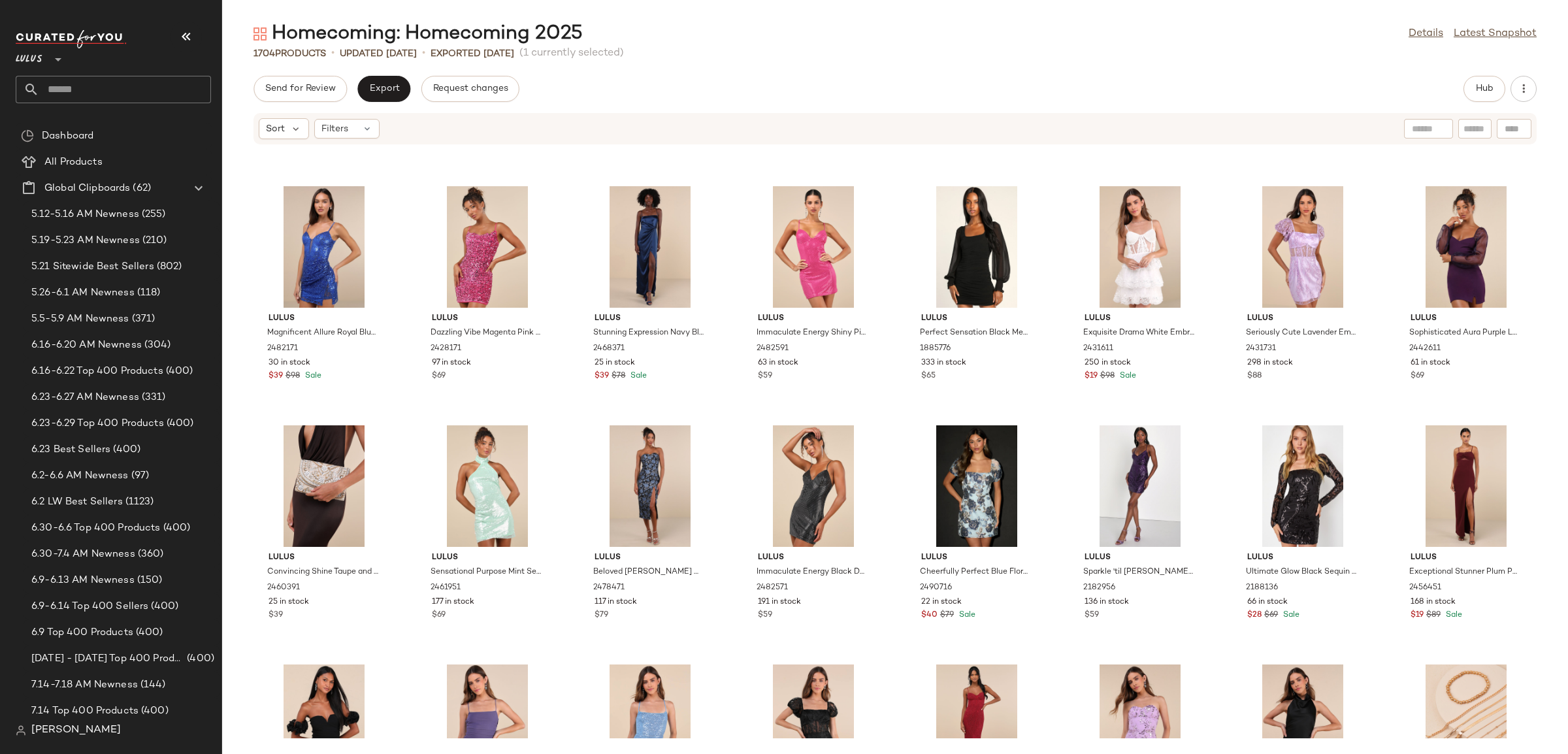
scroll to position [21252, 0]
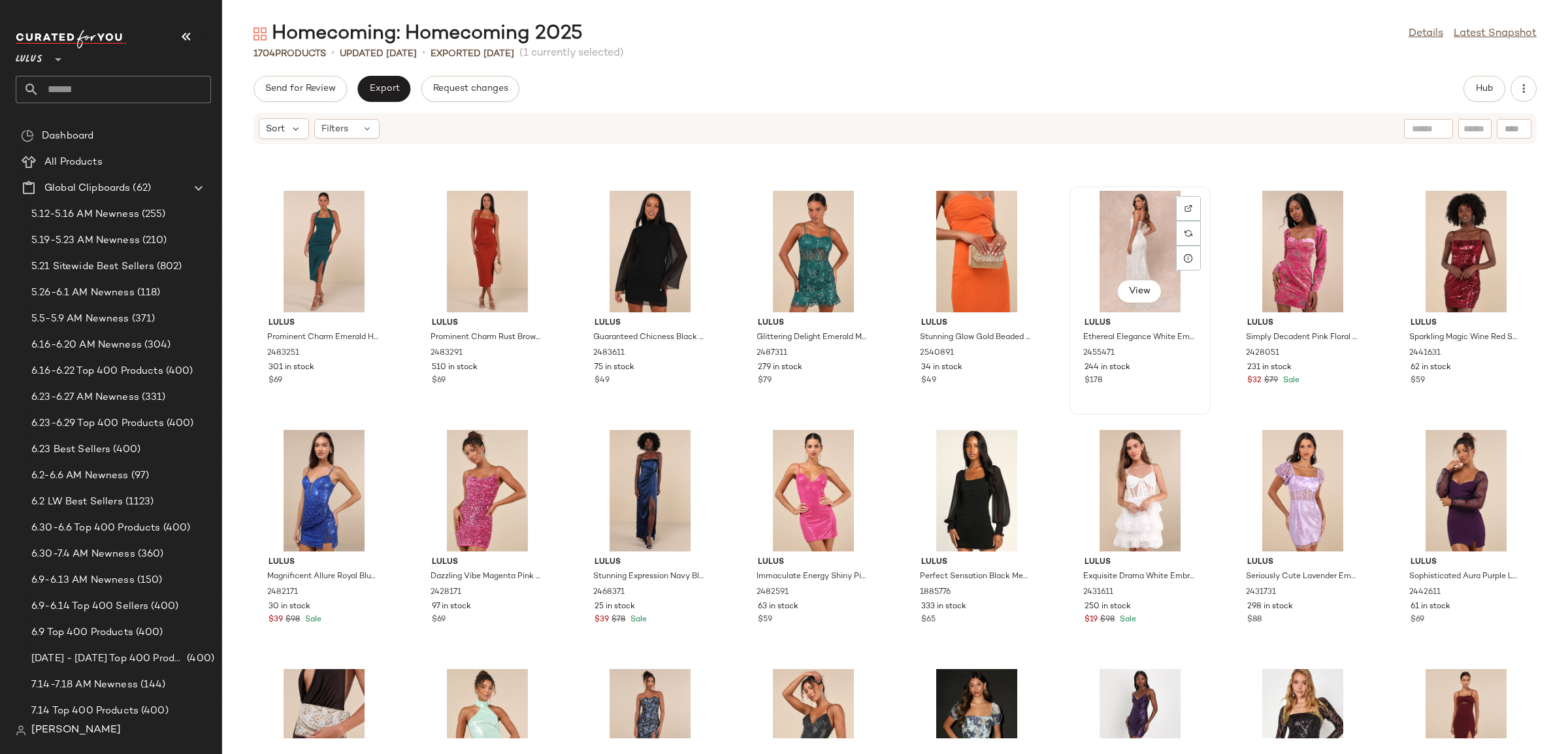
click at [1168, 375] on div "$178" at bounding box center [1140, 381] width 111 height 12
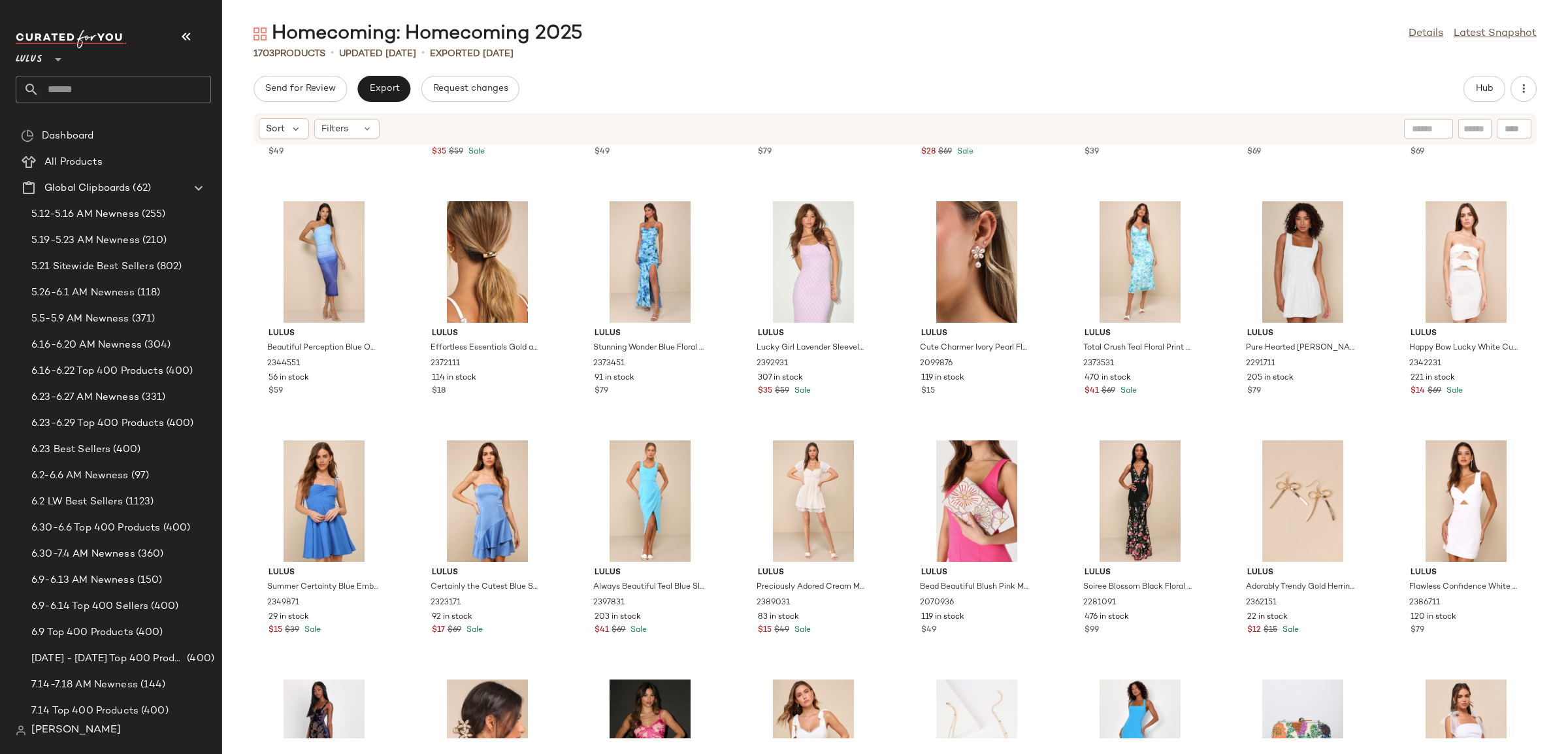
scroll to position [26979, 0]
click at [676, 392] on div "$79" at bounding box center [650, 392] width 111 height 12
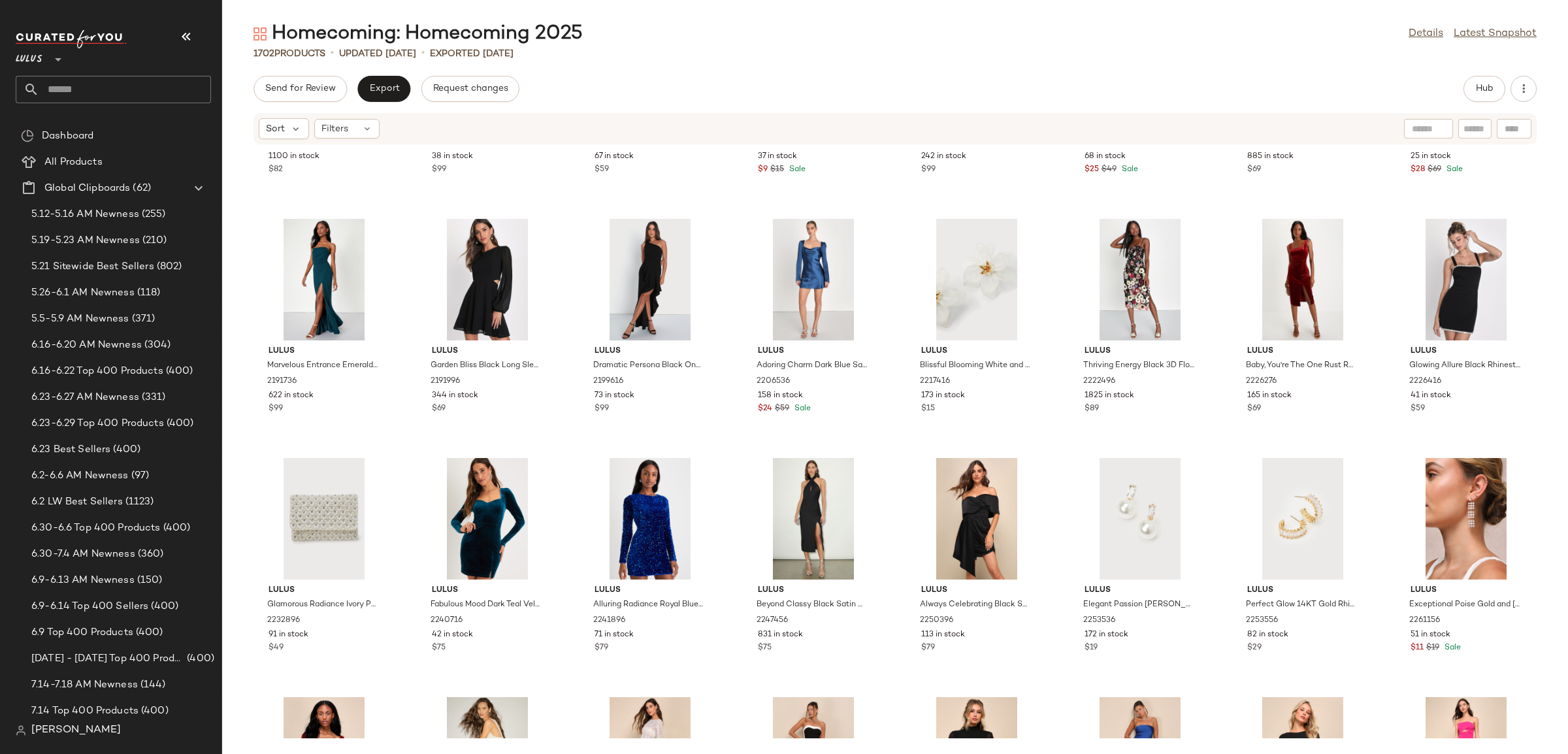
scroll to position [30559, 0]
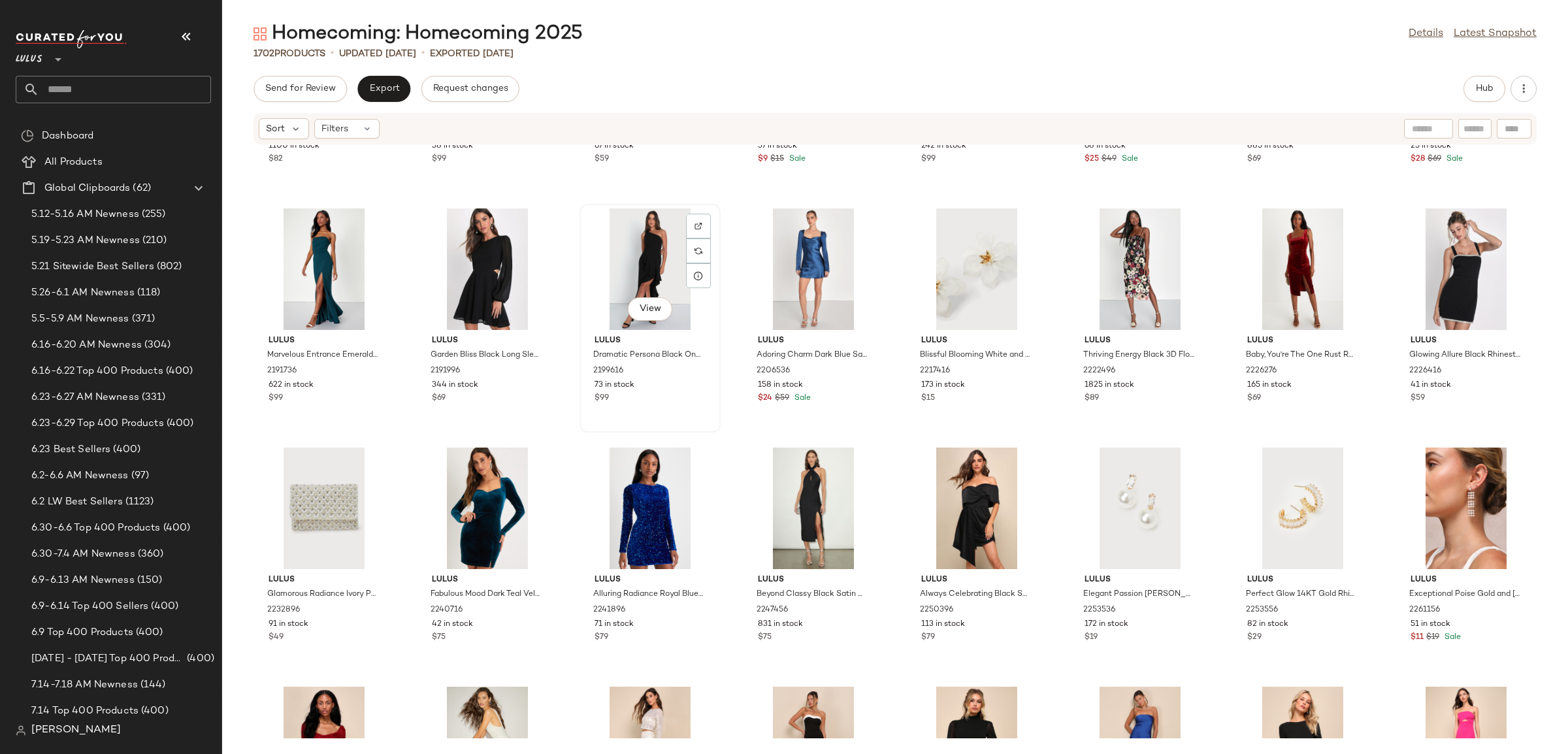
click at [674, 402] on div "$99" at bounding box center [650, 399] width 111 height 12
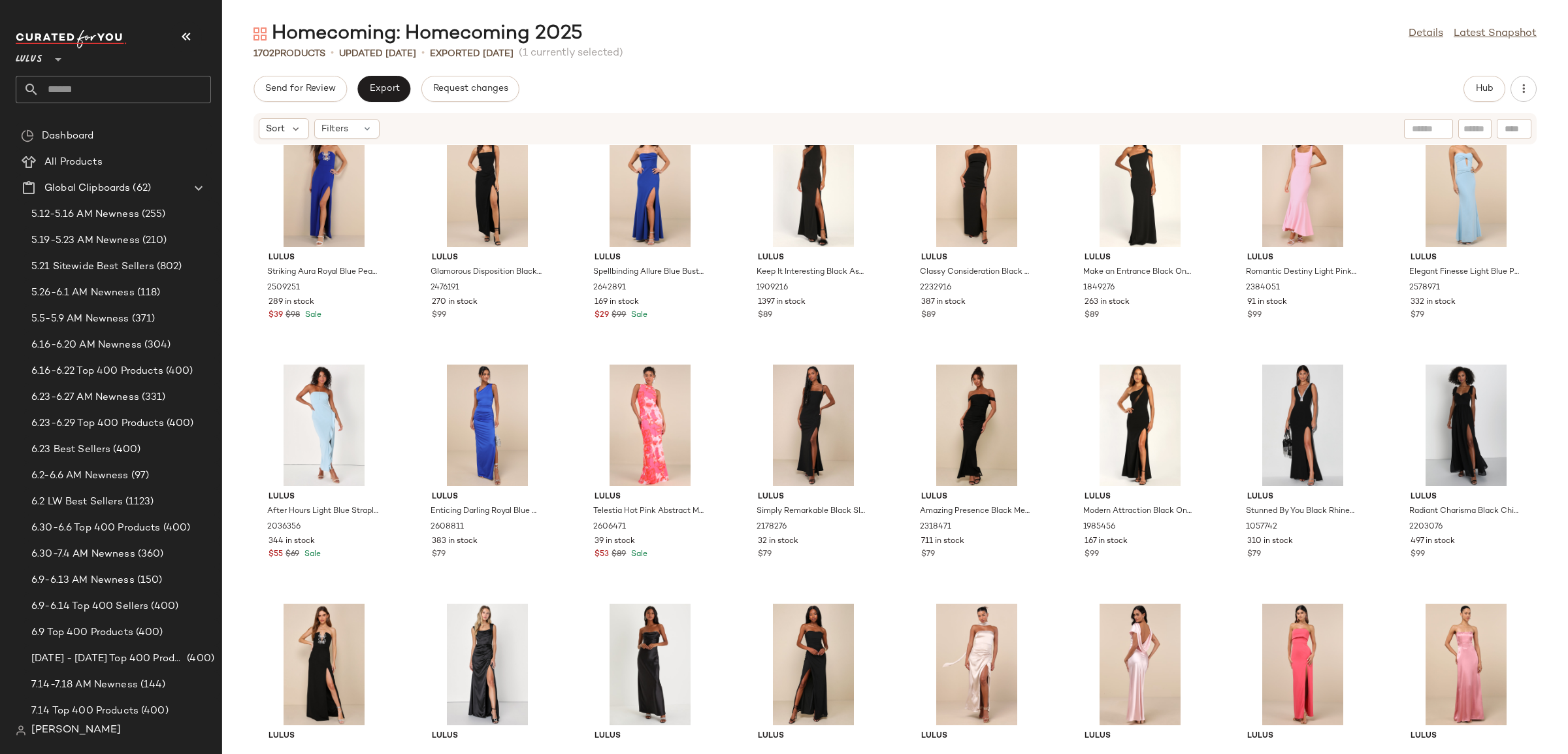
scroll to position [42630, 0]
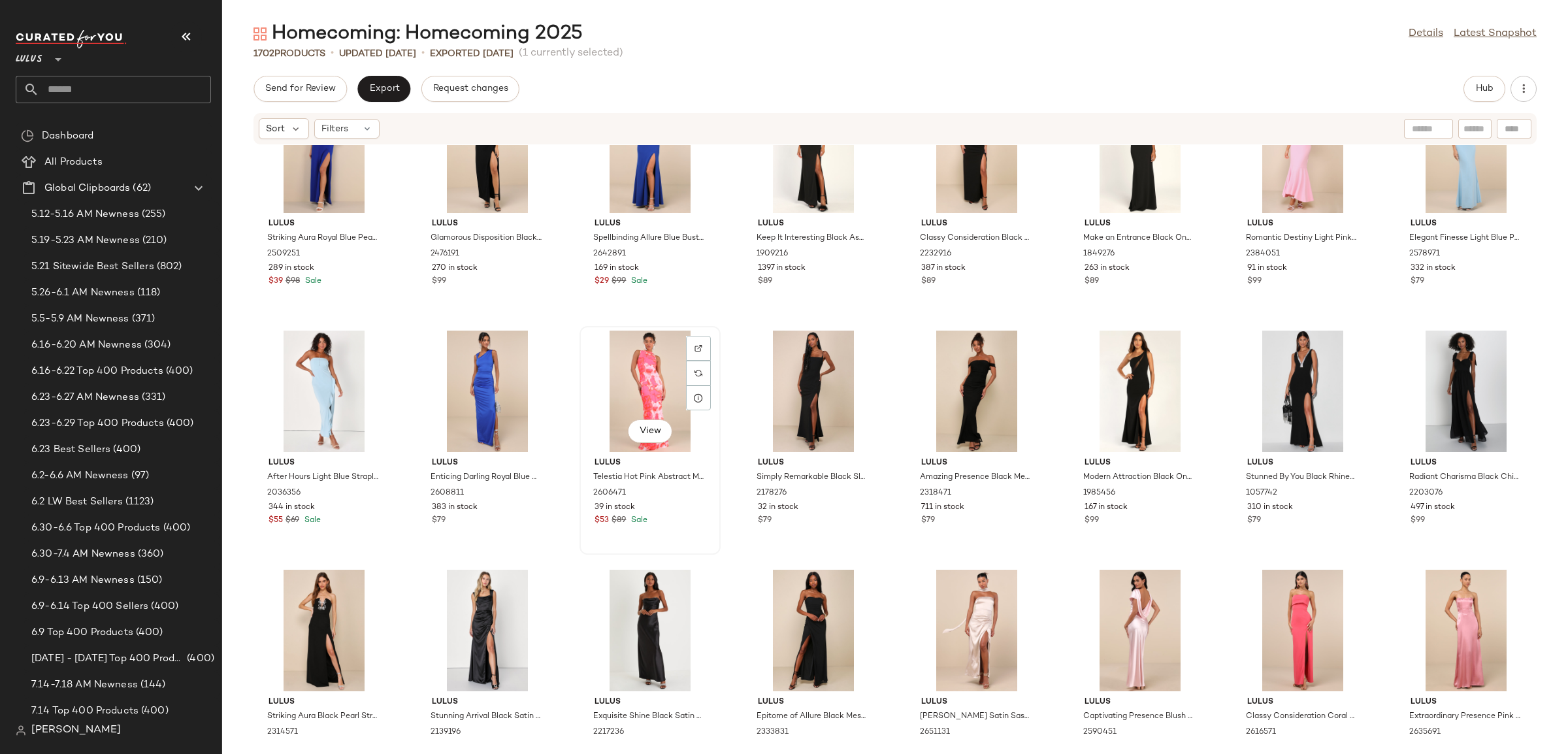
click at [682, 538] on div "View Lulus Telestia Hot Pink Abstract Mesh Mermaid Maxi Dress 2606471 39 in sto…" at bounding box center [650, 440] width 138 height 226
click at [1500, 506] on div "497 in stock" at bounding box center [1466, 508] width 111 height 12
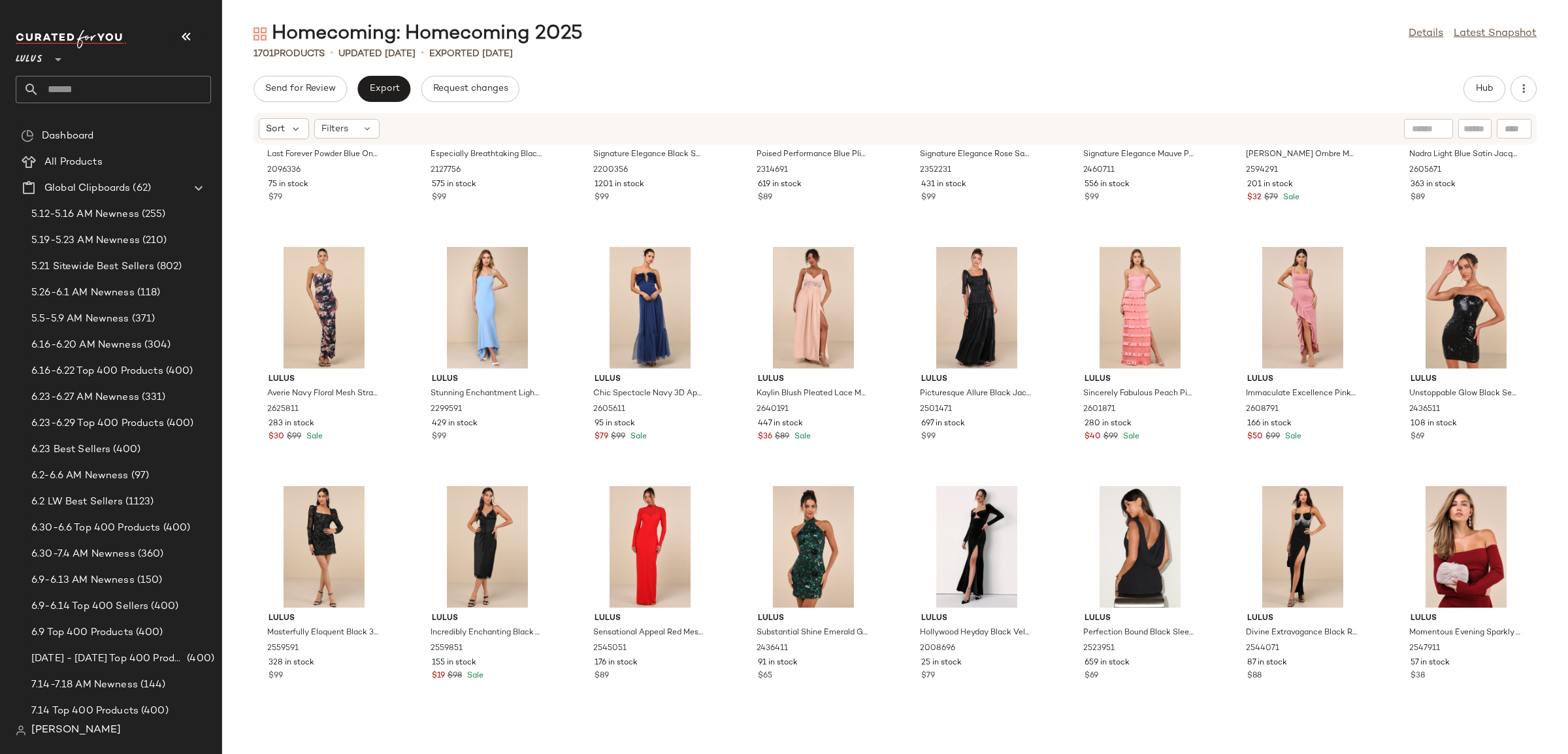
scroll to position [43686, 0]
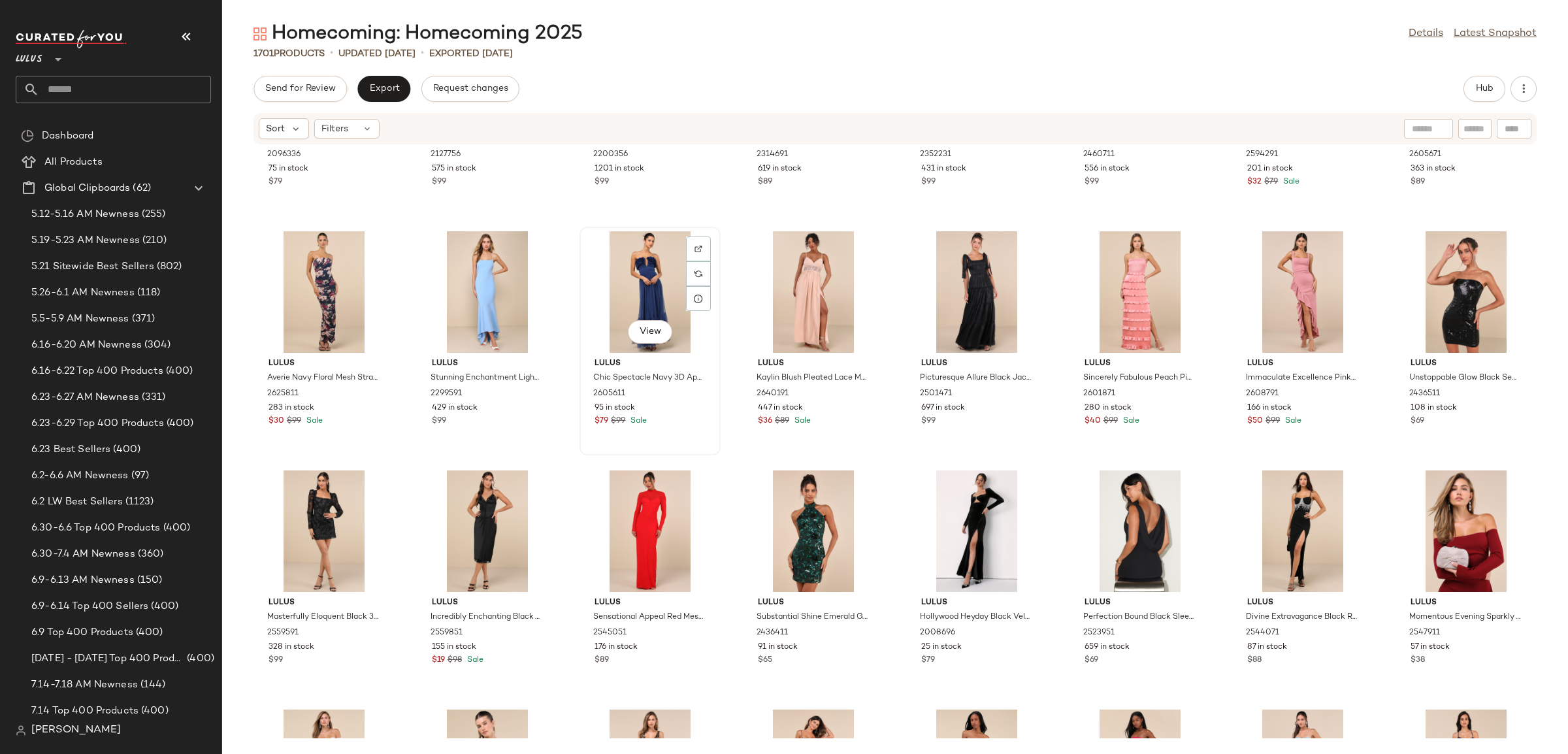
click at [672, 419] on div "$79 $99 Sale" at bounding box center [650, 422] width 111 height 12
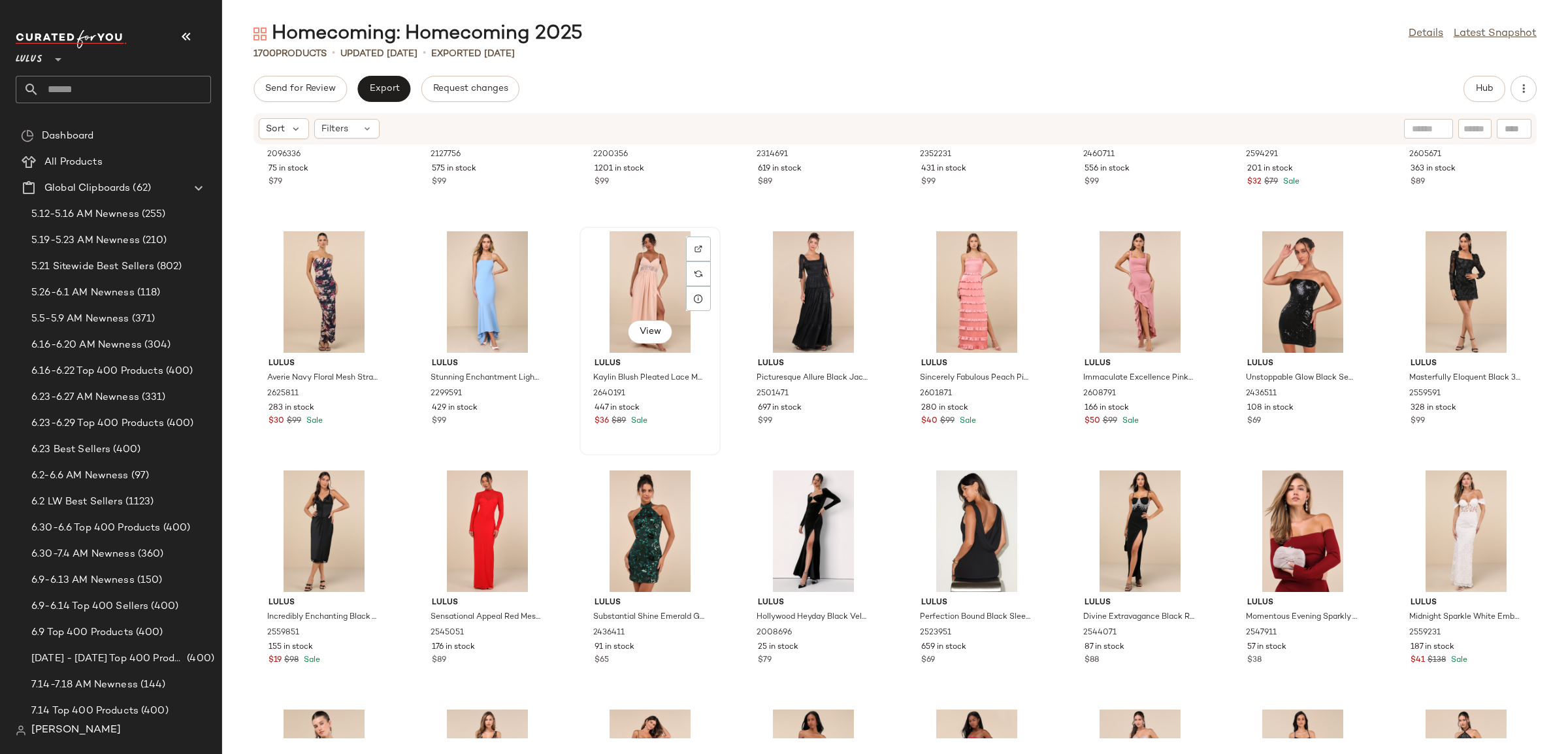
click at [669, 413] on div "447 in stock" at bounding box center [650, 409] width 111 height 12
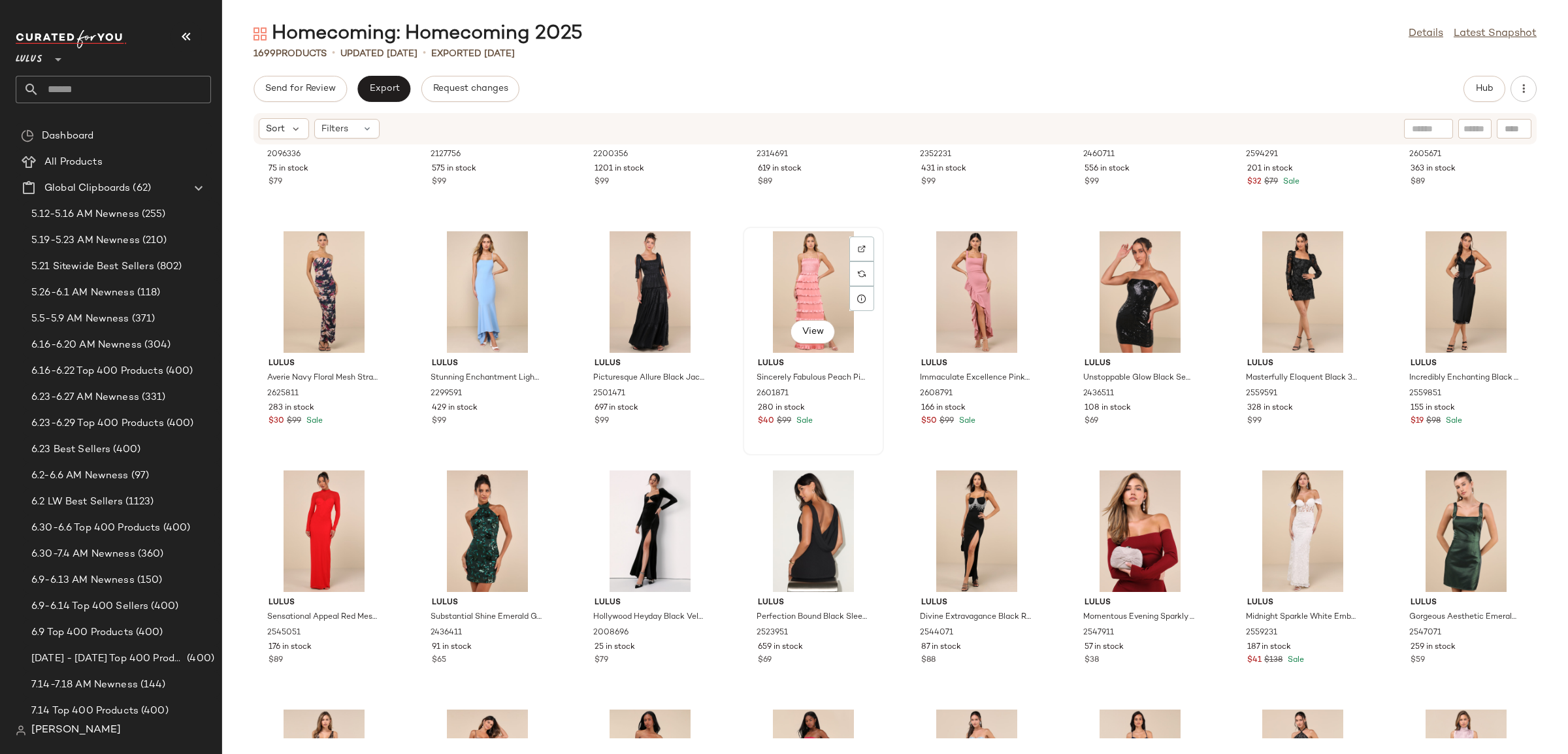
click at [847, 420] on div "$40 $99 Sale" at bounding box center [813, 422] width 111 height 12
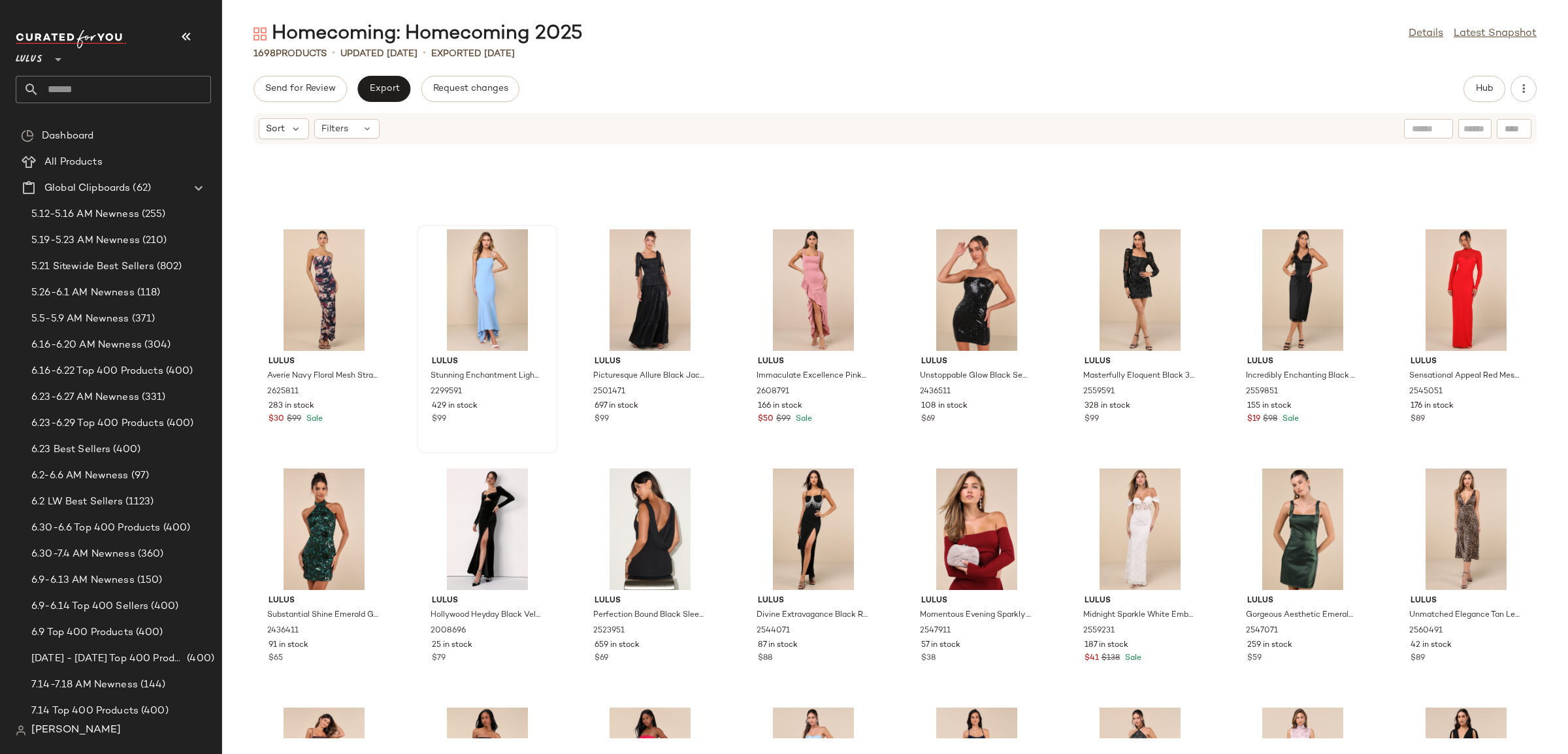
scroll to position [43686, 0]
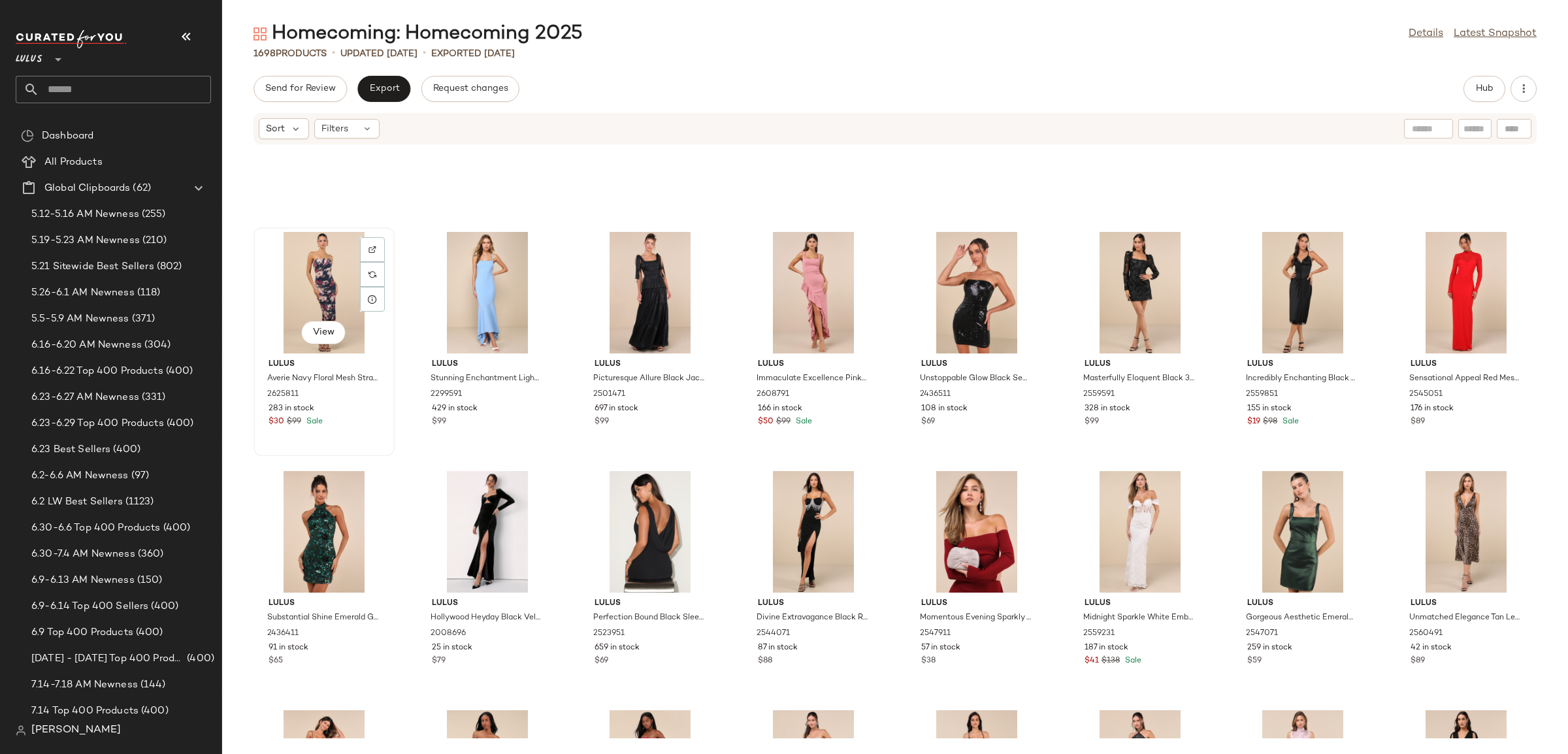
click at [351, 430] on div "View Lulus Averie Navy Floral Mesh Strapless Maxi Dress 2625811 283 in stock $3…" at bounding box center [323, 341] width 138 height 226
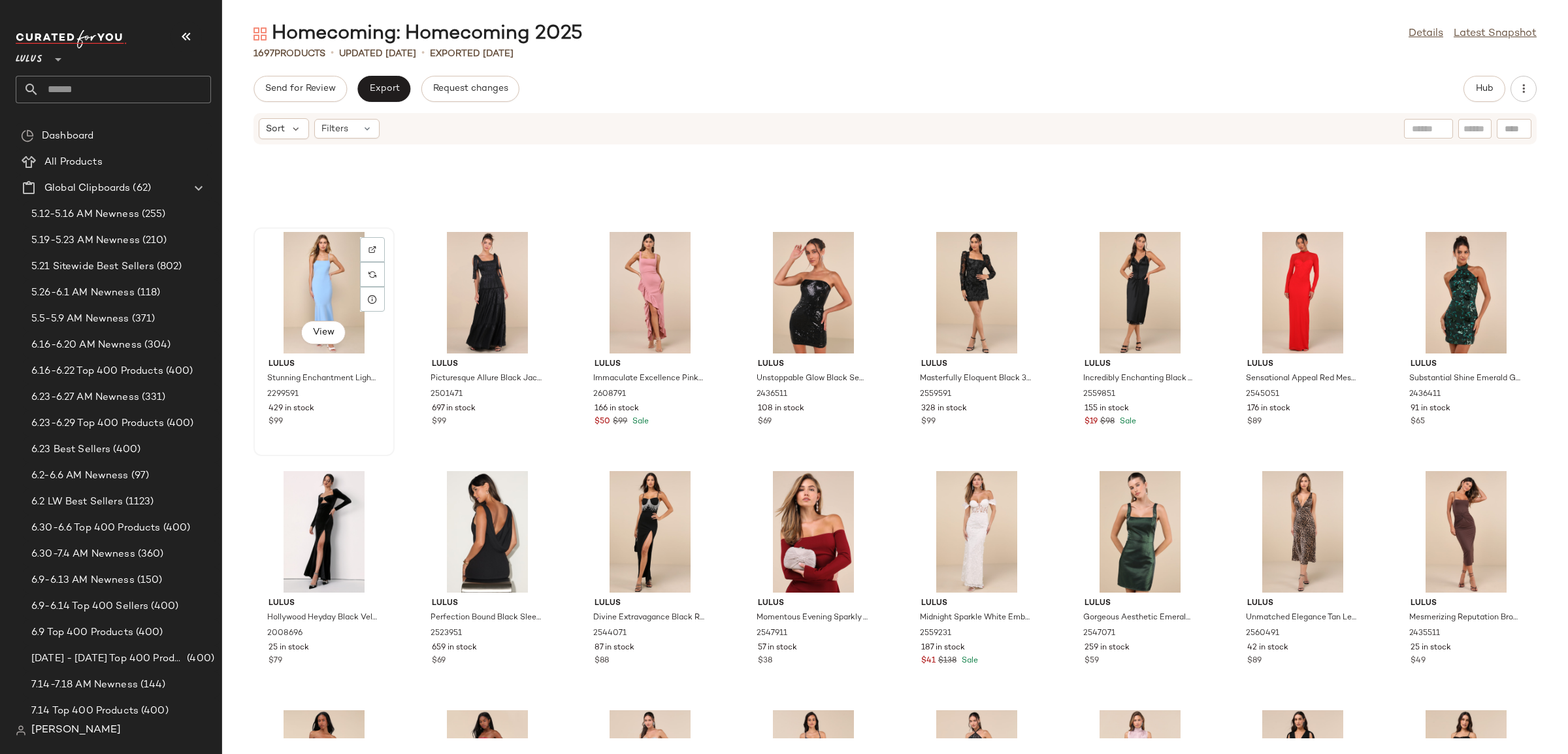
click at [356, 431] on div "View Lulus Stunning Enchantment Light Blue Backless Trumpet Hem Maxi Dress 2299…" at bounding box center [323, 341] width 138 height 226
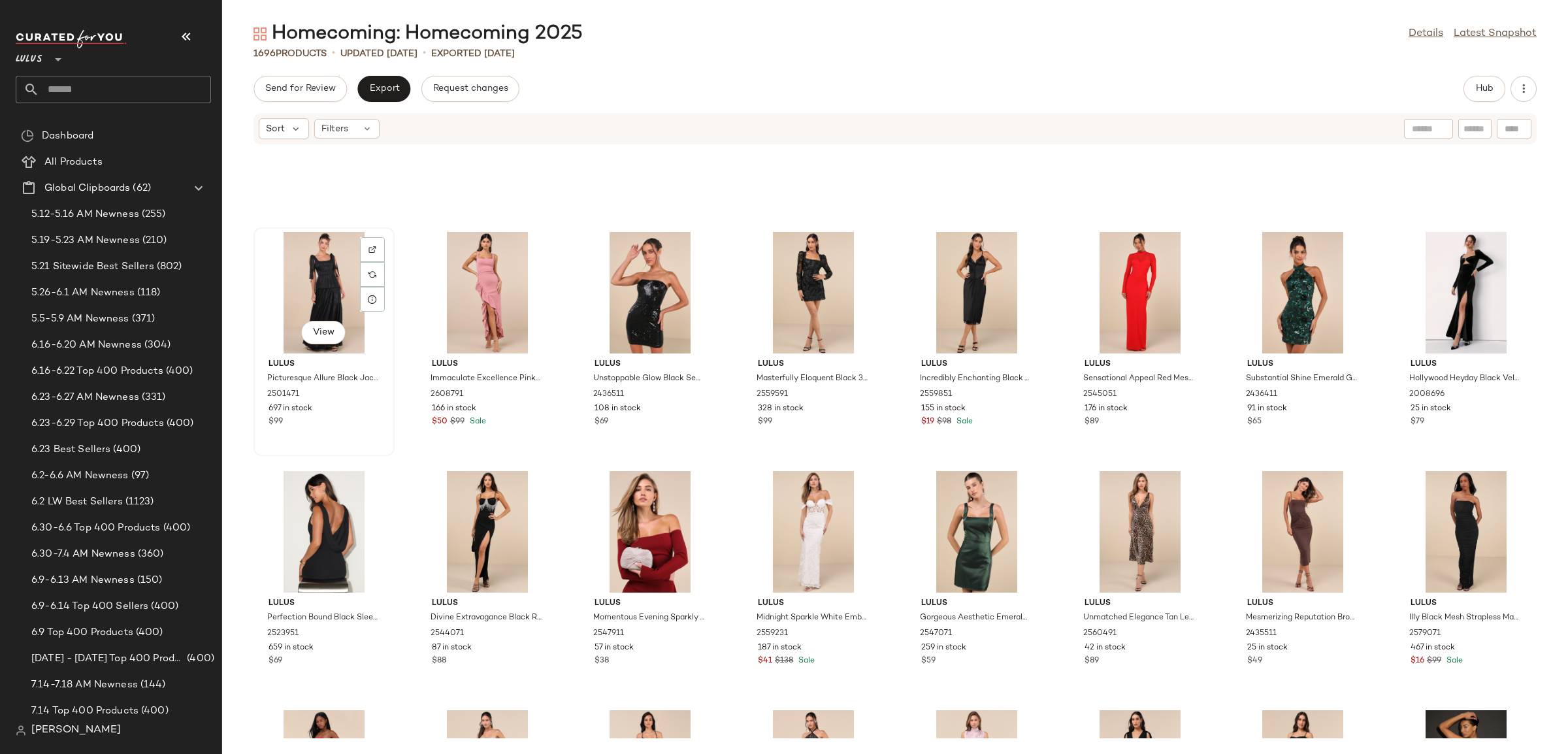
click at [357, 429] on div "View Lulus Picturesque Allure Black Jacquard Tie-Strap Maxi Dress 2501471 697 i…" at bounding box center [323, 341] width 138 height 226
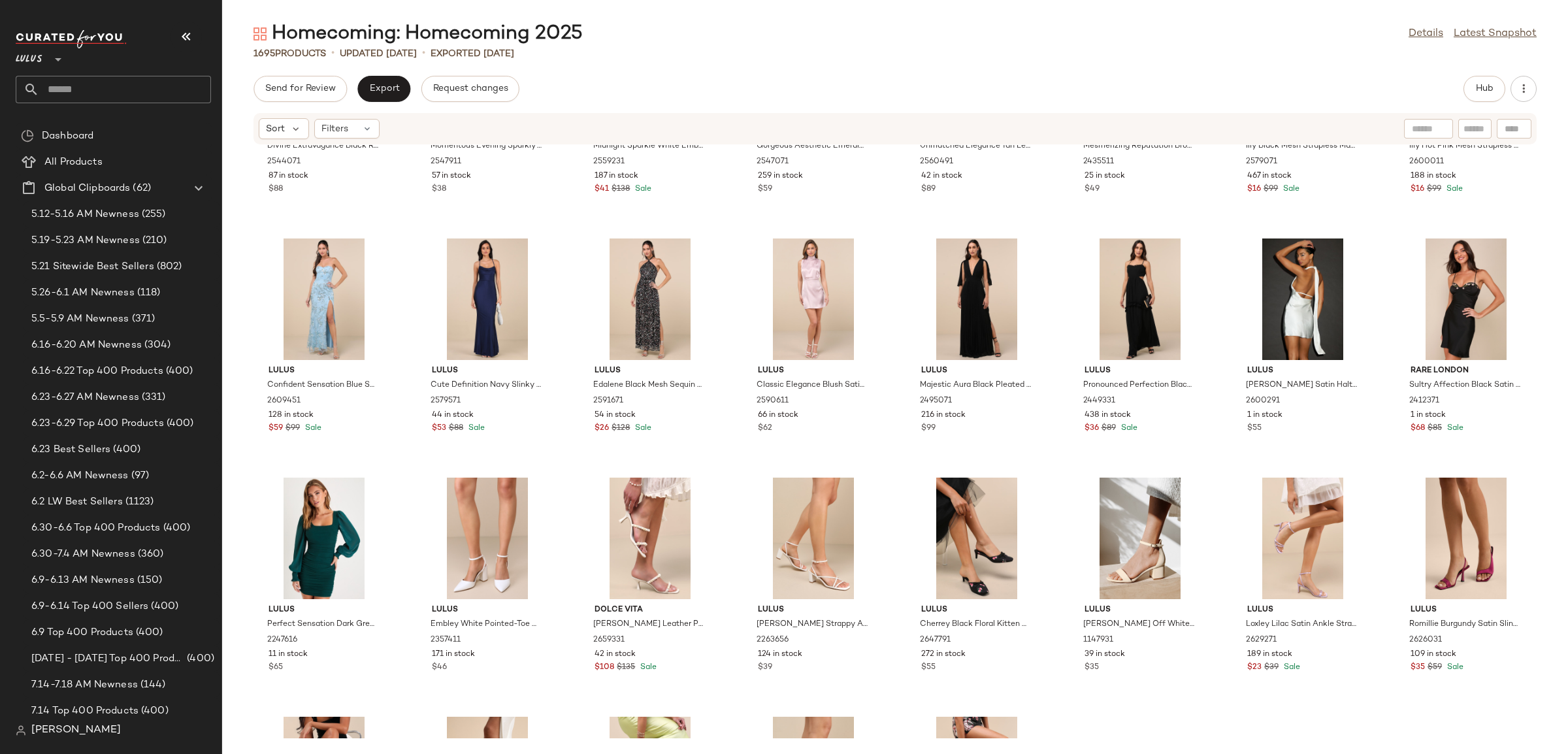
scroll to position [44162, 0]
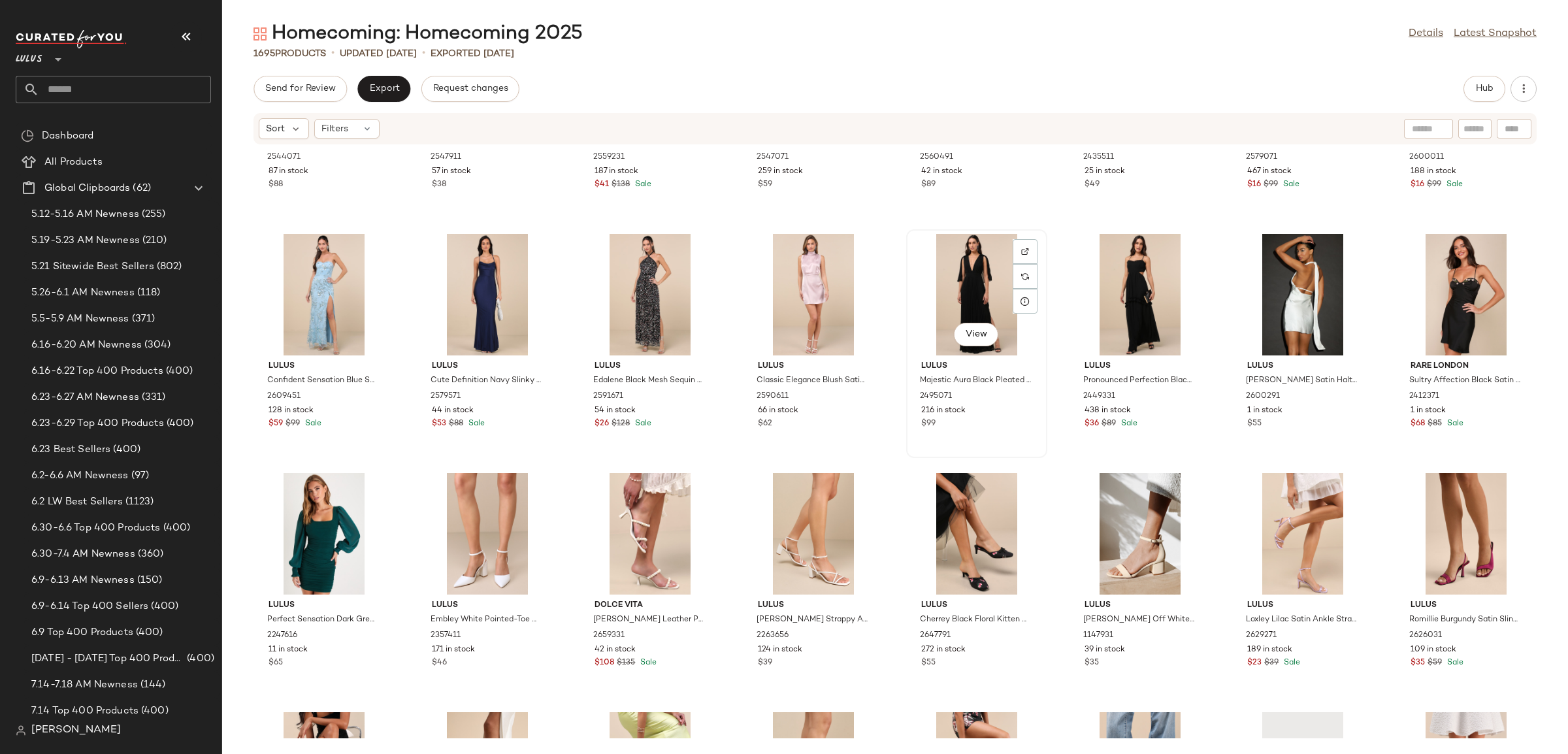
click at [983, 413] on div "216 in stock" at bounding box center [976, 411] width 111 height 12
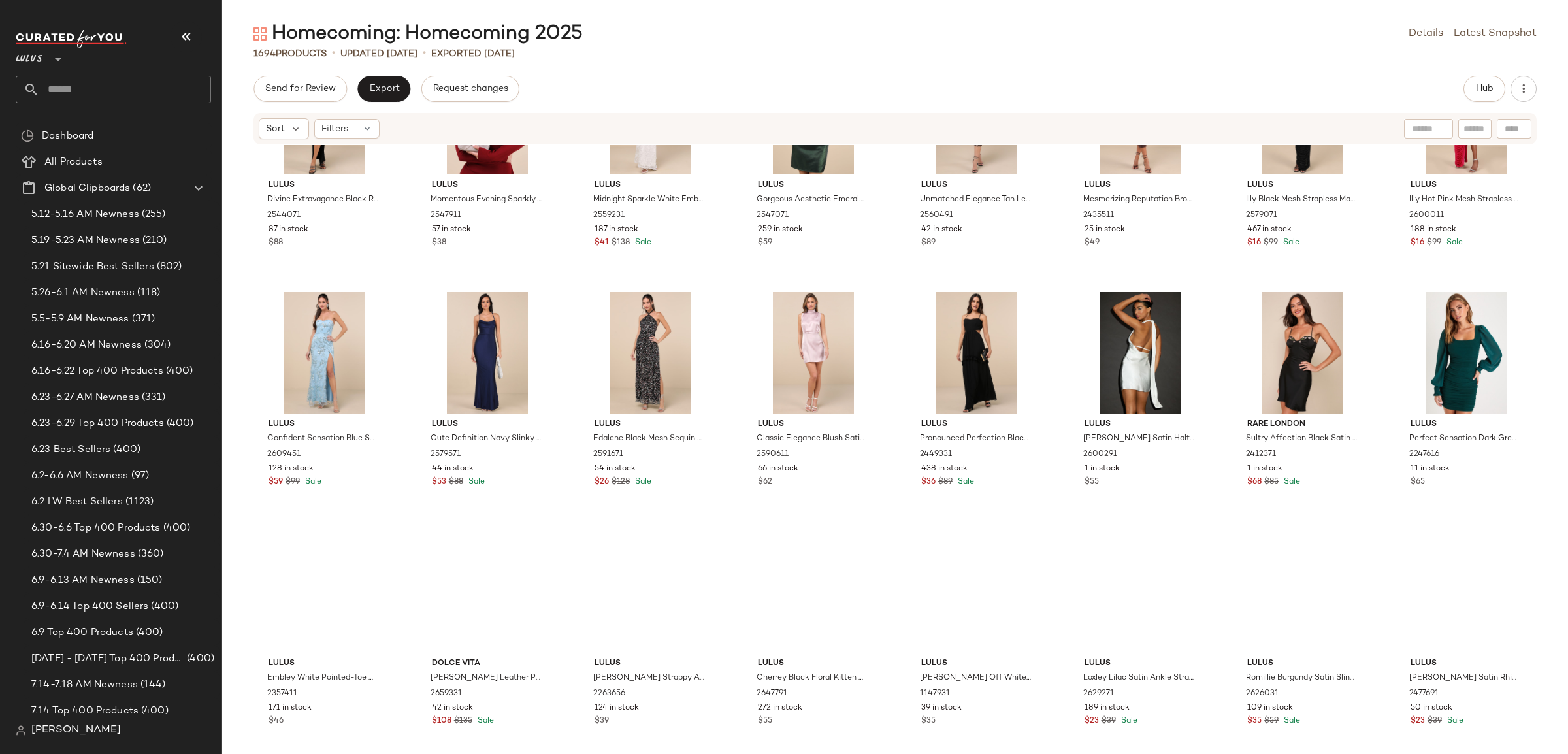
scroll to position [44128, 0]
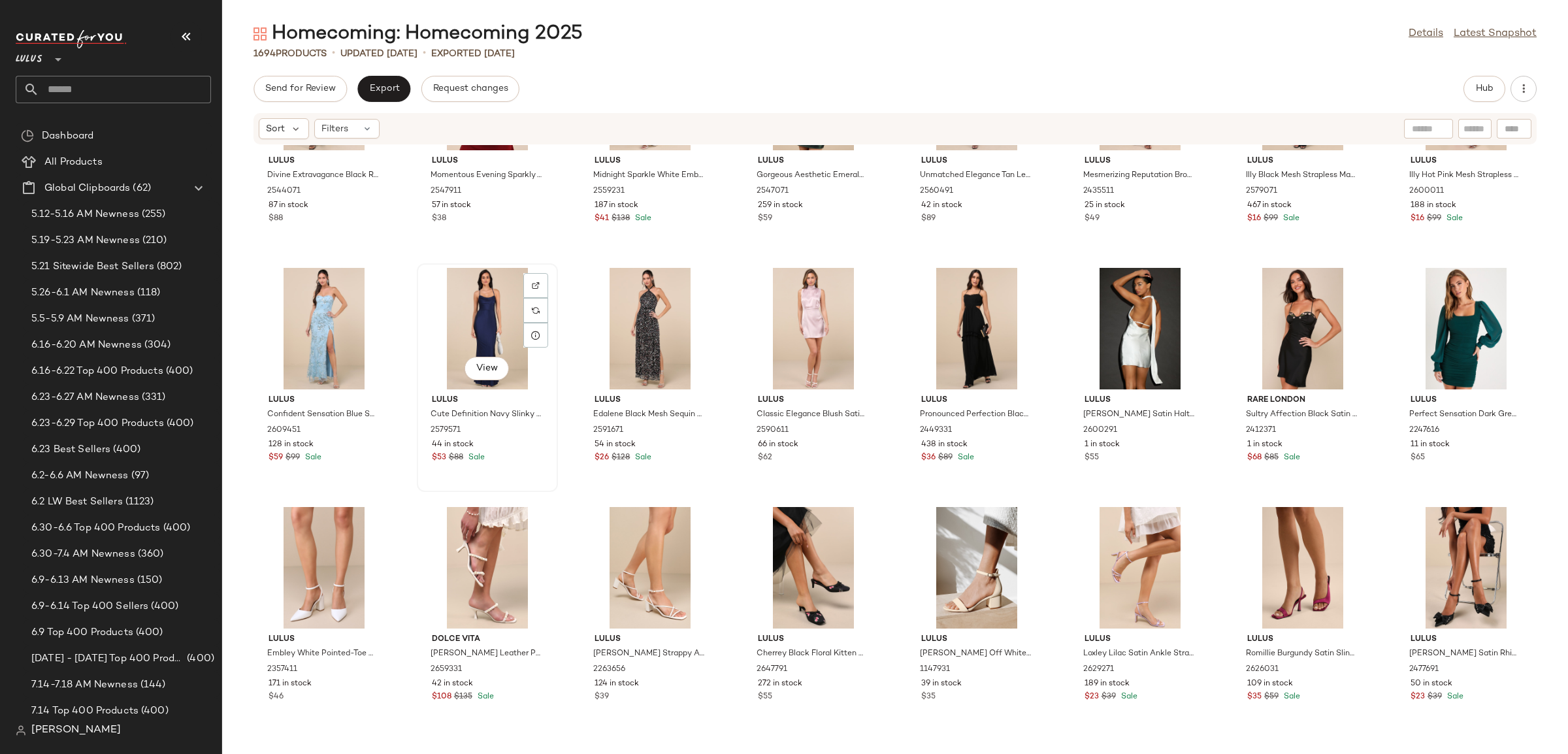
click at [509, 461] on div "$53 $88 Sale" at bounding box center [487, 458] width 111 height 12
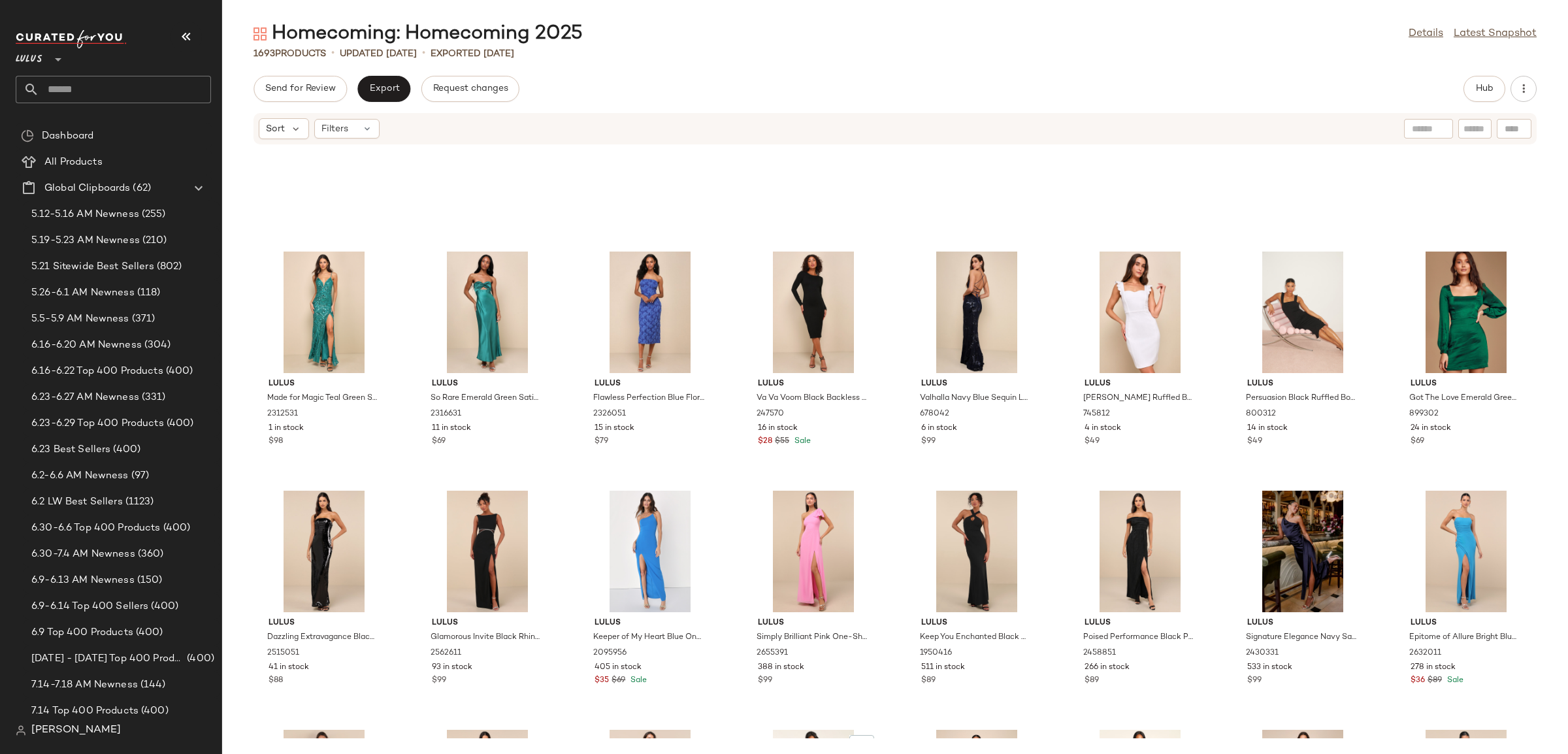
scroll to position [42494, 0]
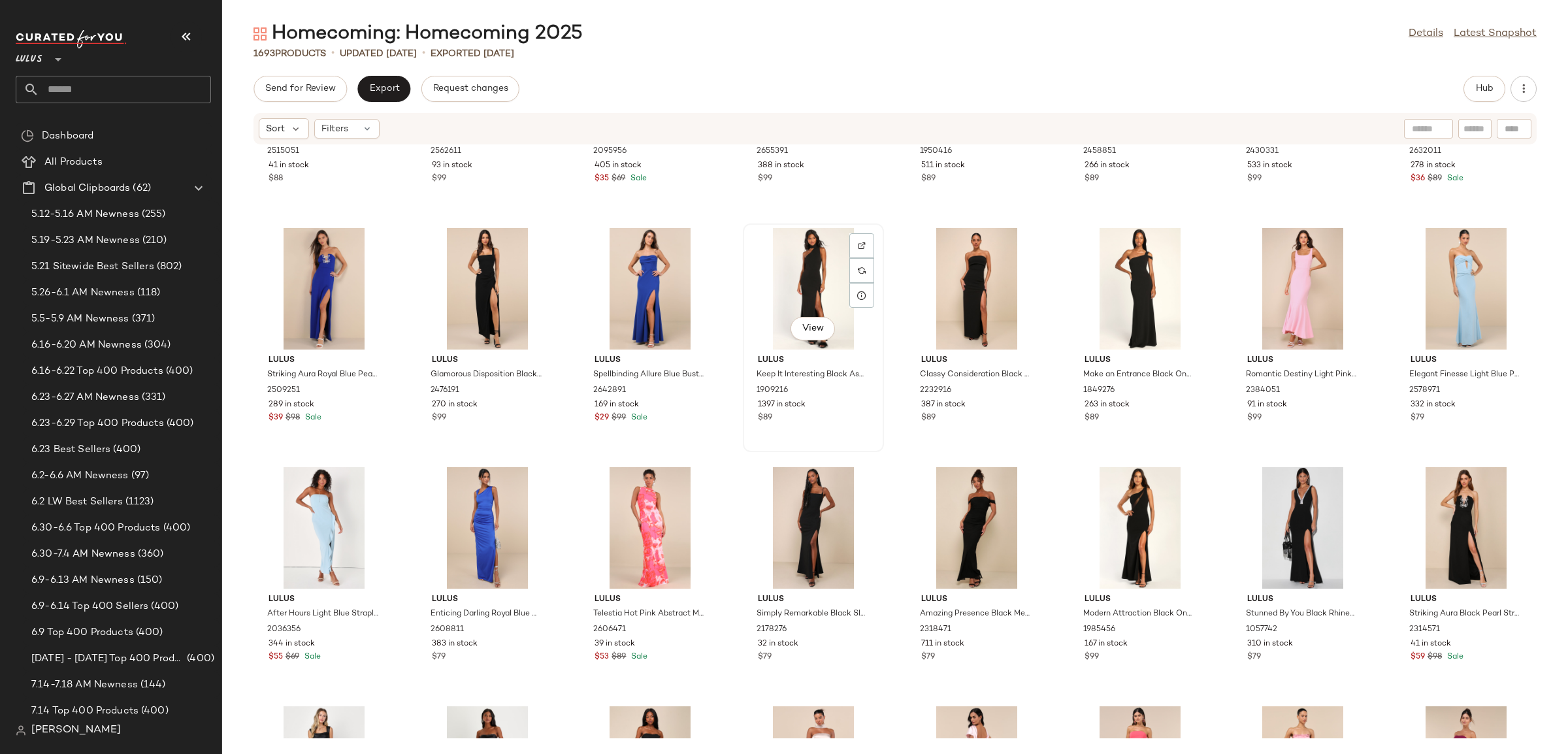
click at [857, 427] on div "View Lulus Keep It Interesting Black Asymmetrical Cutout Halter Maxi Dress 1909…" at bounding box center [813, 337] width 138 height 226
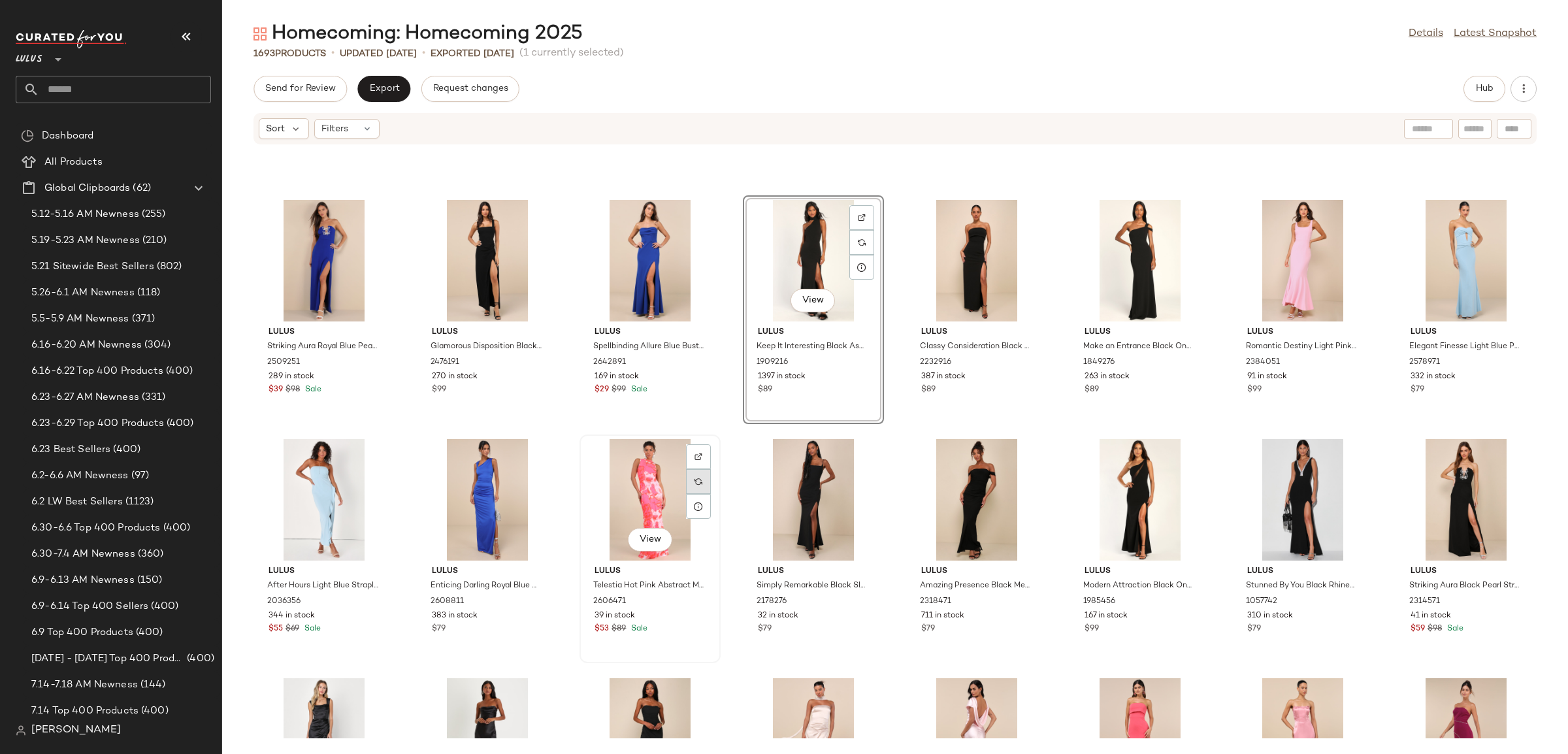
scroll to position [42706, 0]
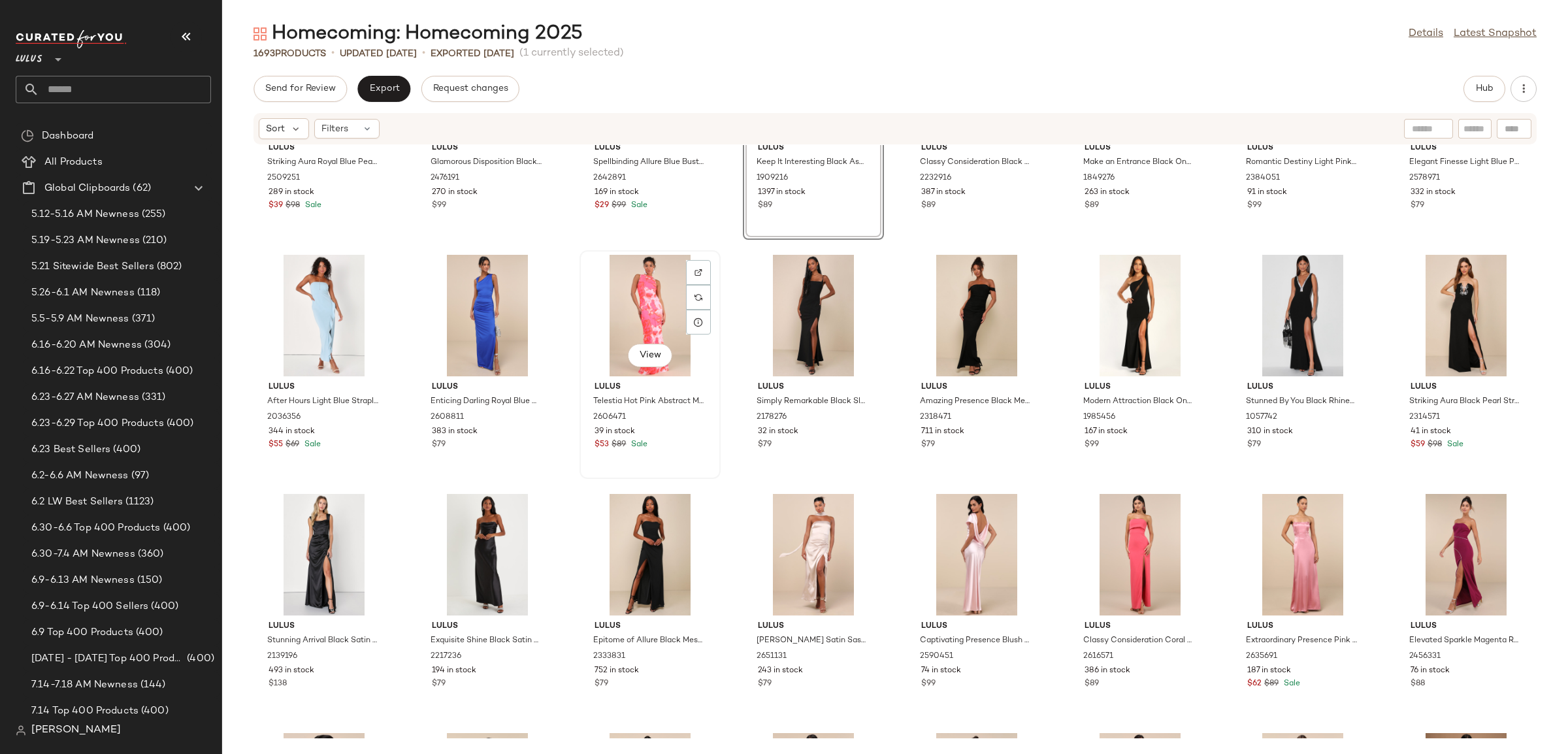
click at [691, 454] on div "View Lulus Telestia Hot Pink Abstract Mesh Mermaid Maxi Dress 2606471 39 in sto…" at bounding box center [650, 364] width 138 height 226
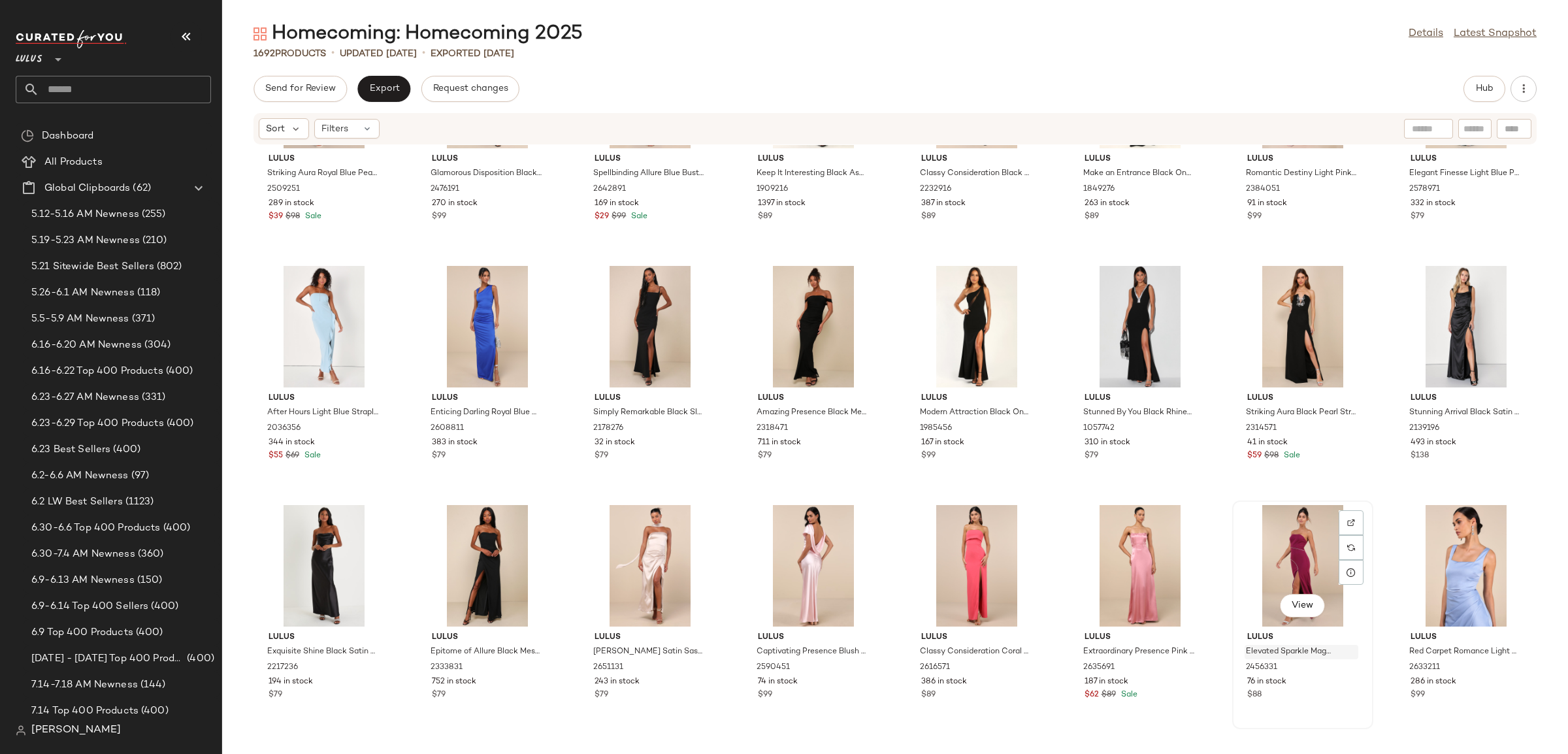
scroll to position [42706, 0]
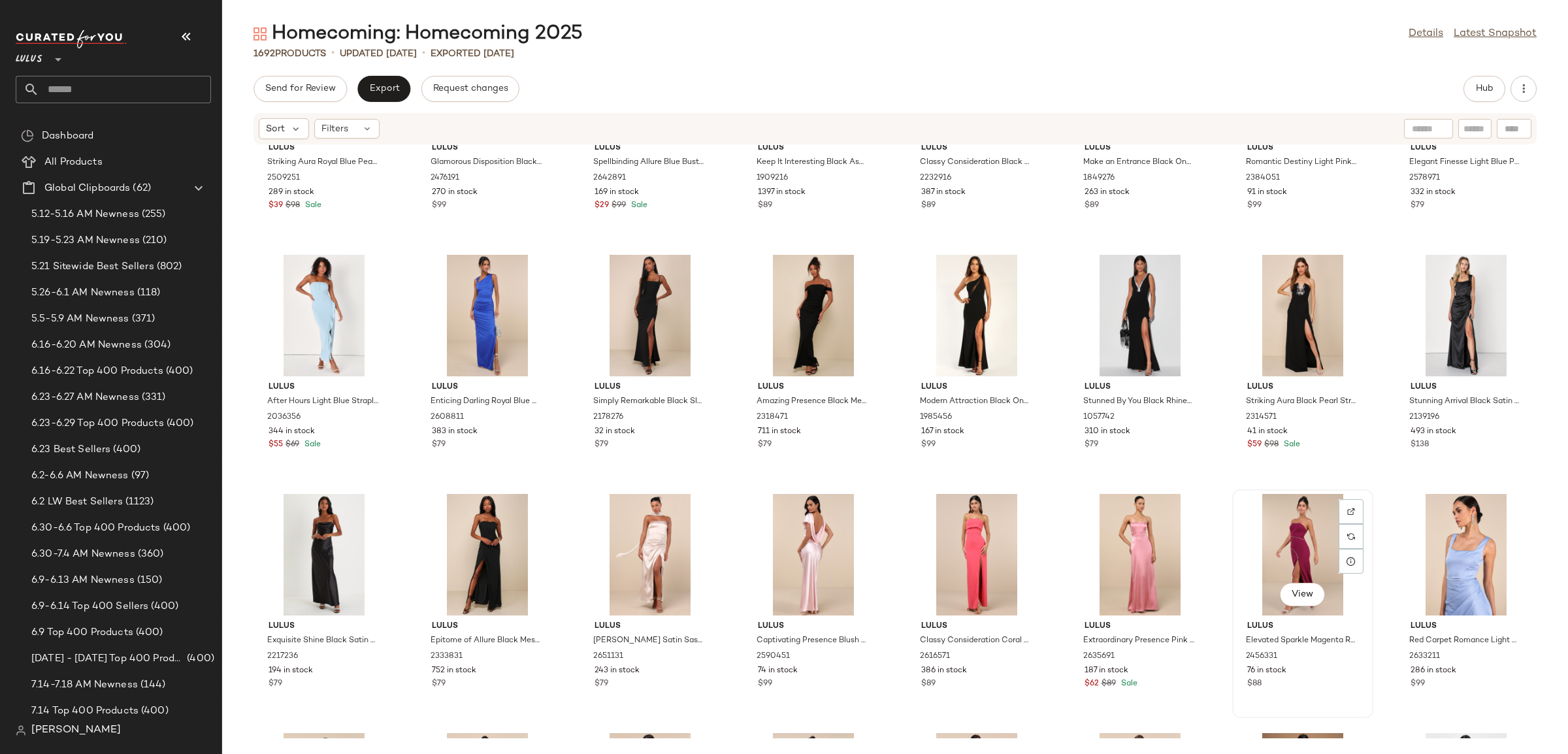
click at [1319, 670] on div "76 in stock" at bounding box center [1303, 671] width 111 height 12
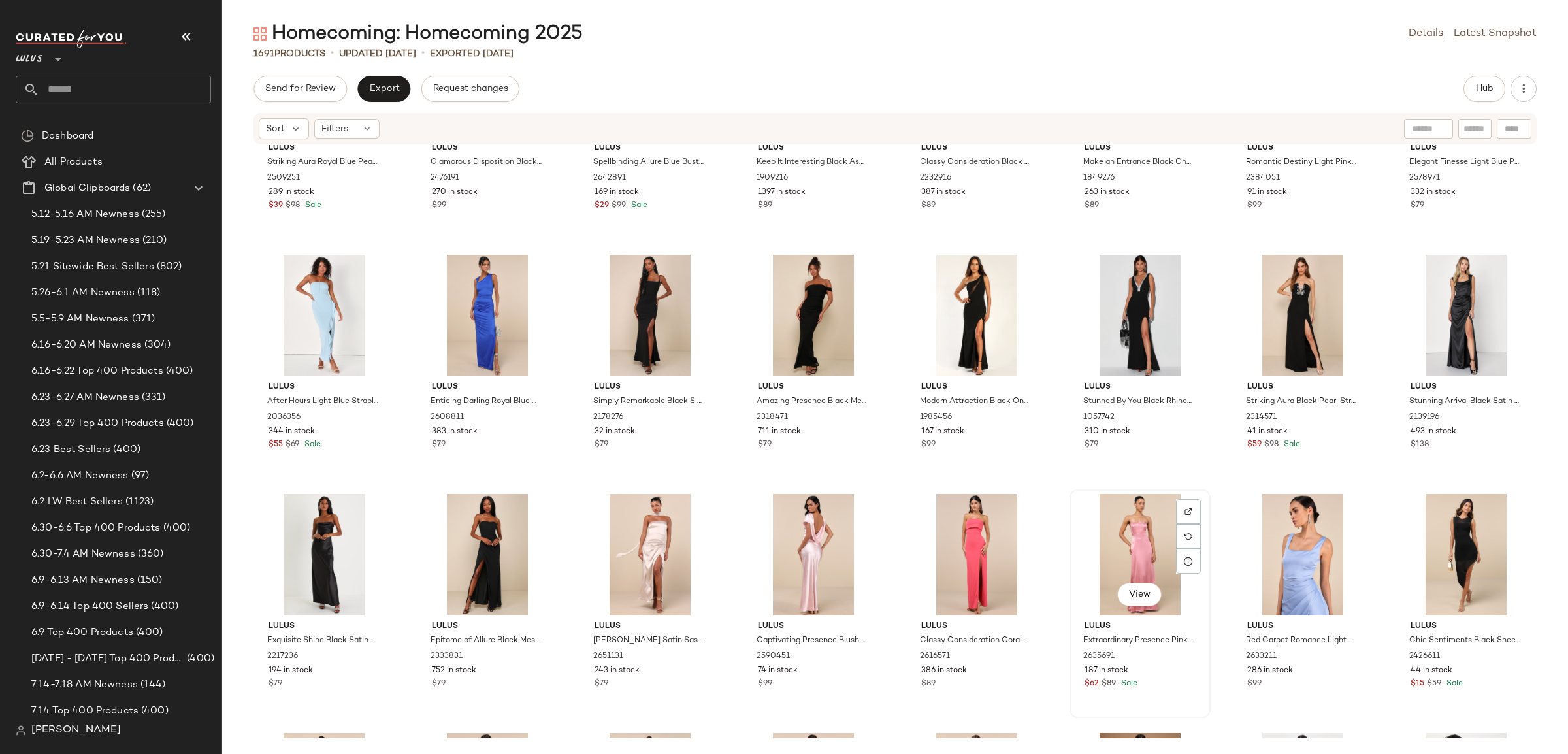
click at [1178, 666] on div "187 in stock" at bounding box center [1140, 671] width 111 height 12
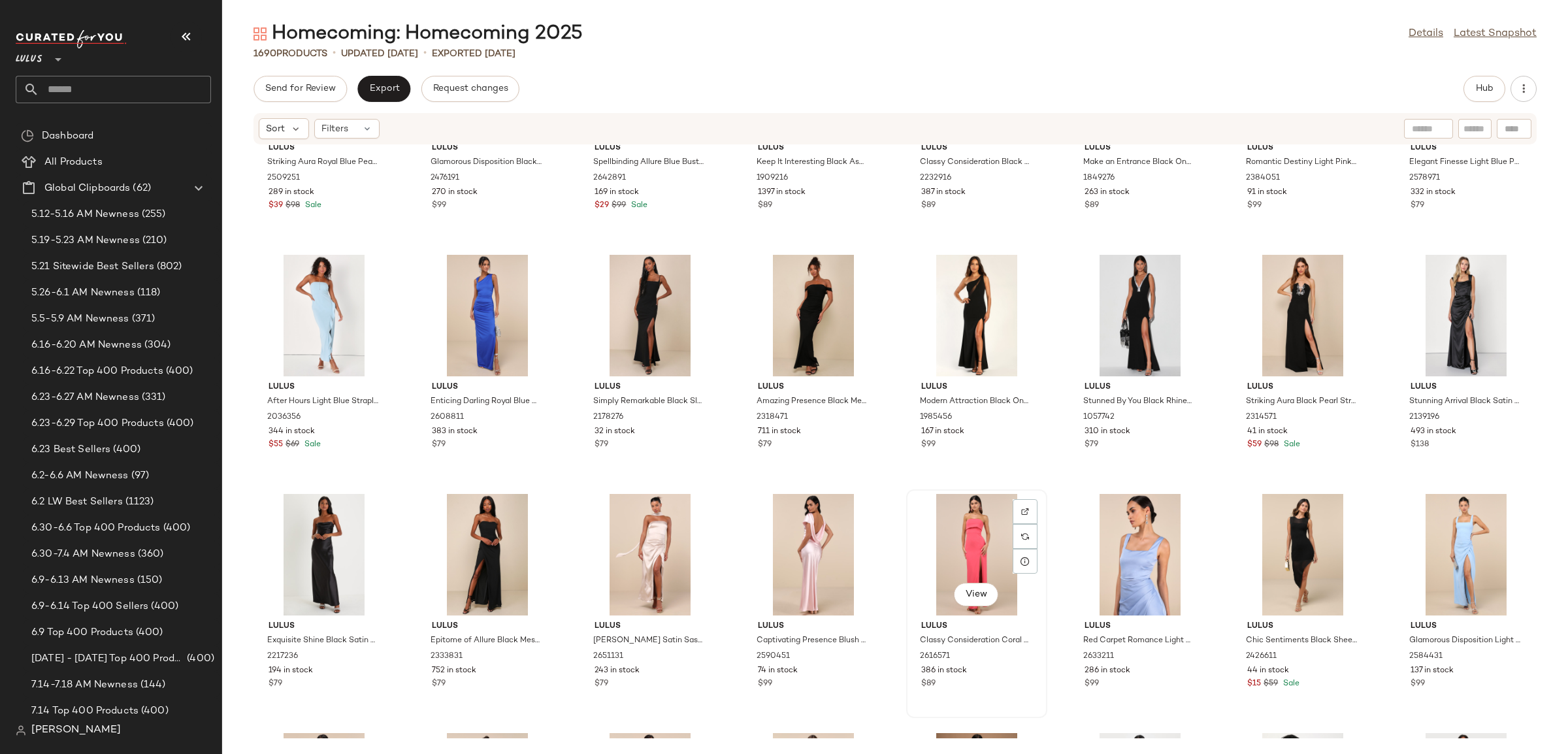
click at [1005, 682] on div "$89" at bounding box center [976, 684] width 111 height 12
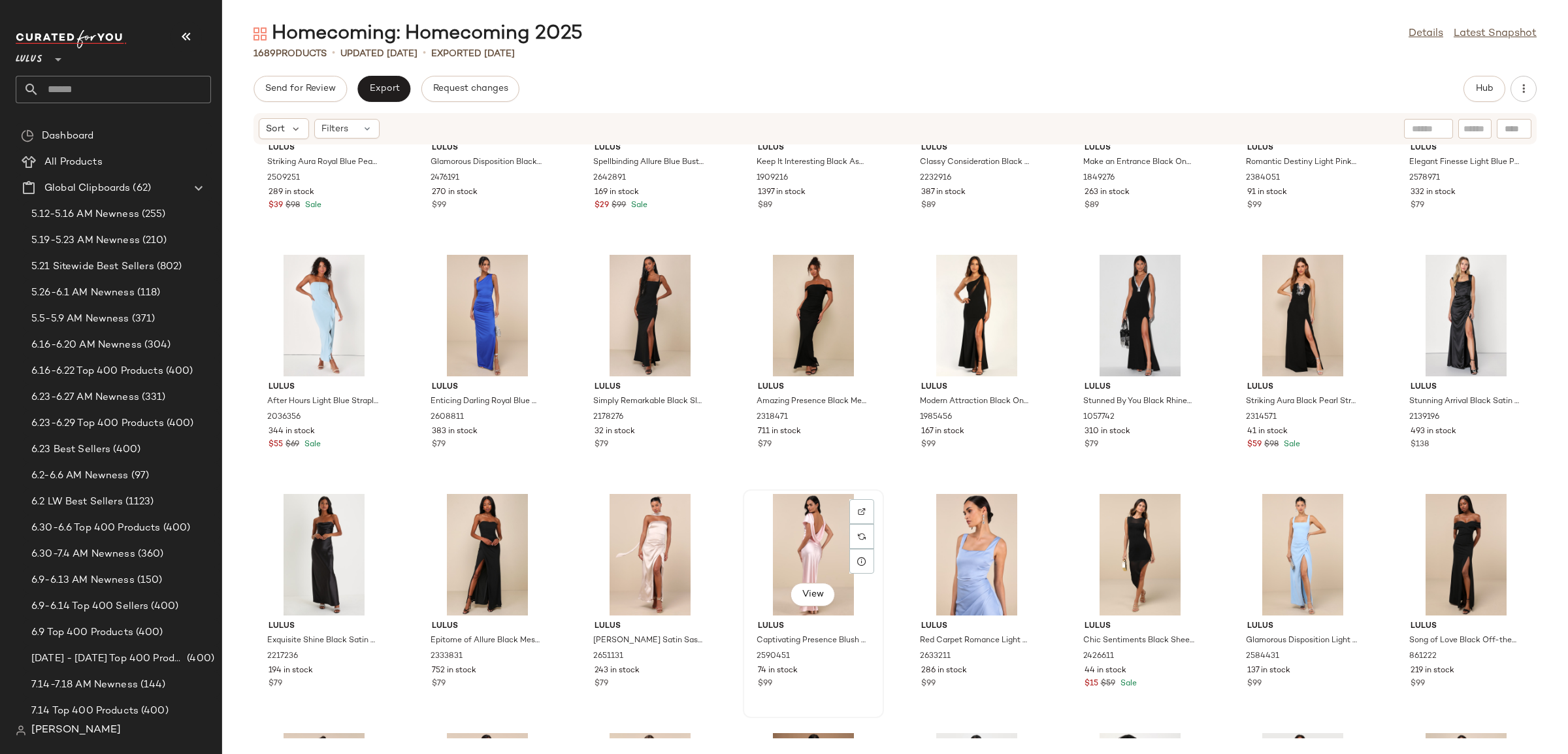
click at [846, 686] on div "$99" at bounding box center [813, 684] width 111 height 12
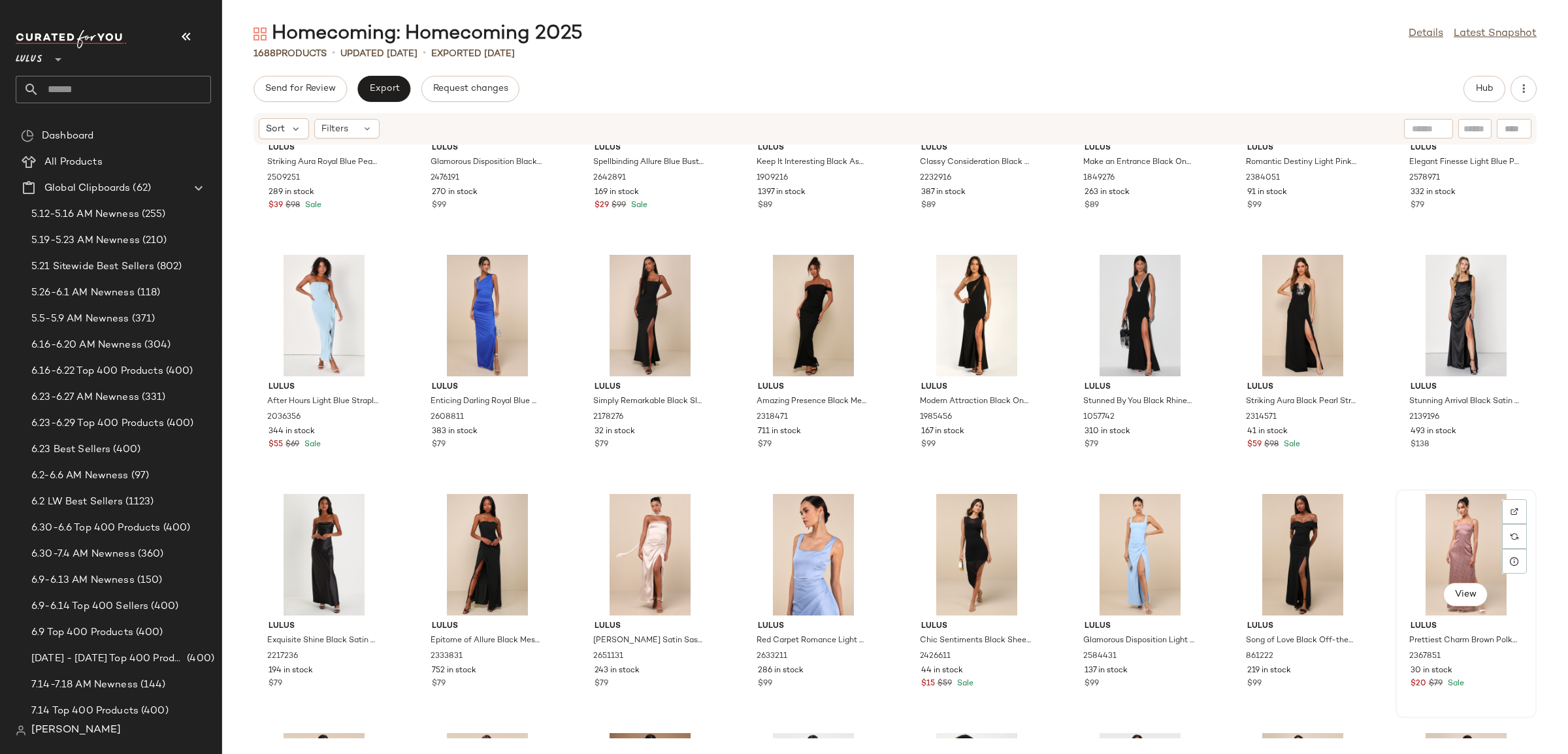
click at [1489, 678] on div "$20 $79 Sale" at bounding box center [1466, 684] width 111 height 12
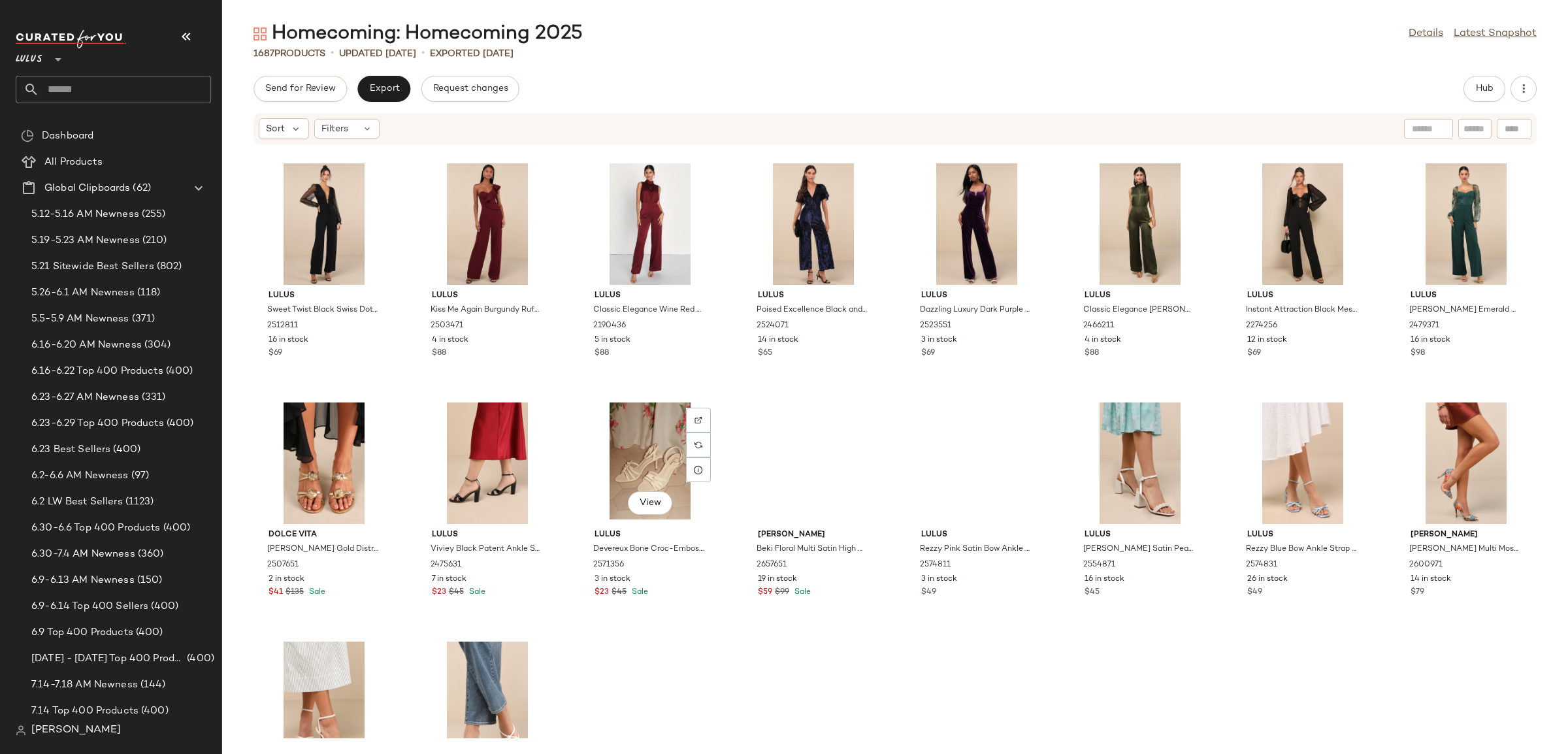
scroll to position [39054, 0]
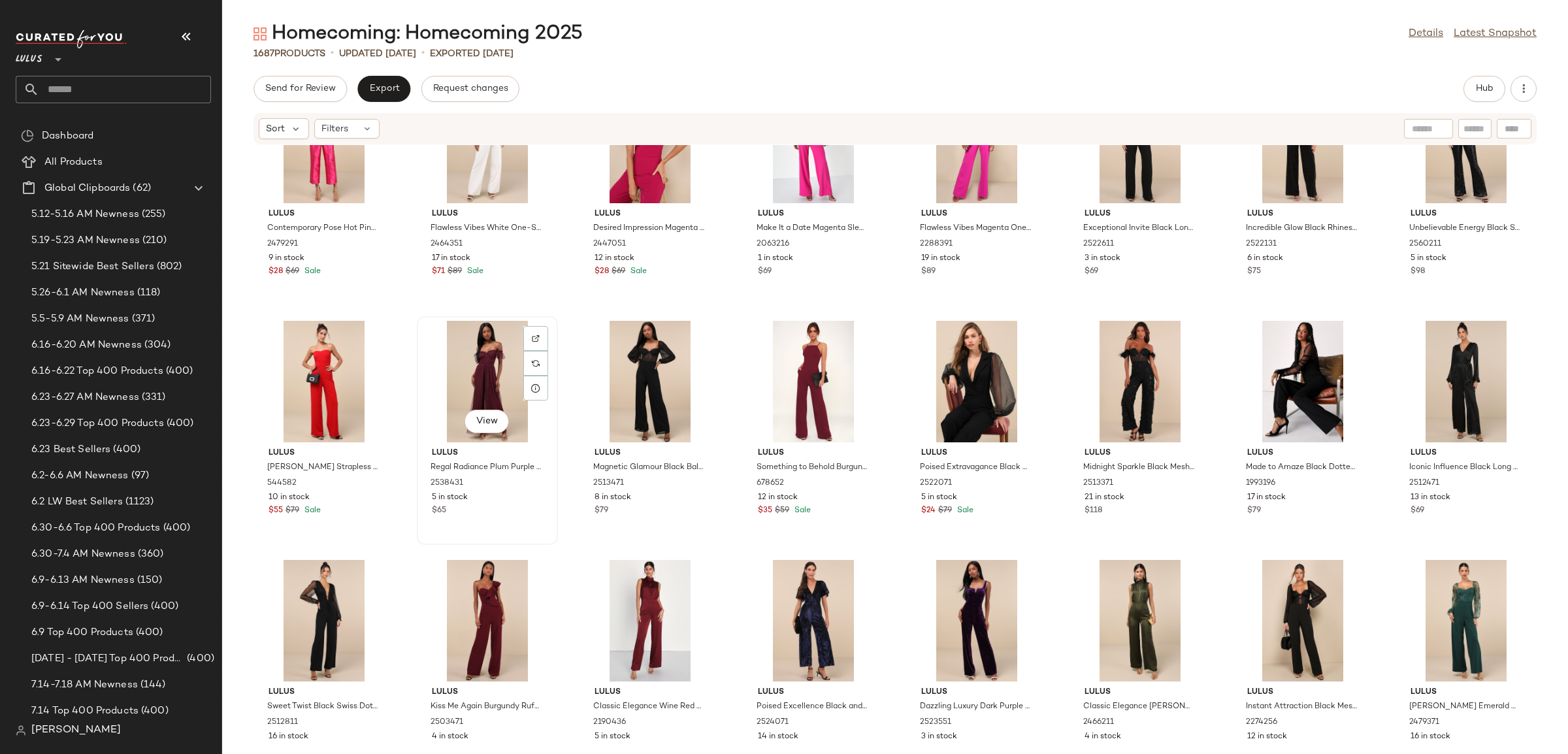
click at [505, 509] on div "$65" at bounding box center [487, 511] width 111 height 12
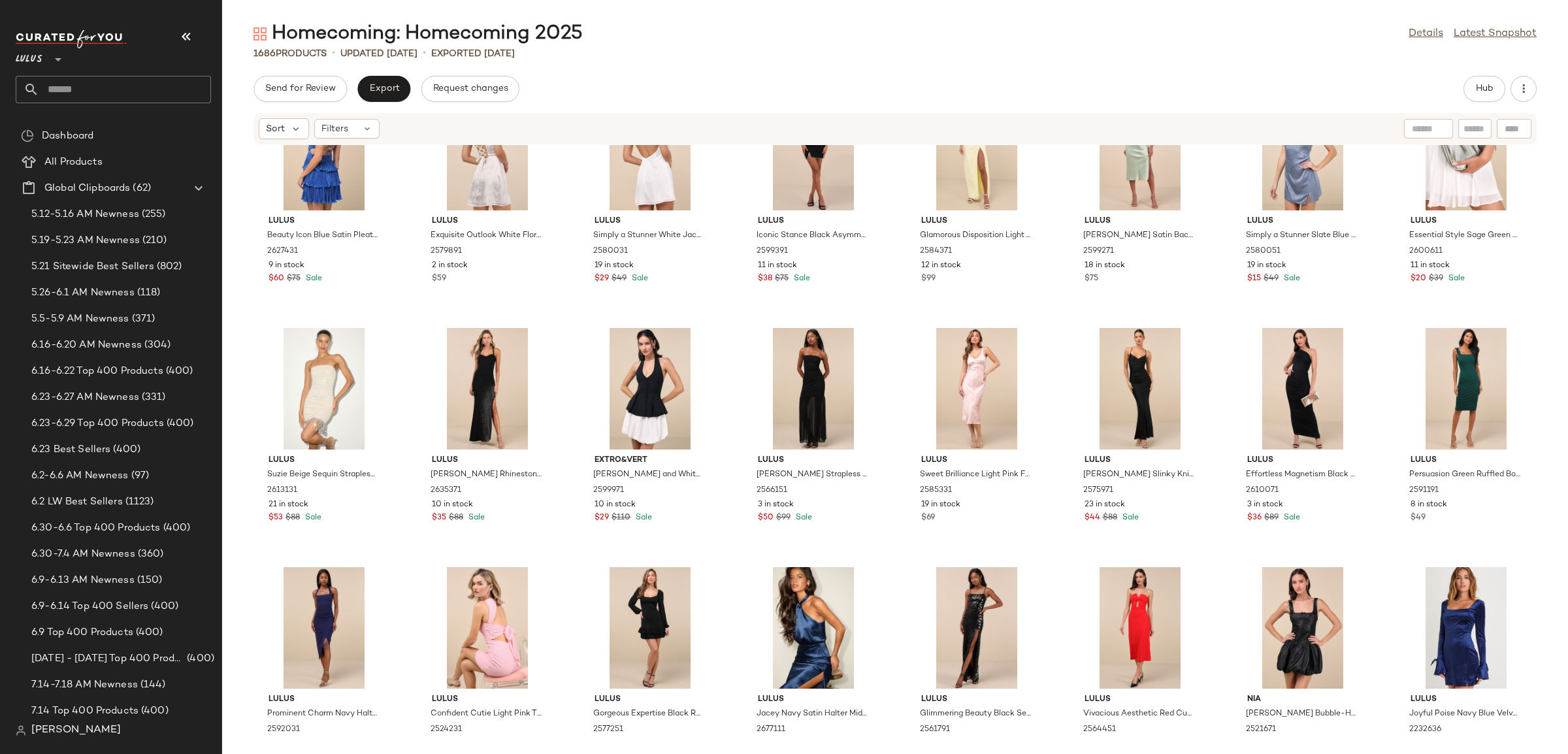
scroll to position [35294, 0]
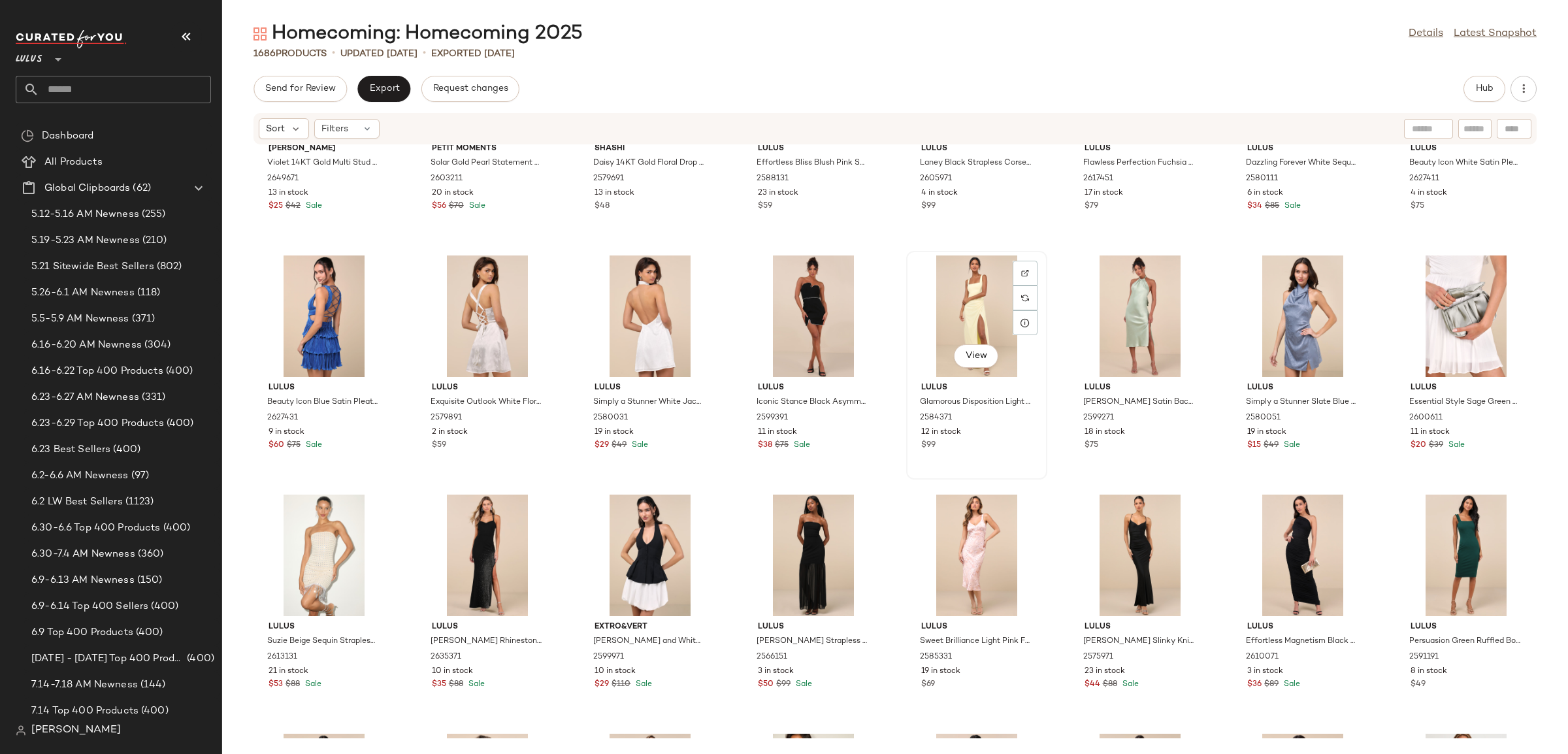
click at [1000, 445] on div "$99" at bounding box center [976, 446] width 111 height 12
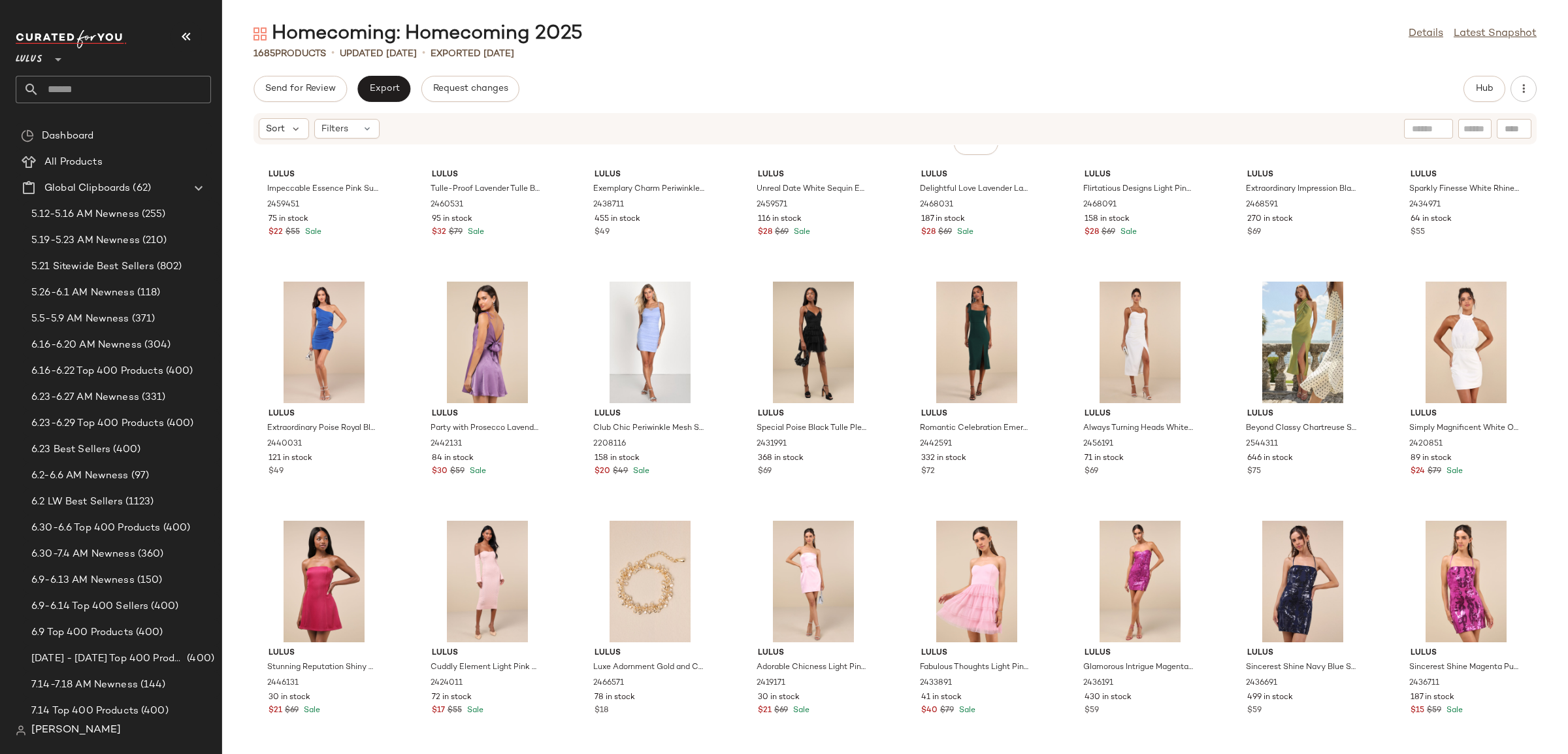
scroll to position [22654, 0]
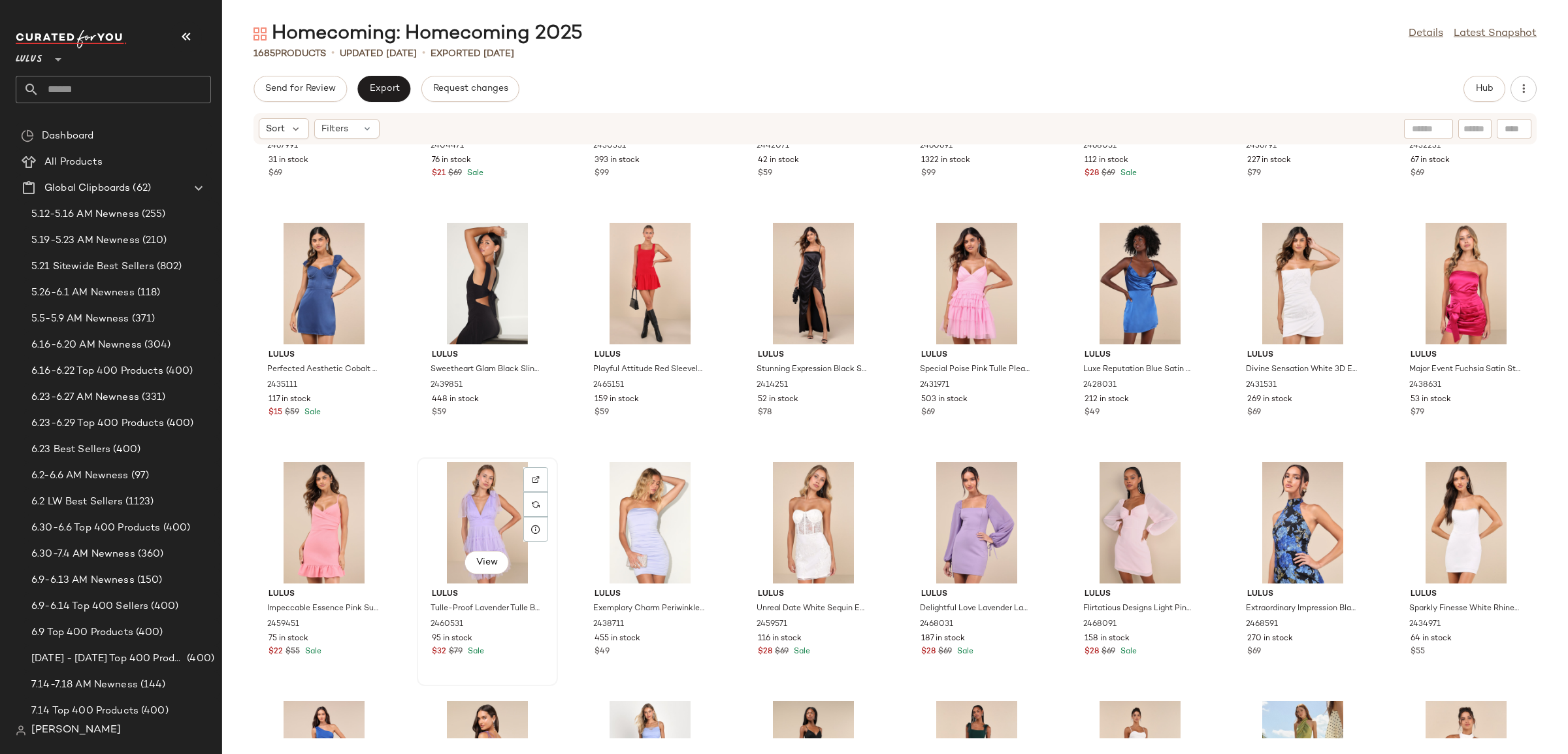
click at [515, 652] on div "$32 $79 Sale" at bounding box center [487, 652] width 111 height 12
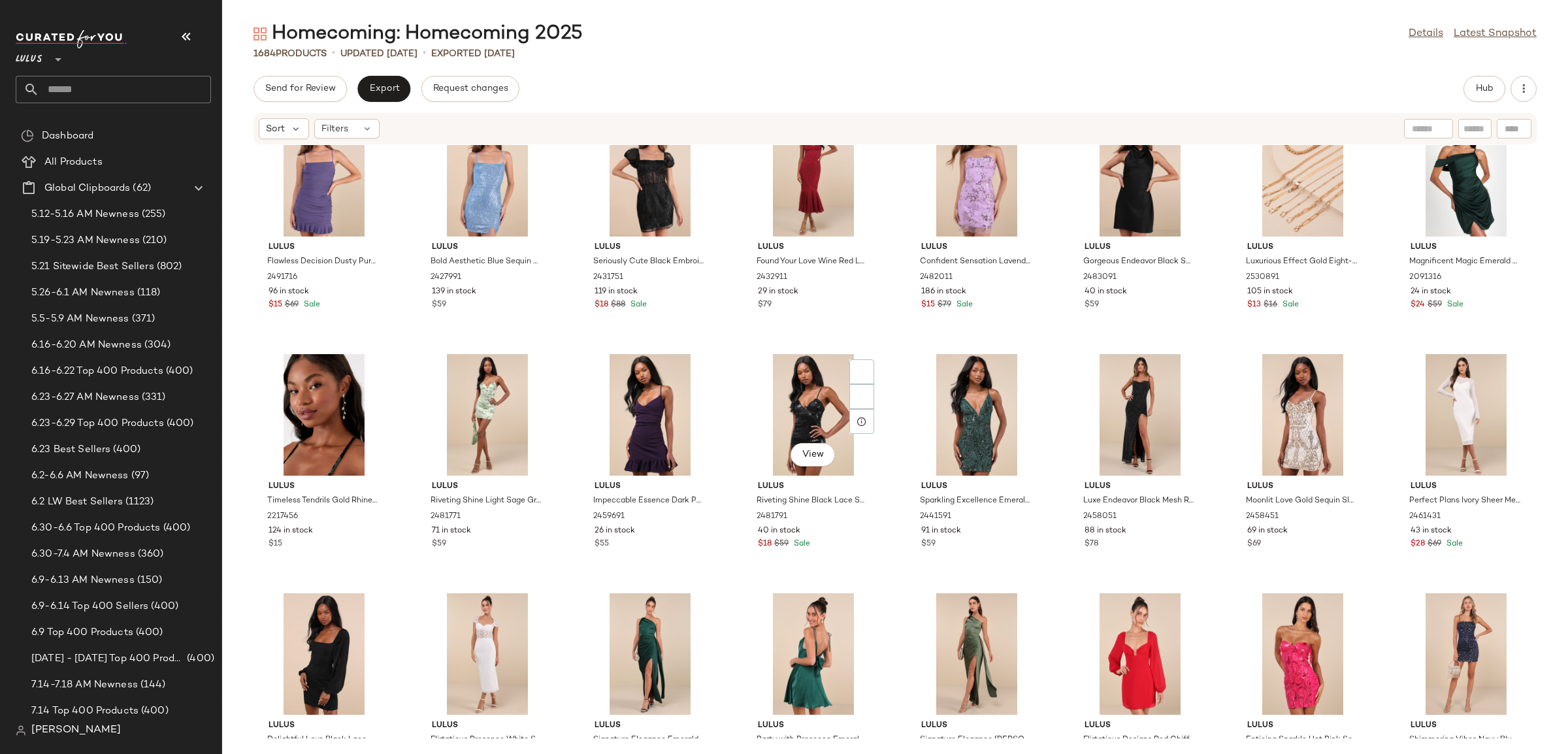
scroll to position [22034, 0]
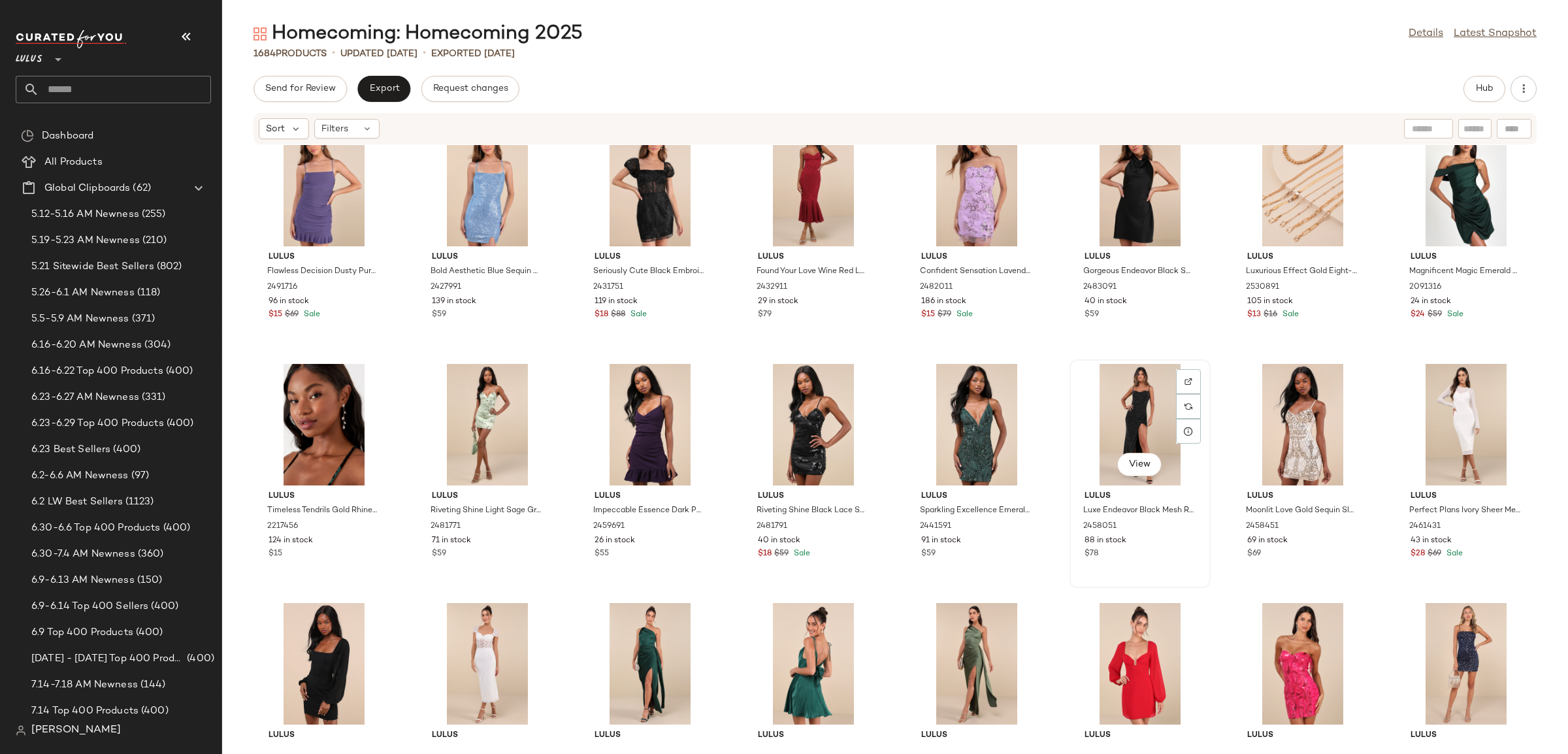
click at [1161, 553] on div "$78" at bounding box center [1140, 554] width 111 height 12
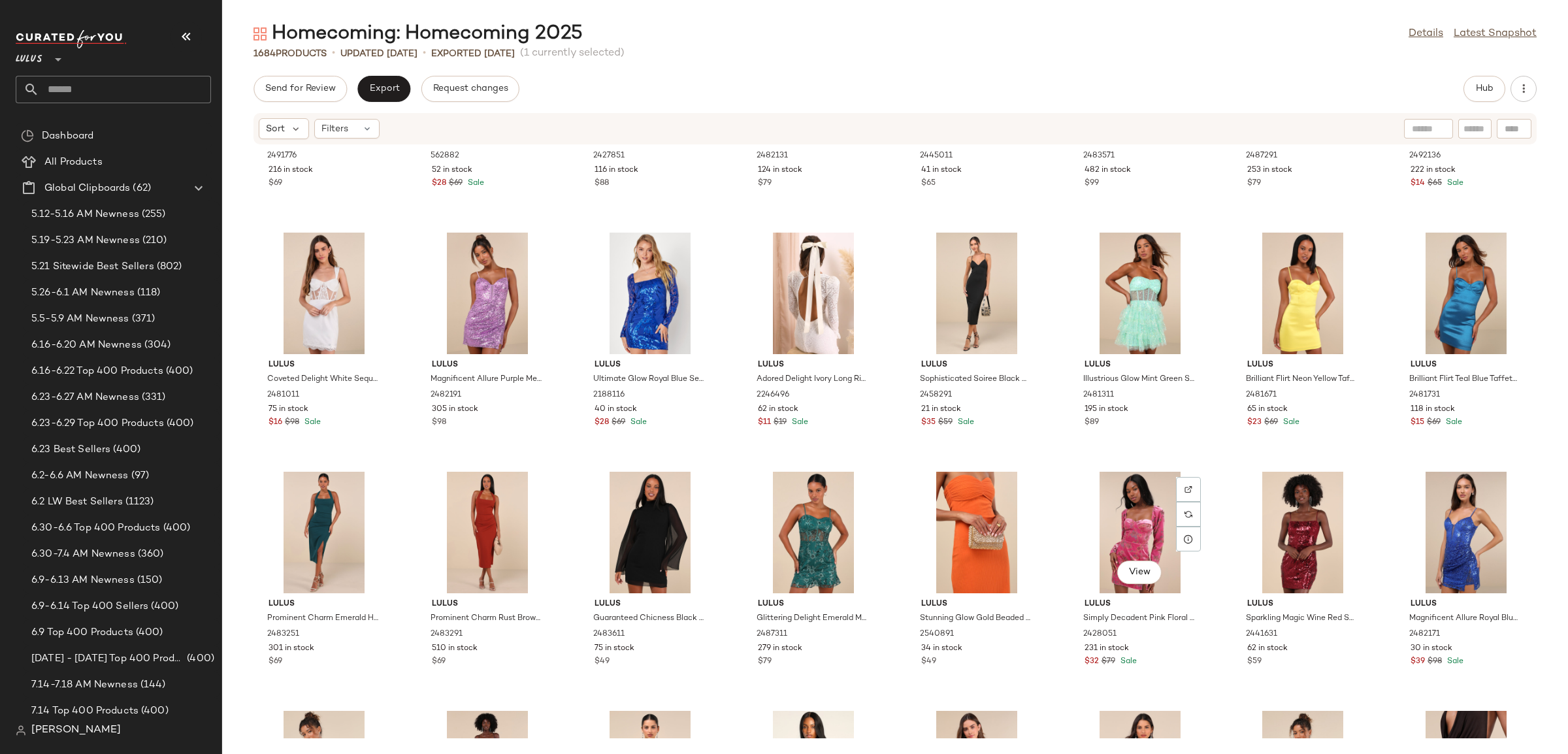
scroll to position [20996, 0]
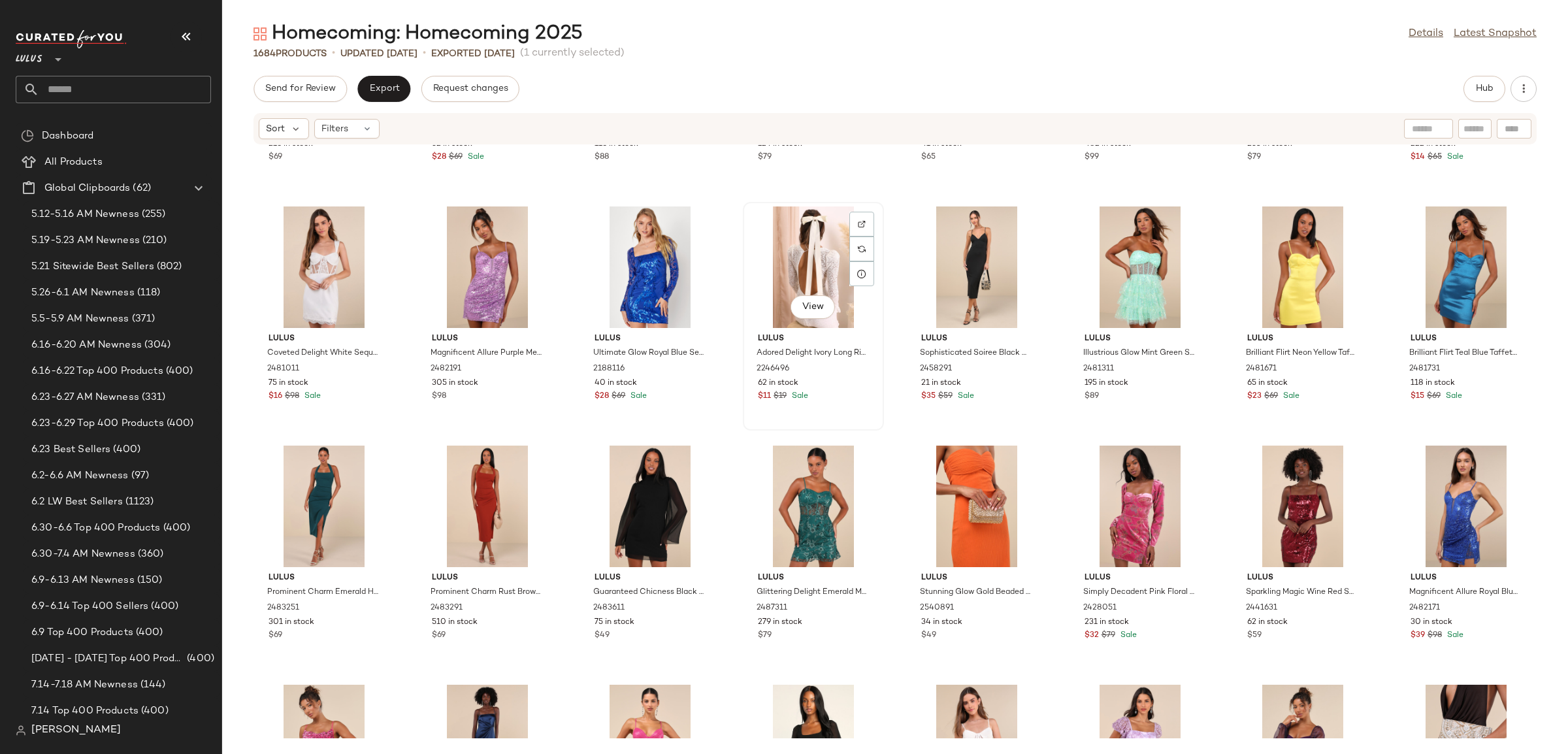
click at [846, 391] on div "$11 $19 Sale" at bounding box center [813, 397] width 111 height 12
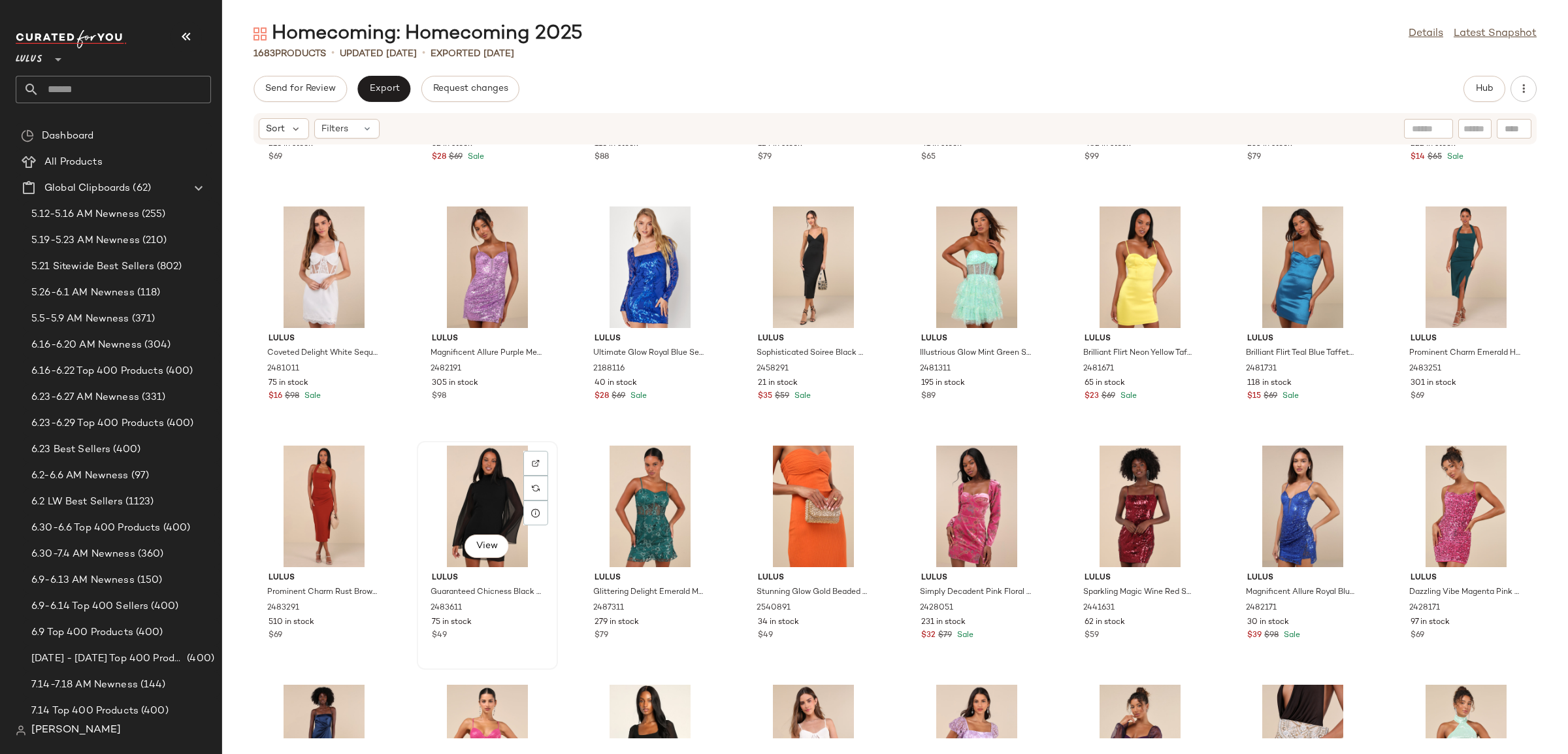
click at [482, 640] on div "$49" at bounding box center [487, 636] width 111 height 12
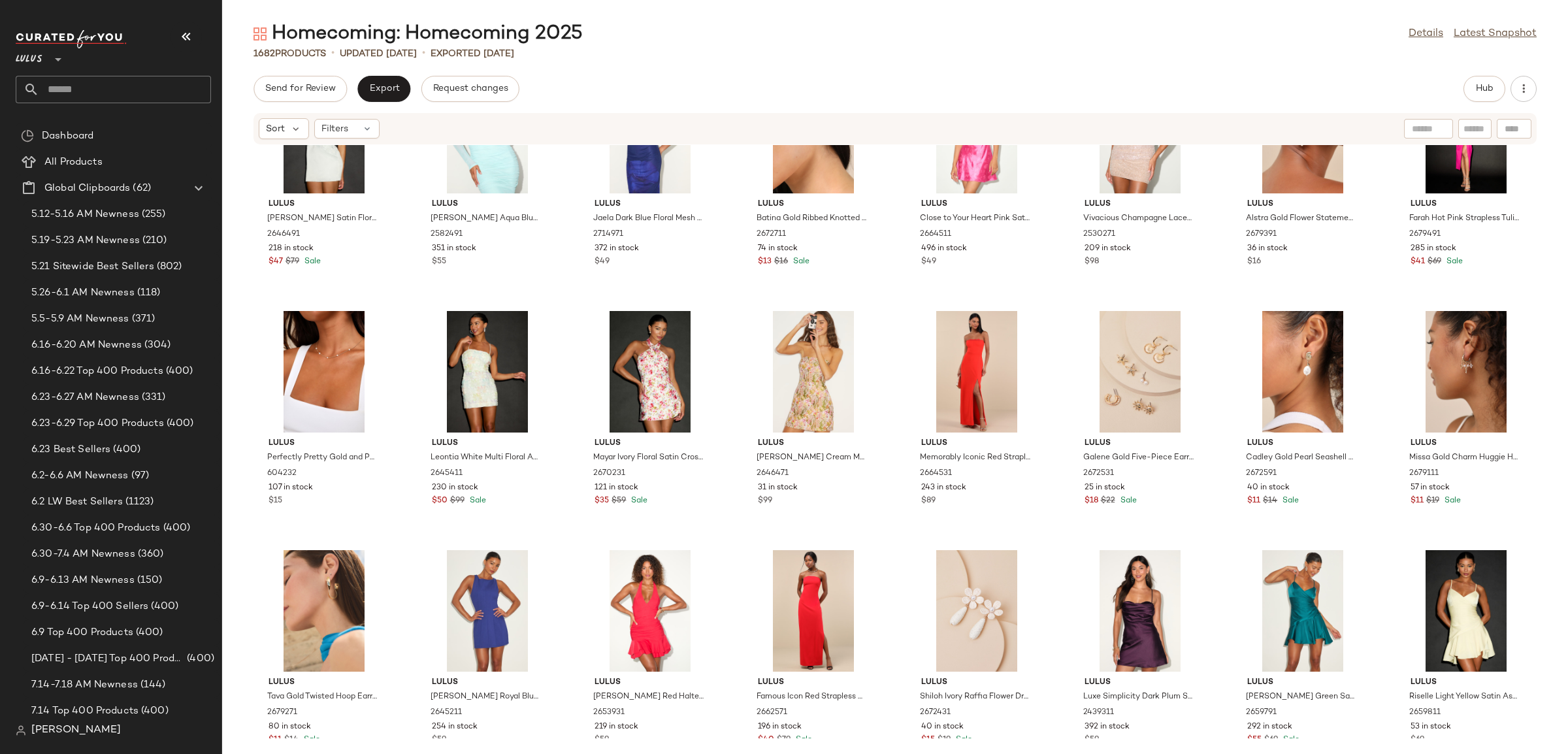
scroll to position [12525, 0]
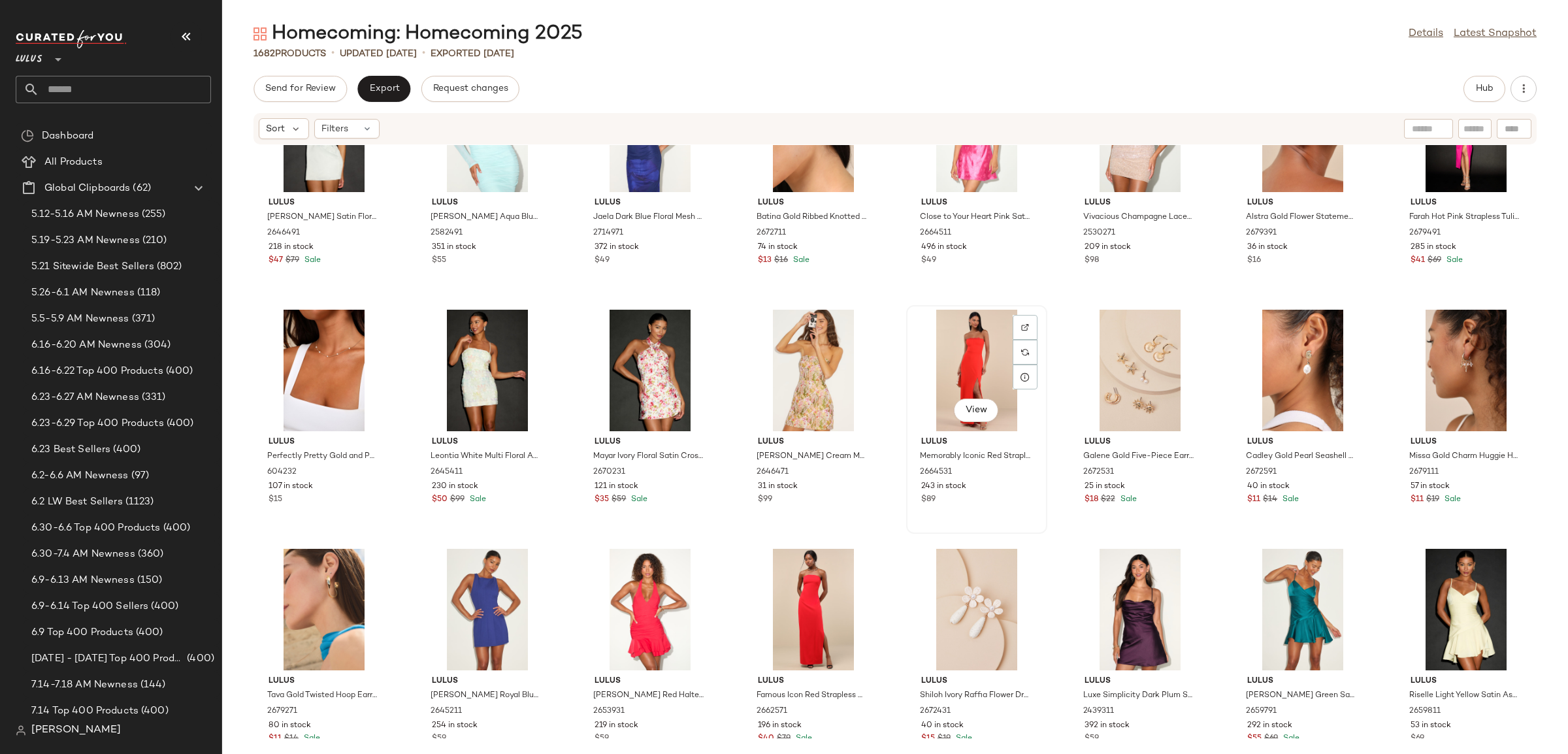
click at [988, 507] on div "View Lulus Memorably Iconic Red Strapless Lace Bustier Maxi Dress 2664531 243 i…" at bounding box center [976, 419] width 138 height 226
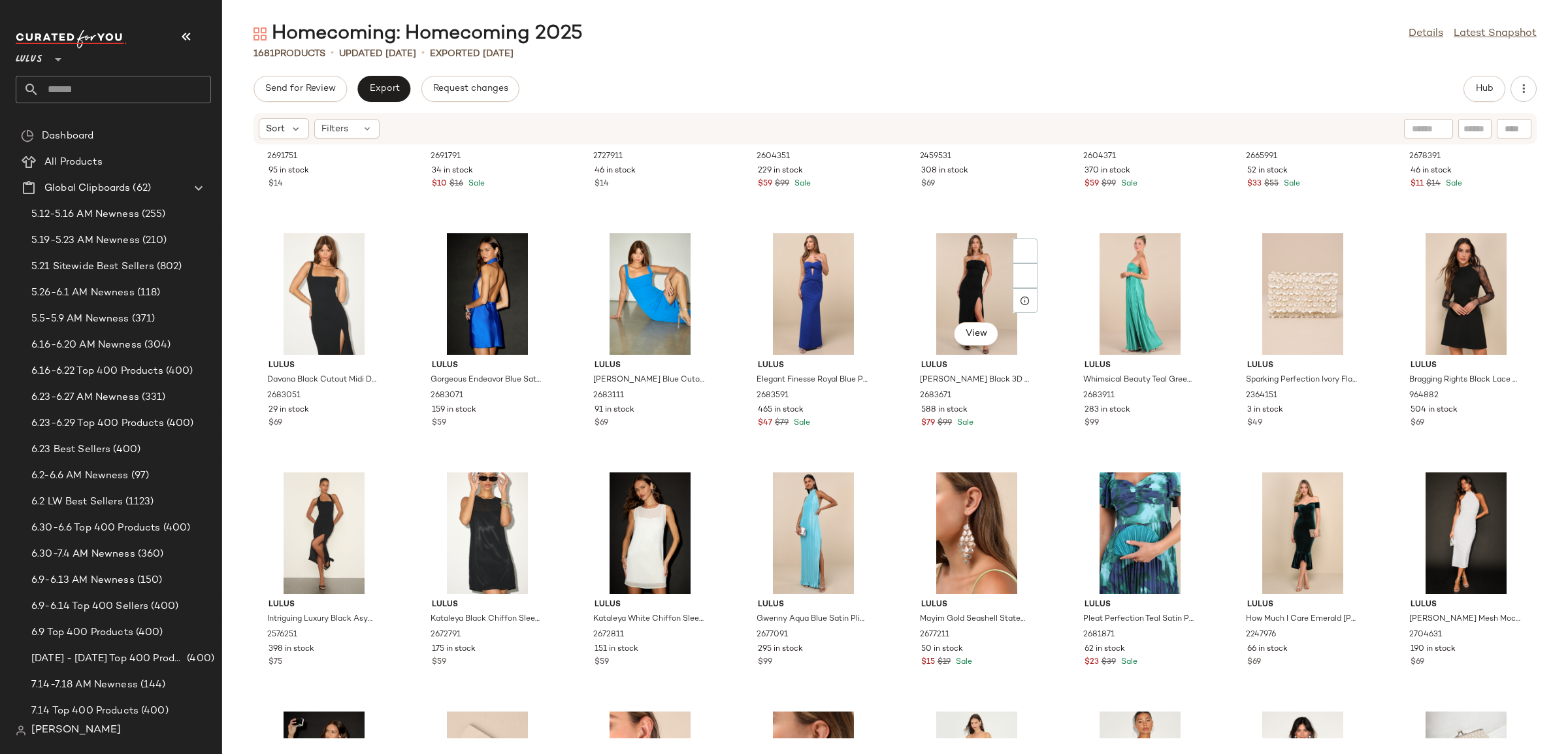
scroll to position [10922, 0]
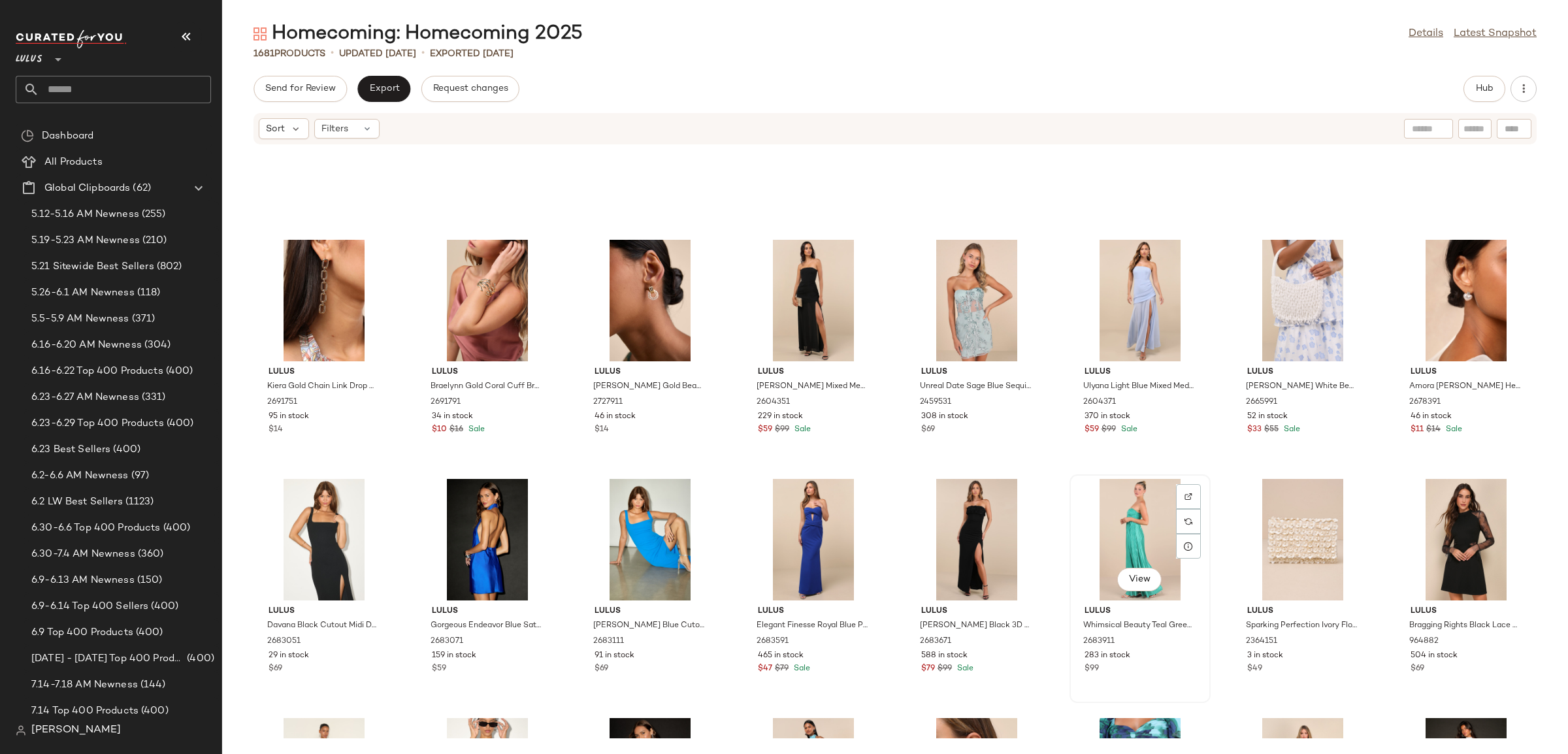
click at [1167, 685] on div "View Lulus Whimsical Beauty Teal Green Satin Plisse Strapless Maxi Dress 268391…" at bounding box center [1140, 588] width 138 height 226
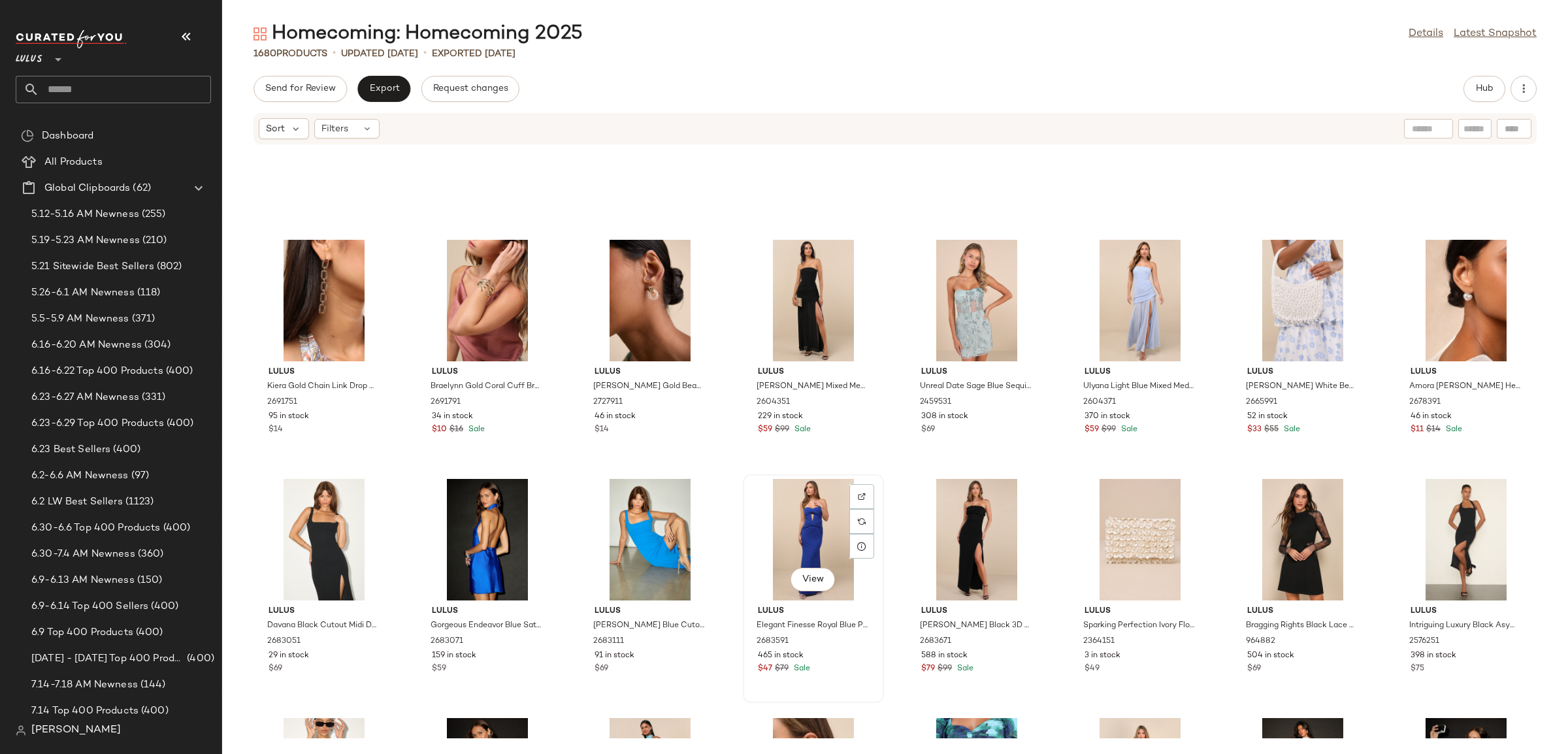
click at [869, 684] on div "View Lulus Elegant Finesse Royal Blue Pleated Cutout Maxi Dress 2683591 465 in …" at bounding box center [813, 588] width 138 height 226
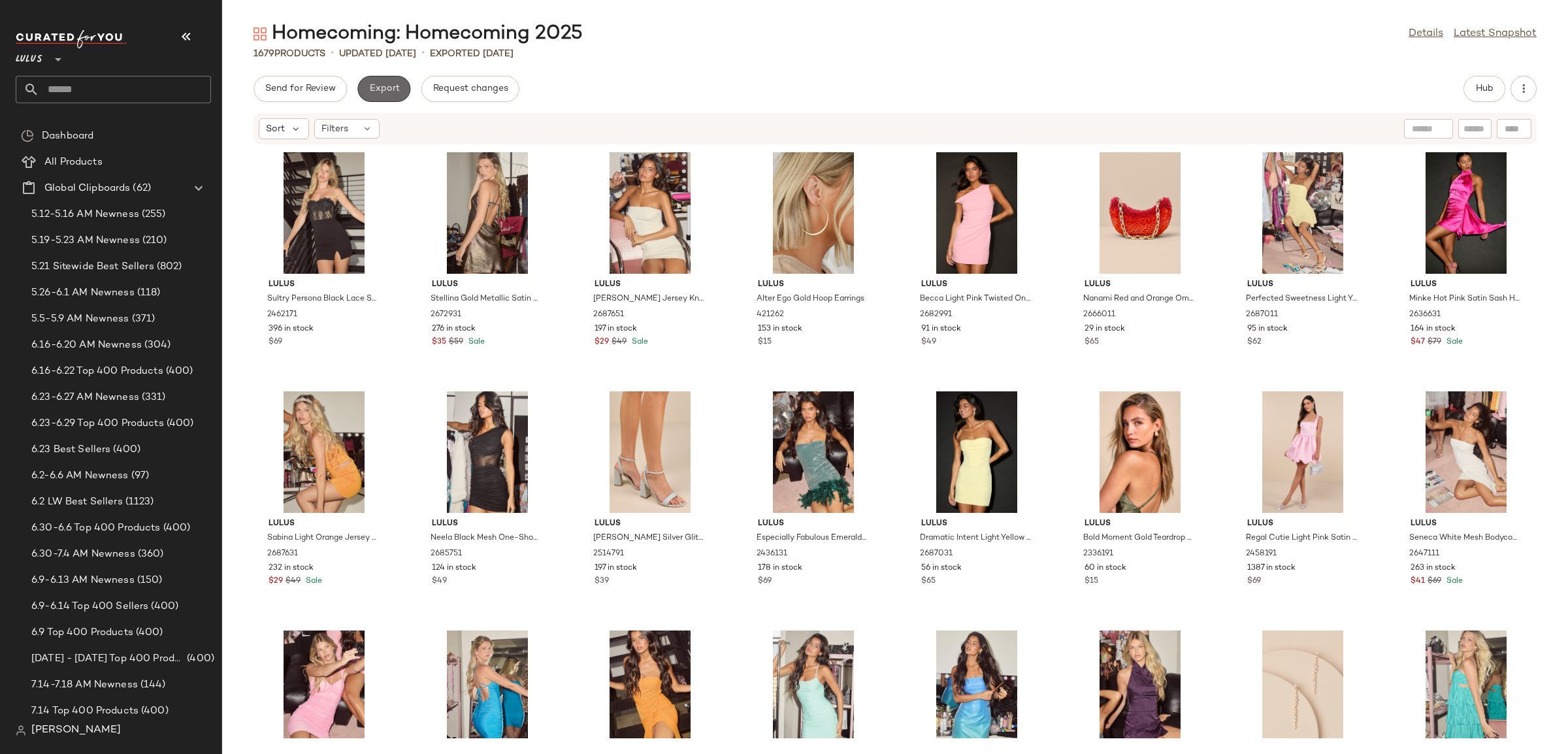
click at [390, 91] on span "Export" at bounding box center [384, 89] width 31 height 11
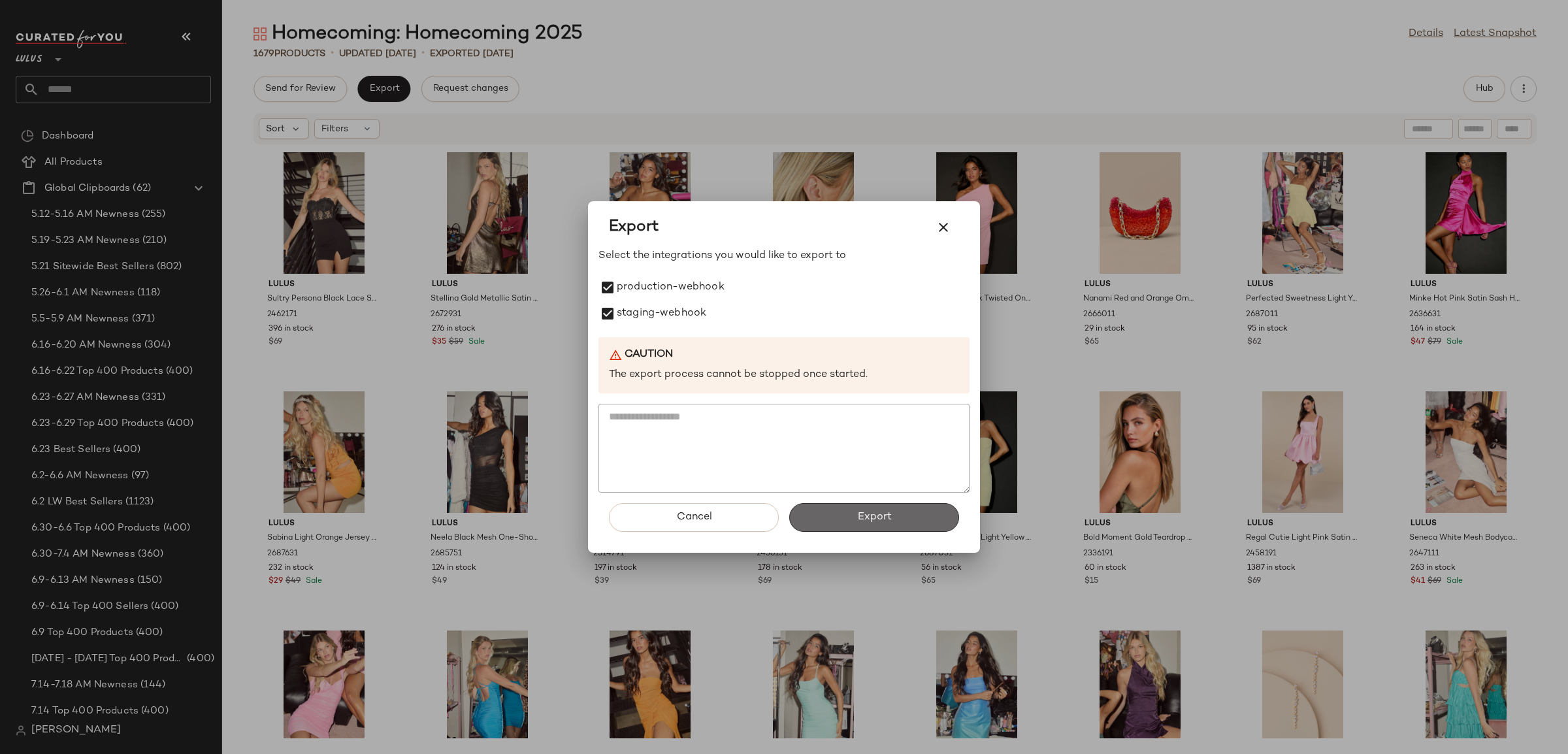
click at [885, 517] on span "Export" at bounding box center [874, 517] width 35 height 12
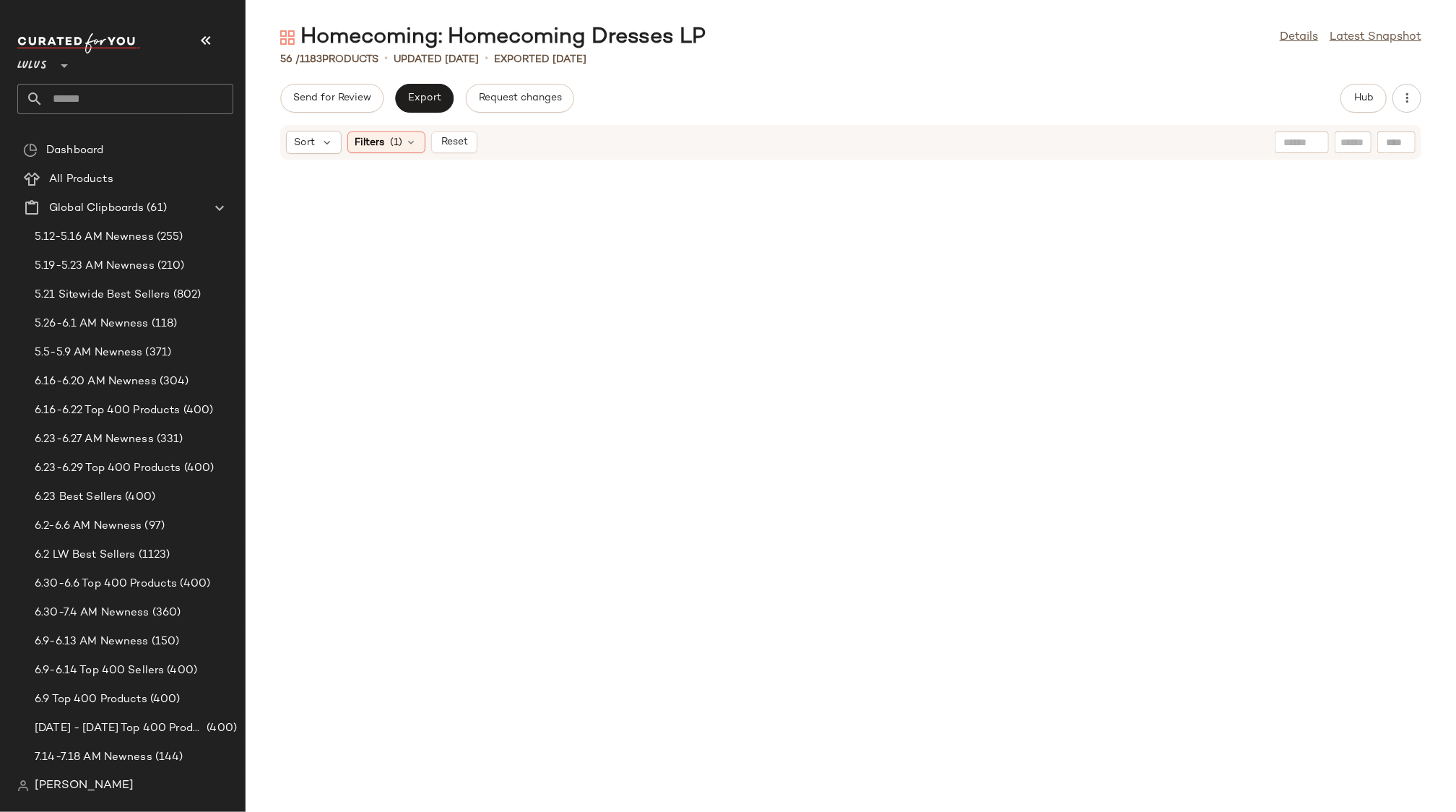
scroll to position [1068, 0]
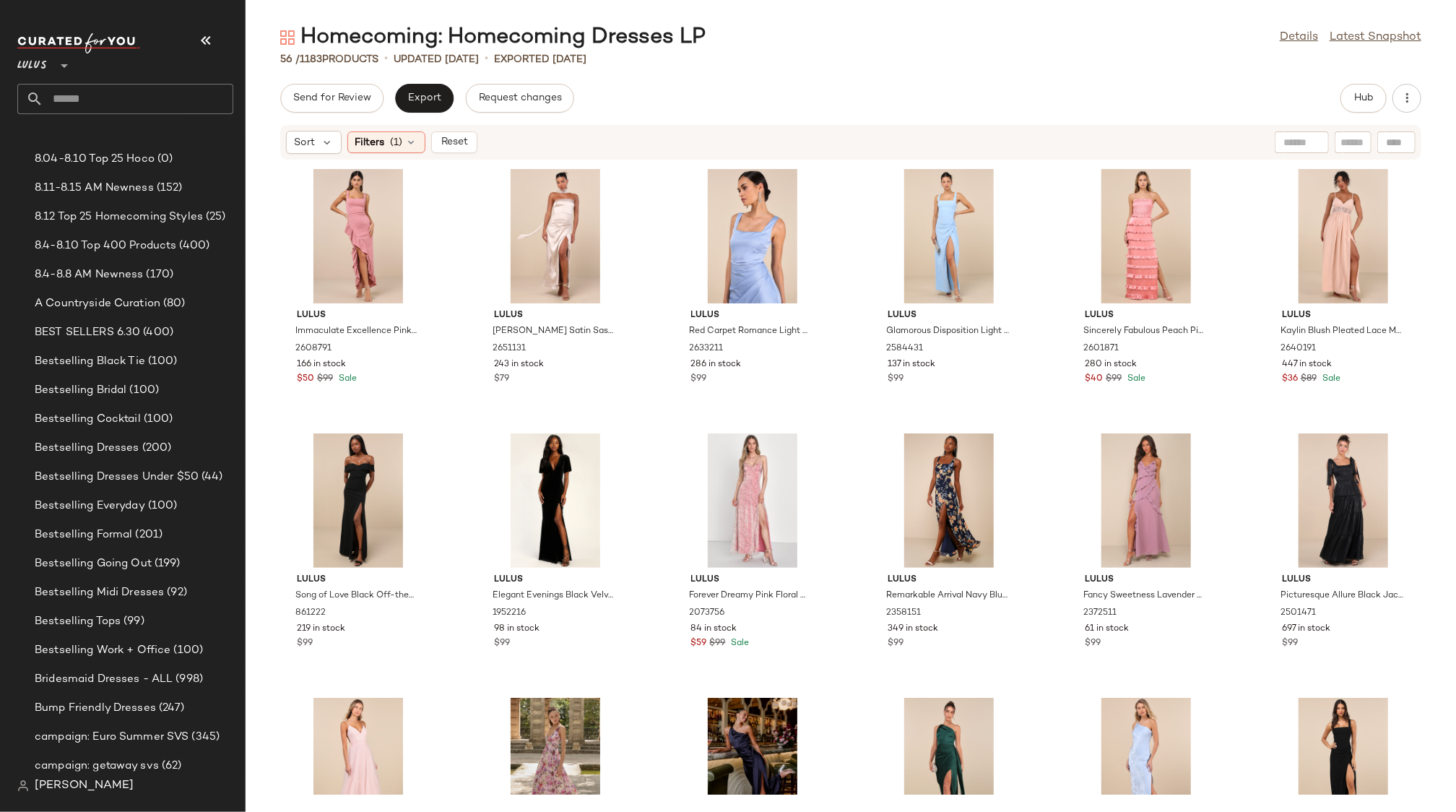
click at [884, 48] on div "Homecoming: Homecoming Dresses LP Details Latest Snapshot" at bounding box center [850, 38] width 1210 height 29
